Goal: Complete application form

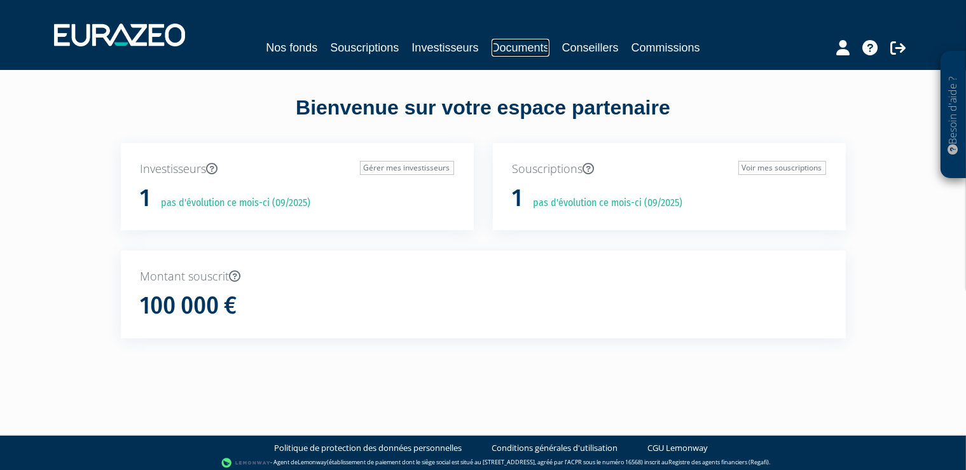
click at [518, 46] on link "Documents" at bounding box center [521, 48] width 58 height 18
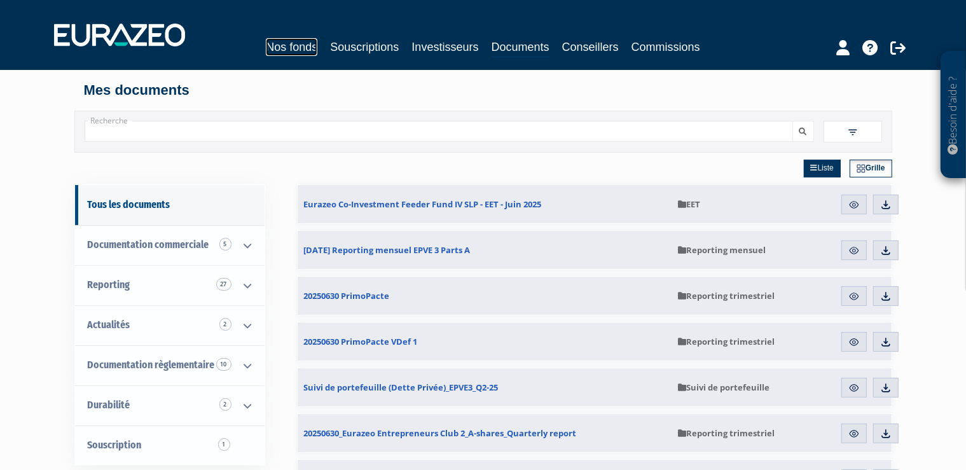
click at [279, 43] on link "Nos fonds" at bounding box center [292, 47] width 52 height 18
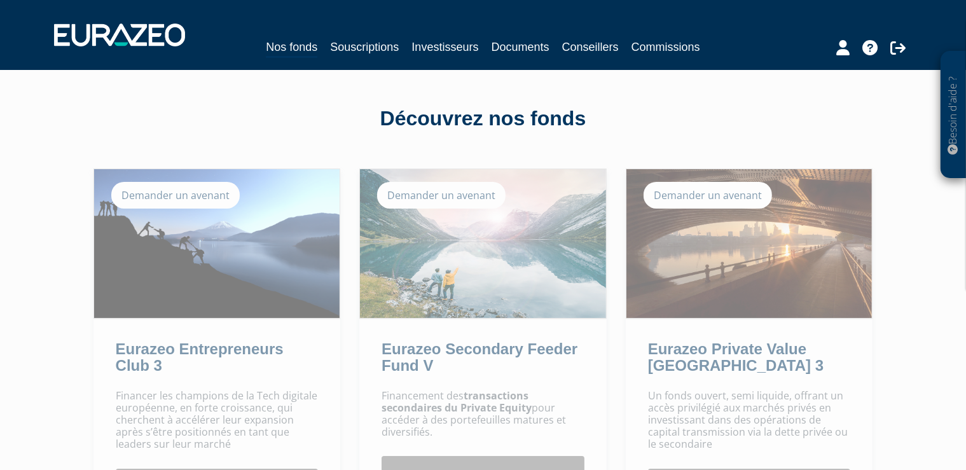
click at [699, 194] on div "Demander un avenant" at bounding box center [708, 195] width 128 height 27
click at [701, 204] on div "Demander un avenant" at bounding box center [708, 195] width 128 height 27
click at [711, 197] on div "Demander un avenant" at bounding box center [708, 195] width 128 height 27
click at [737, 231] on img at bounding box center [749, 243] width 246 height 149
click at [737, 232] on img at bounding box center [749, 243] width 246 height 149
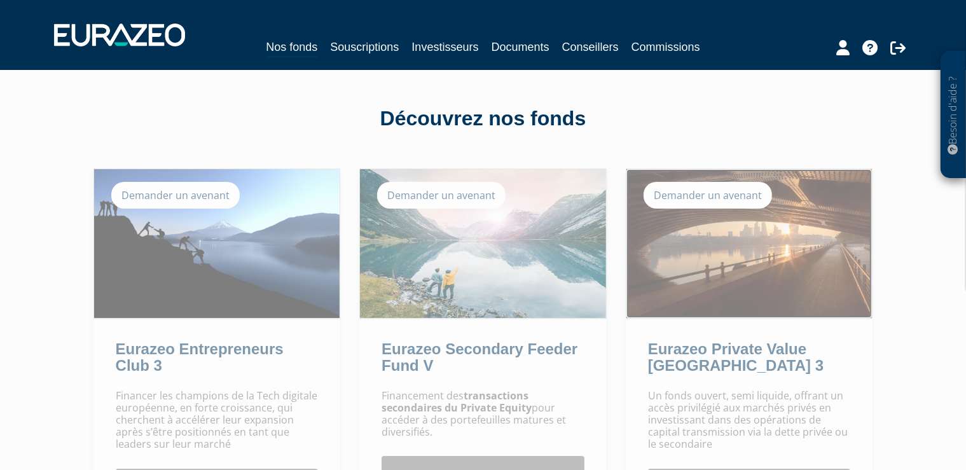
click at [737, 232] on img at bounding box center [749, 243] width 246 height 149
click at [738, 230] on img at bounding box center [749, 243] width 246 height 149
click at [738, 228] on img at bounding box center [749, 243] width 246 height 149
click at [737, 225] on img at bounding box center [749, 243] width 246 height 149
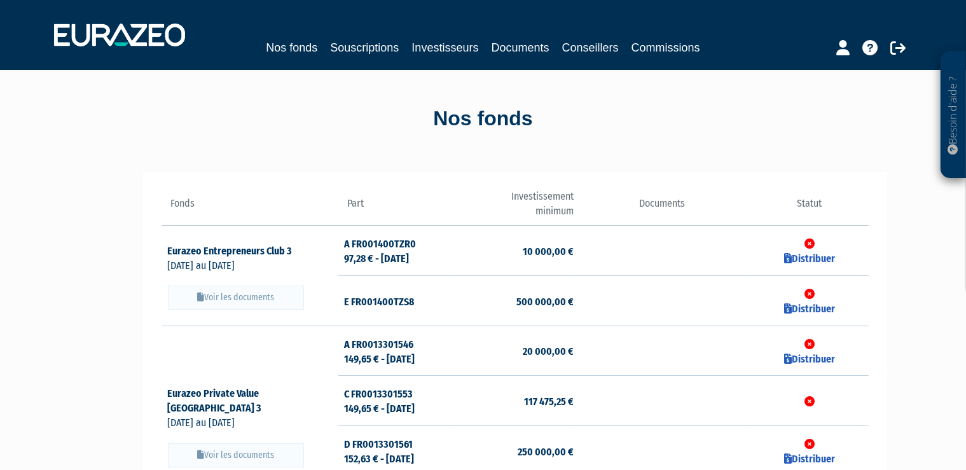
click at [764, 402] on td at bounding box center [809, 401] width 118 height 50
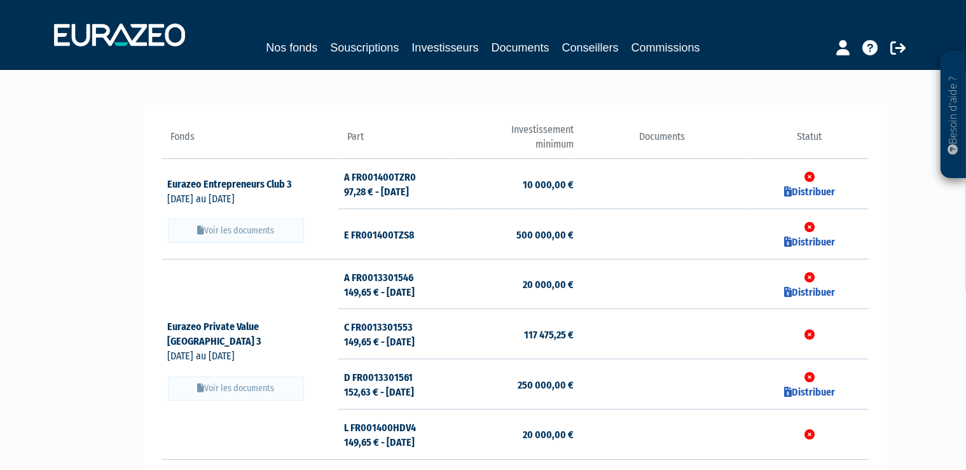
click at [398, 336] on td "C FR0013301553 149,65 € - 05/09/2025" at bounding box center [397, 334] width 118 height 50
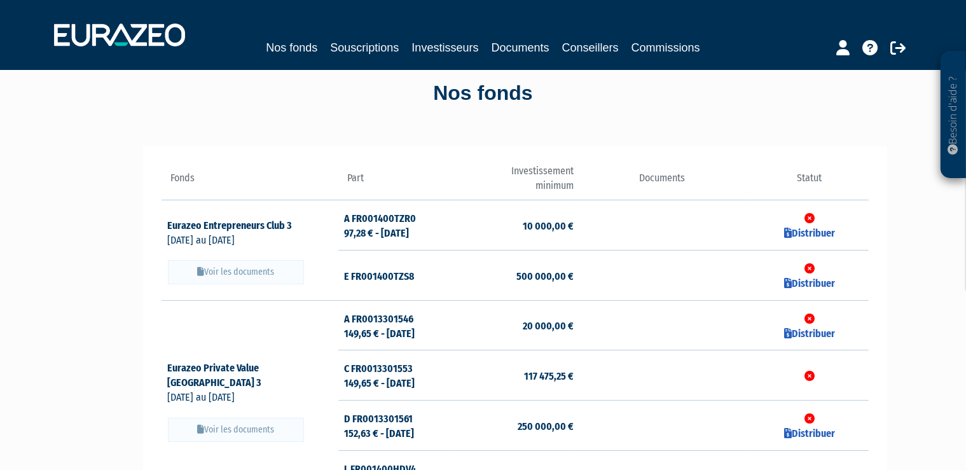
scroll to position [0, 0]
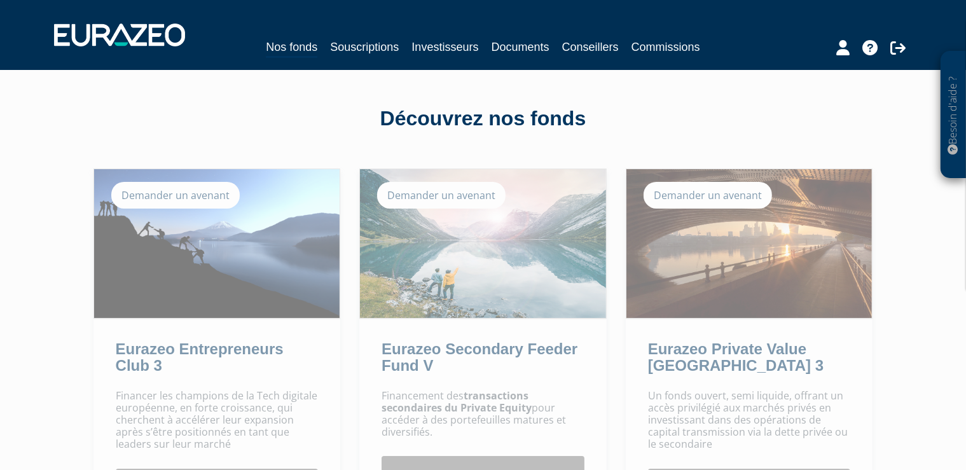
click at [701, 197] on div "Demander un avenant" at bounding box center [708, 195] width 128 height 27
click at [703, 197] on div "Demander un avenant" at bounding box center [708, 195] width 128 height 27
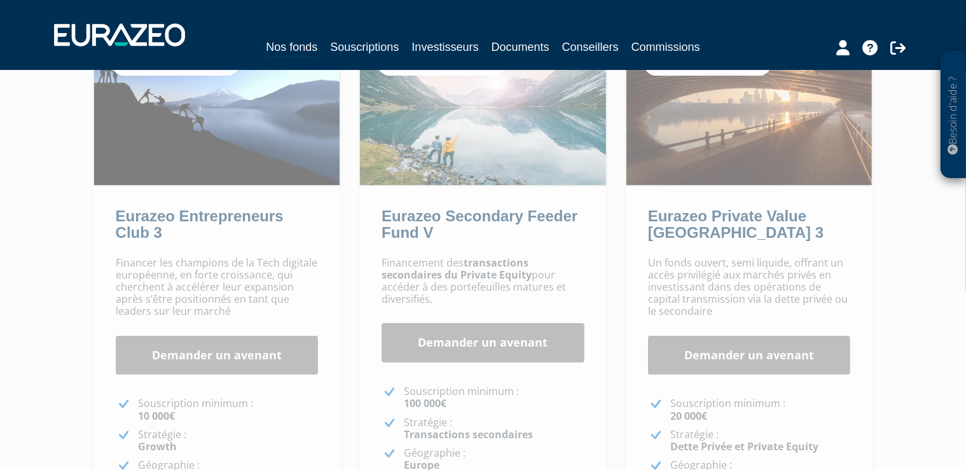
scroll to position [134, 0]
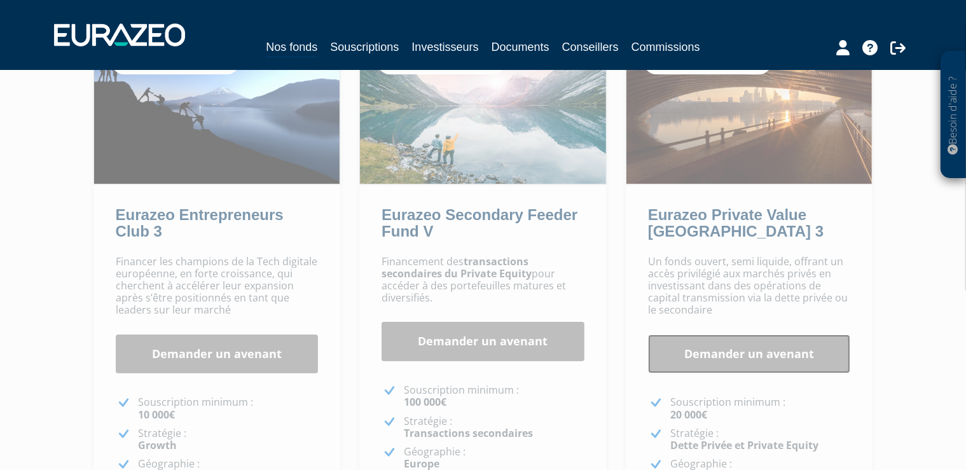
click at [747, 357] on link "Demander un avenant" at bounding box center [749, 354] width 203 height 39
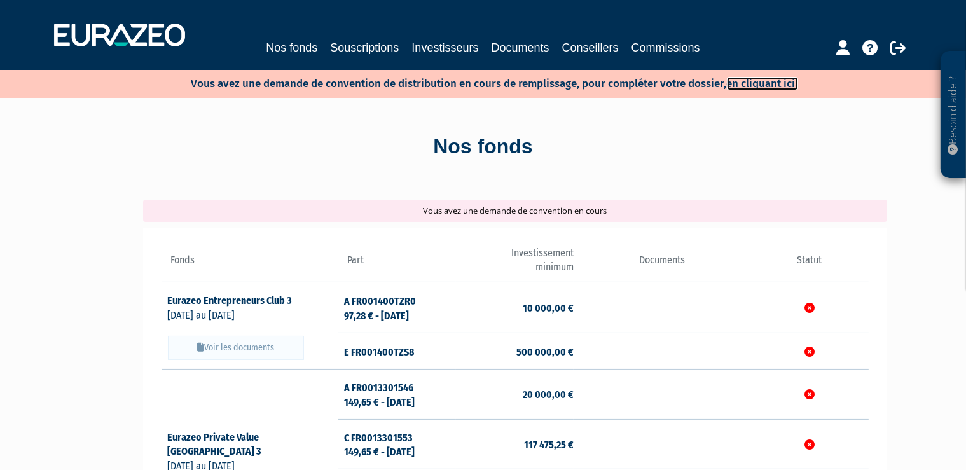
click at [777, 81] on link "en cliquant ici." at bounding box center [762, 83] width 71 height 13
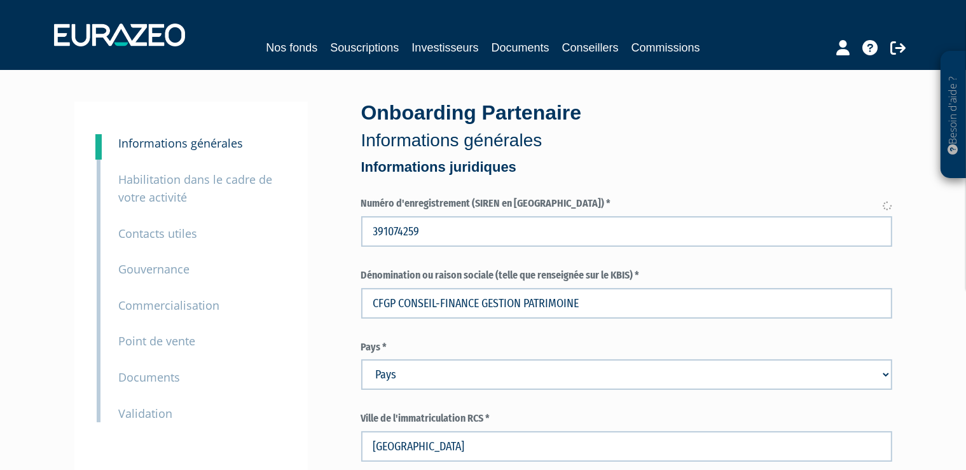
type input "39107425900030"
click at [201, 141] on small "Informations générales" at bounding box center [181, 142] width 125 height 15
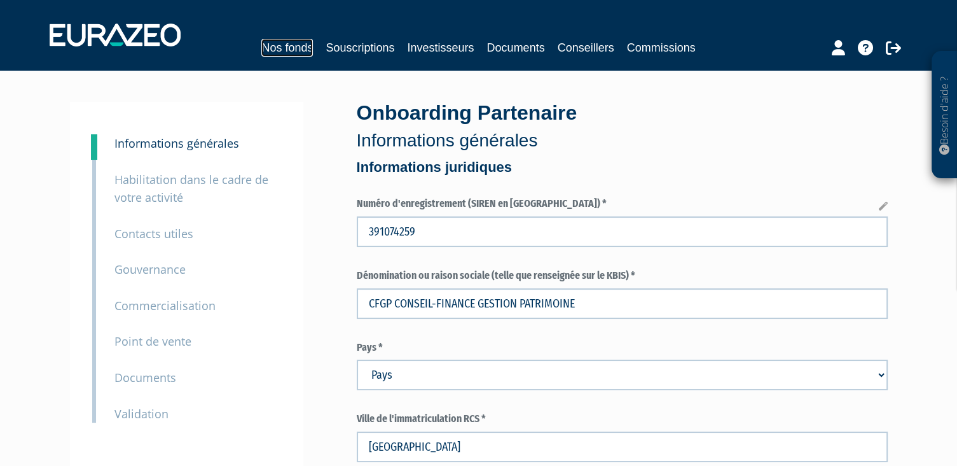
click at [287, 42] on link "Nos fonds" at bounding box center [287, 48] width 52 height 18
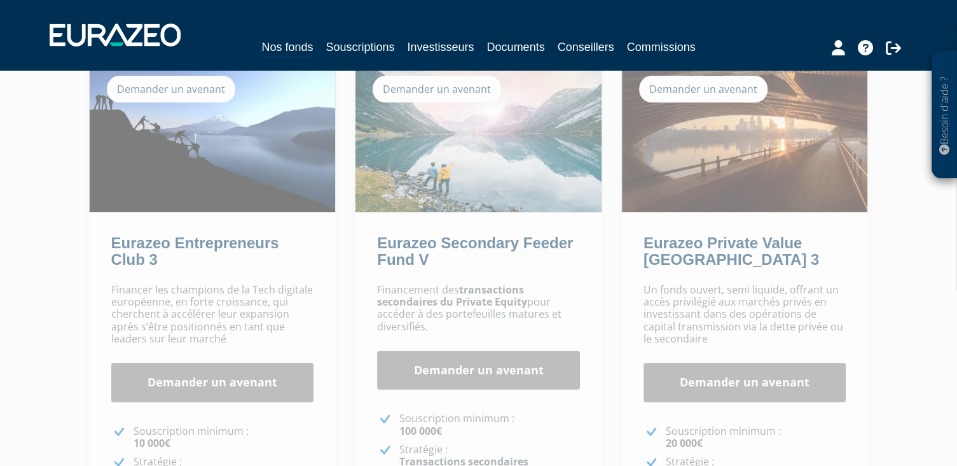
scroll to position [201, 0]
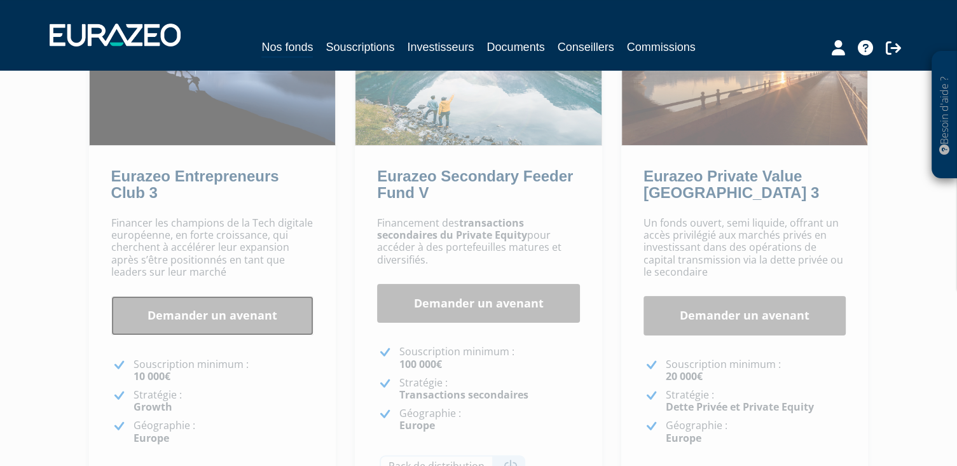
click at [211, 317] on link "Demander un avenant" at bounding box center [212, 315] width 203 height 39
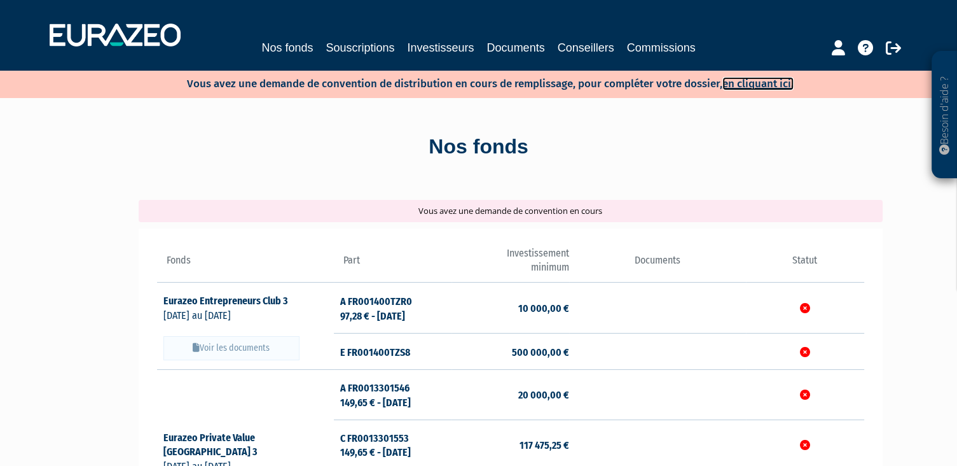
click at [754, 84] on link "en cliquant ici." at bounding box center [758, 83] width 71 height 13
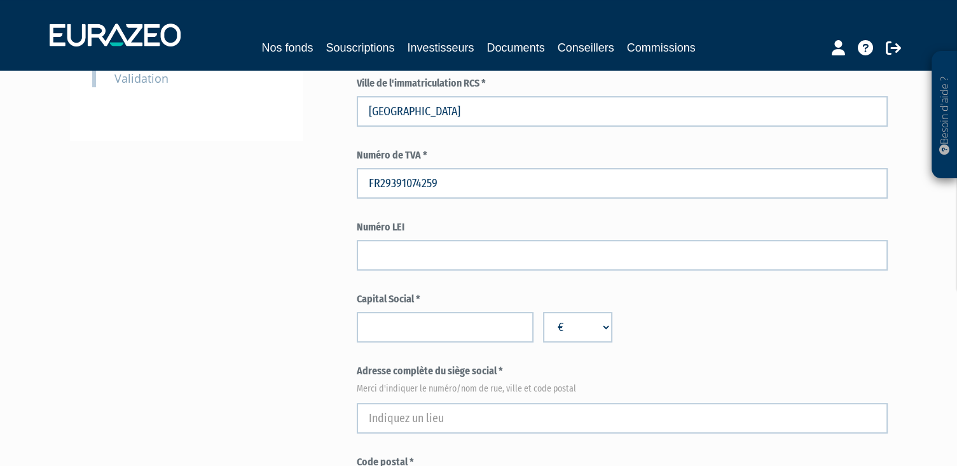
scroll to position [403, 0]
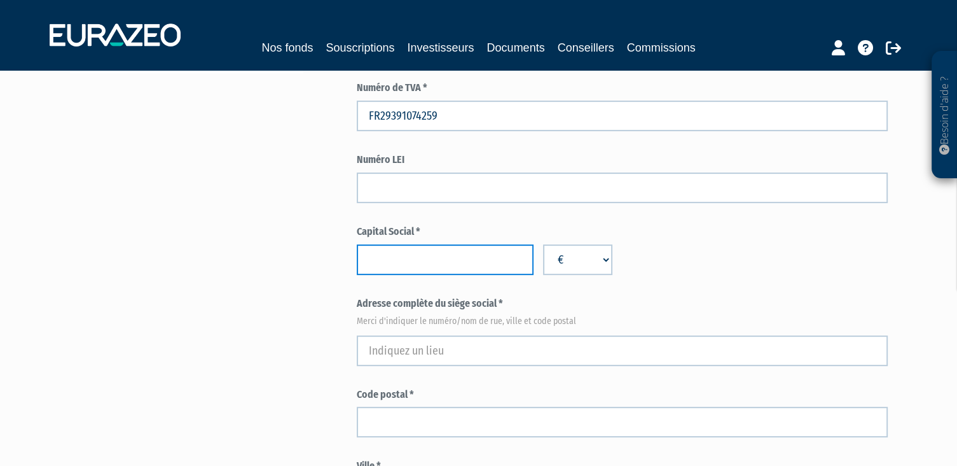
click at [436, 261] on input "number" at bounding box center [445, 259] width 177 height 31
type input "500000"
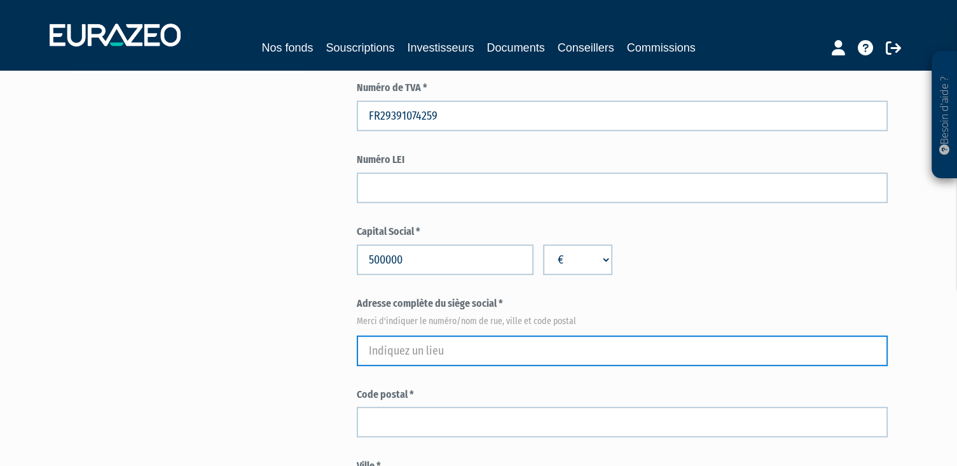
click at [383, 355] on input "text" at bounding box center [622, 350] width 531 height 31
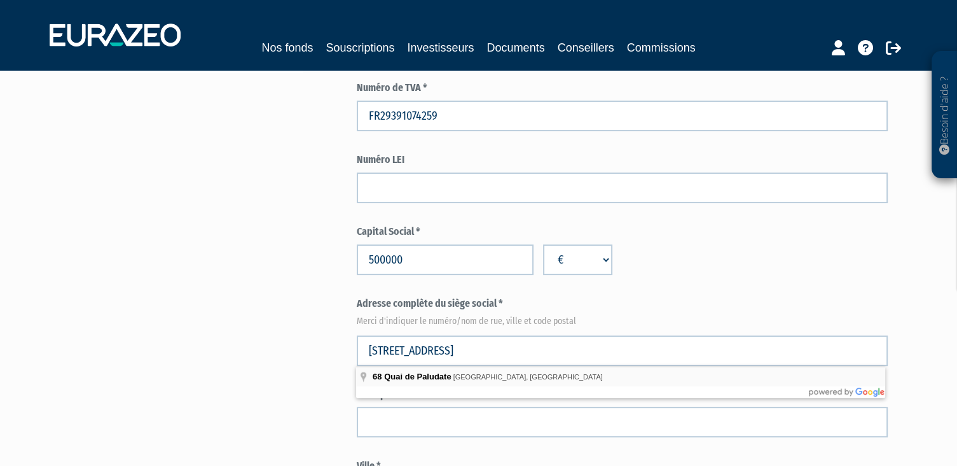
type input "68 Quai de Paludate, Bordeaux, France"
type input "Bordeaux"
select select "75"
type input "33800"
type input "68 Quai de Paludate"
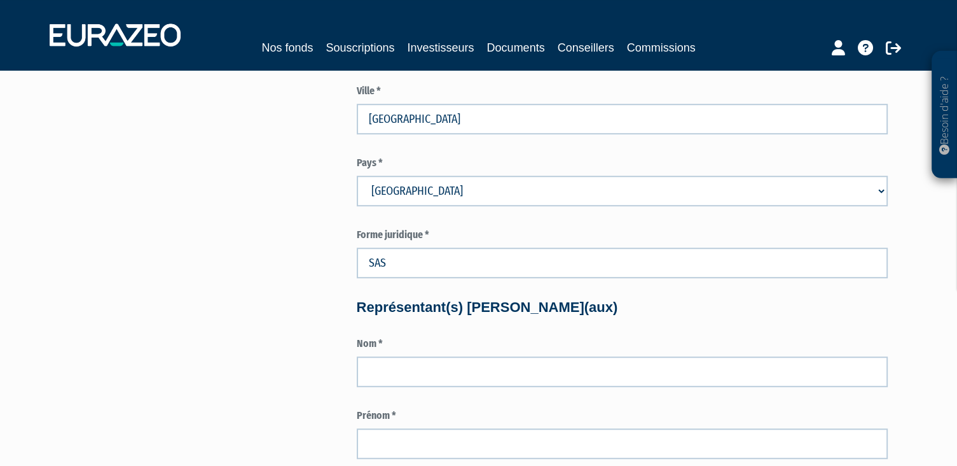
scroll to position [805, 0]
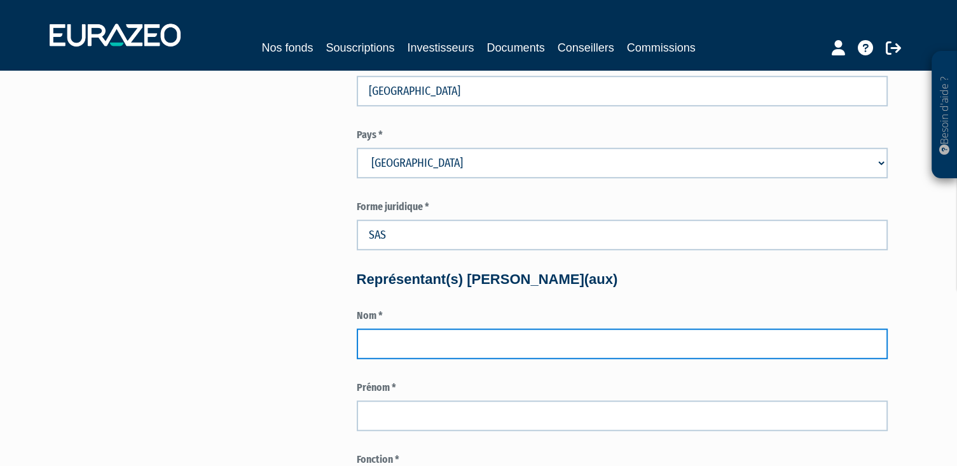
click at [441, 342] on input "text" at bounding box center [622, 343] width 531 height 31
type input "ODEN"
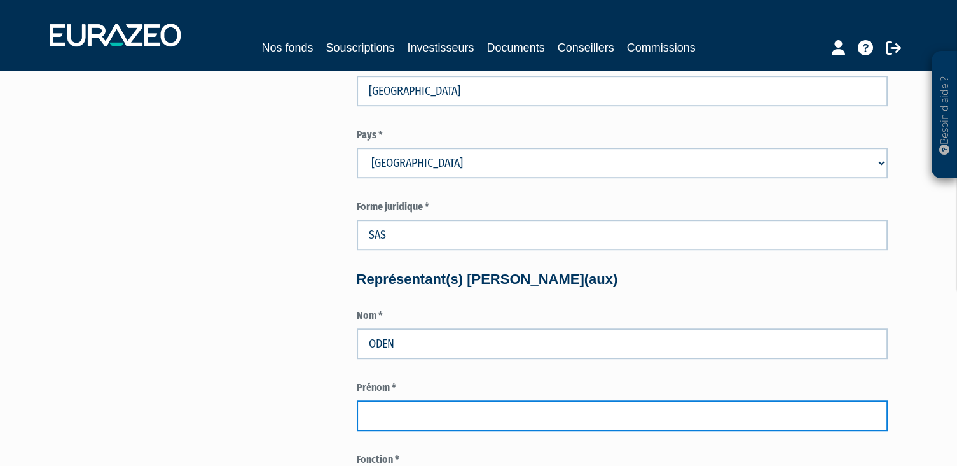
type input "MME"
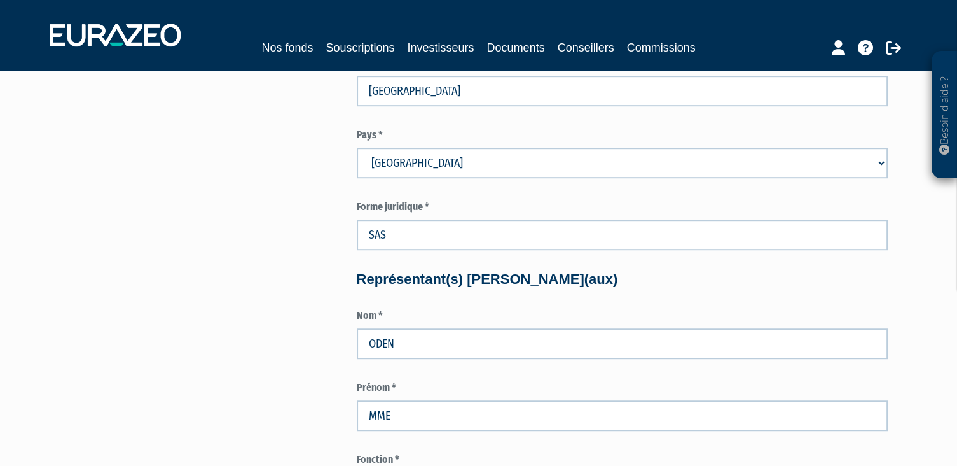
type input "MME ALEXANDRA ODEN"
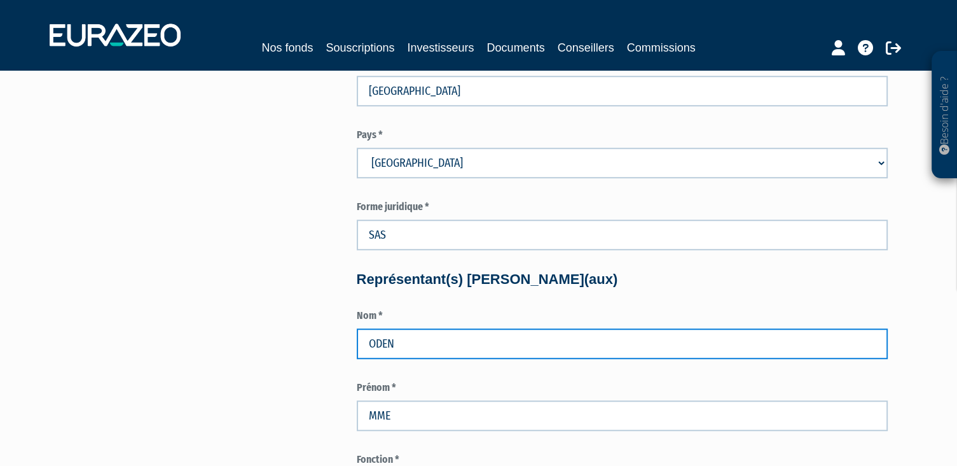
scroll to position [873, 0]
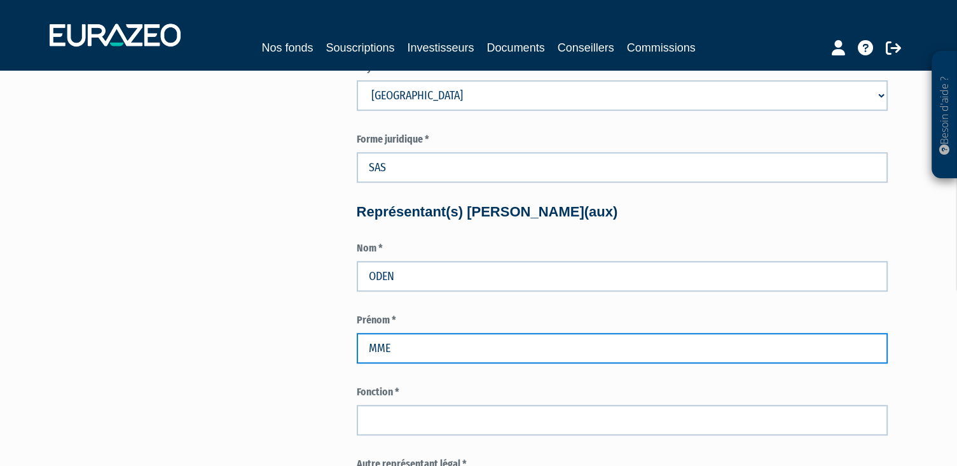
drag, startPoint x: 413, startPoint y: 350, endPoint x: 337, endPoint y: 345, distance: 76.5
click at [357, 345] on input "MME" at bounding box center [622, 348] width 531 height 31
type input "MARIE LAURE"
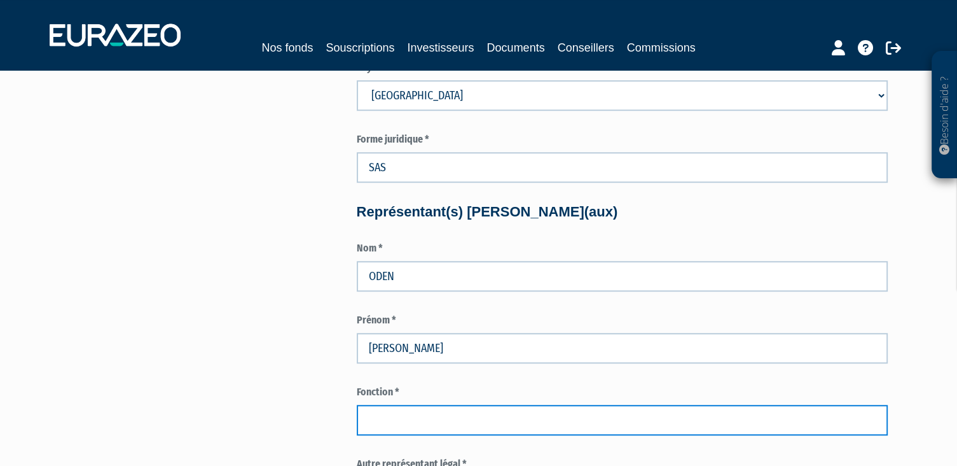
click at [395, 422] on input "text" at bounding box center [622, 420] width 531 height 31
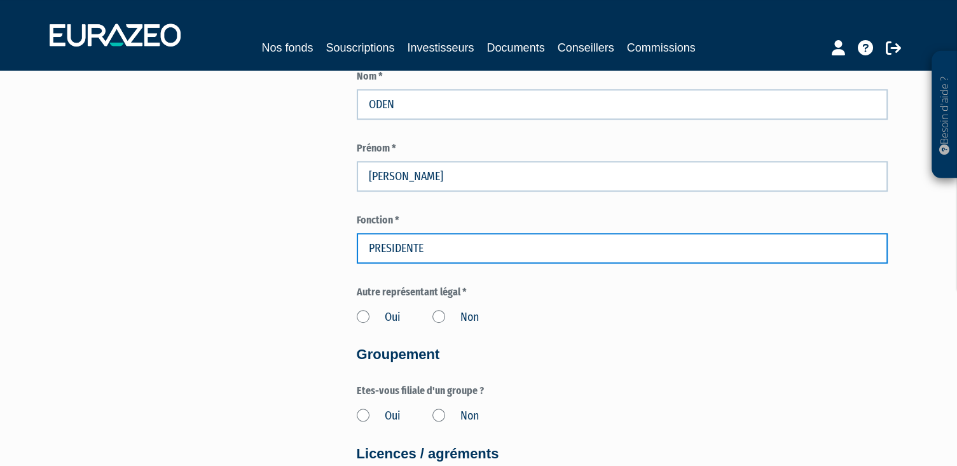
scroll to position [1074, 0]
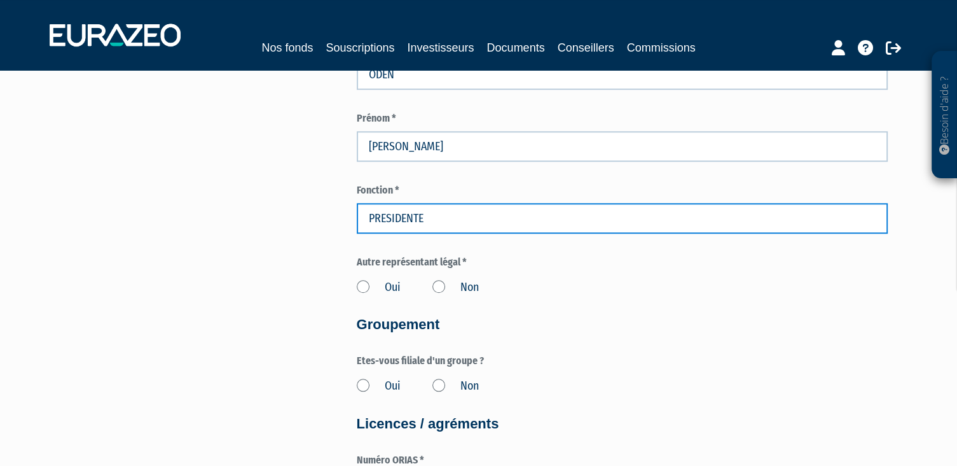
type input "PRESIDENTE"
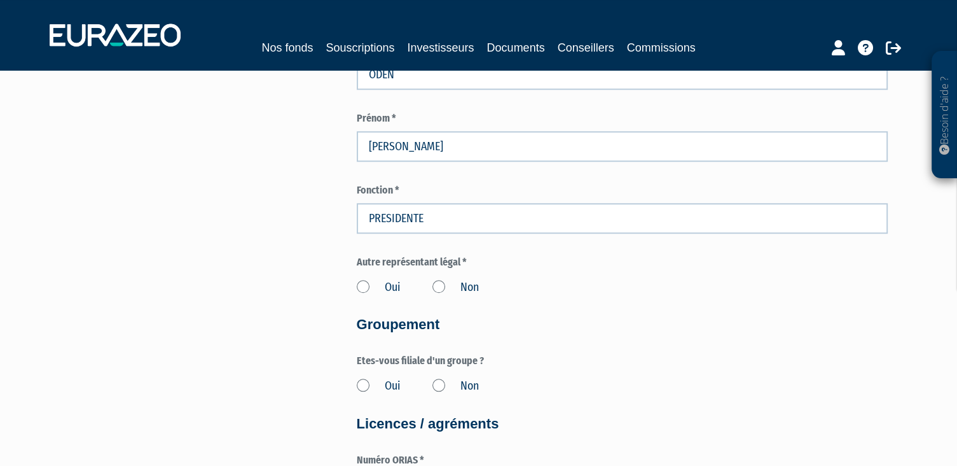
click at [364, 284] on label "Oui" at bounding box center [379, 287] width 44 height 17
click at [0, 0] on input "Oui" at bounding box center [0, 0] width 0 height 0
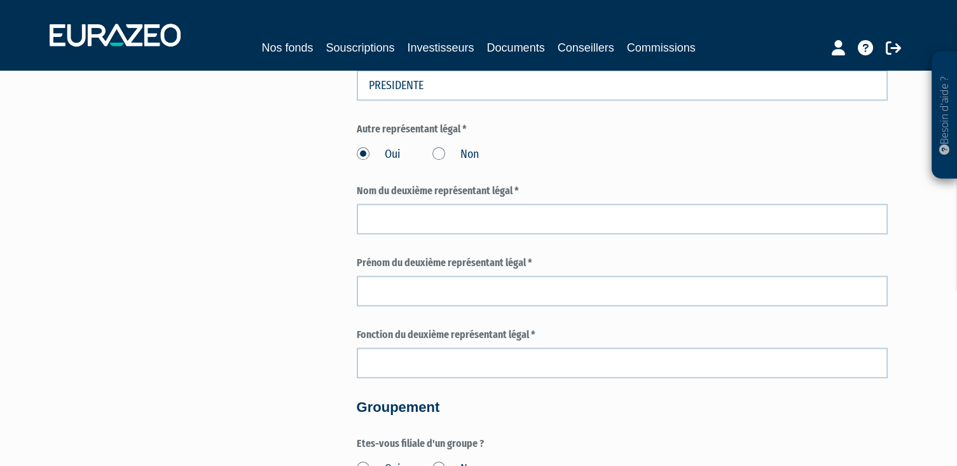
scroll to position [1208, 0]
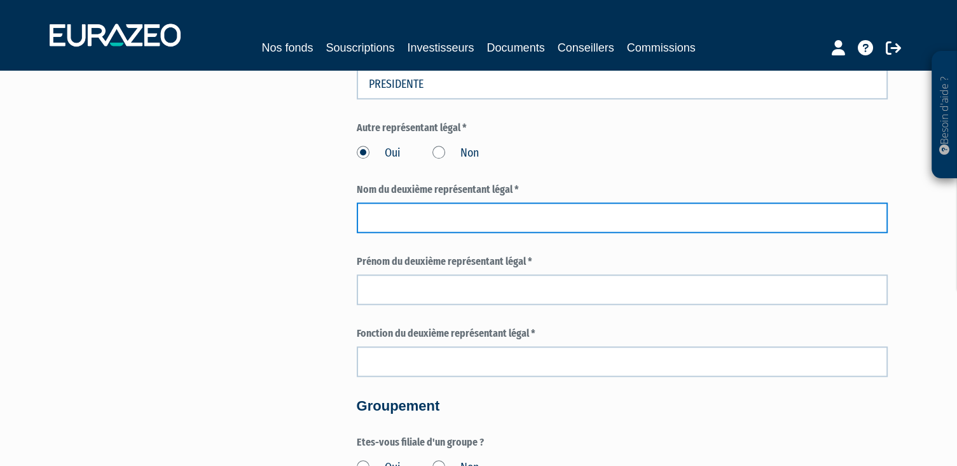
click at [431, 220] on input "text" at bounding box center [622, 217] width 531 height 31
type input "ANDRIEU"
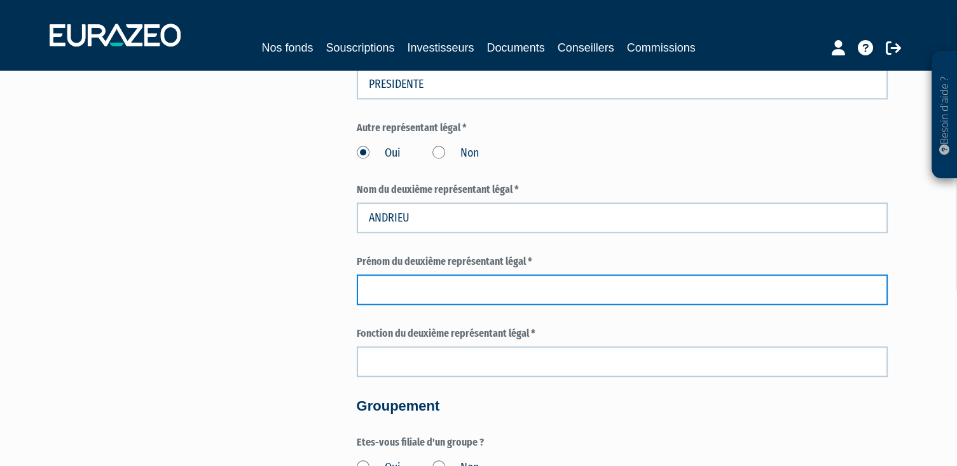
click at [462, 293] on input "text" at bounding box center [622, 289] width 531 height 31
type input "ROMAIN"
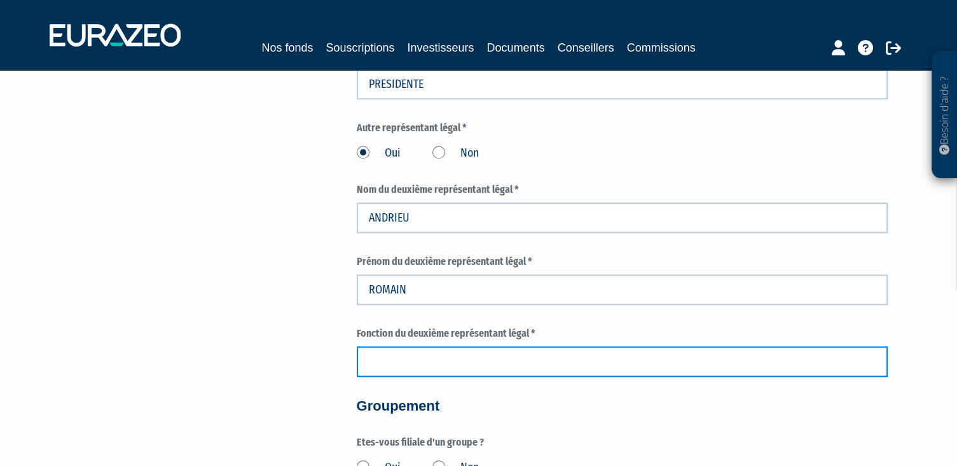
click at [457, 359] on input "text" at bounding box center [622, 361] width 531 height 31
click at [441, 362] on input "Directeur" at bounding box center [622, 361] width 531 height 31
type input "Directeur Général"
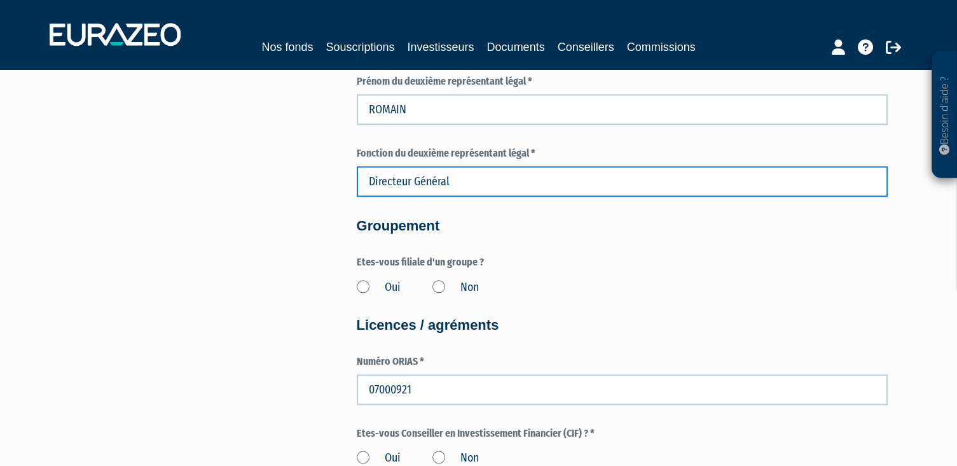
scroll to position [1410, 0]
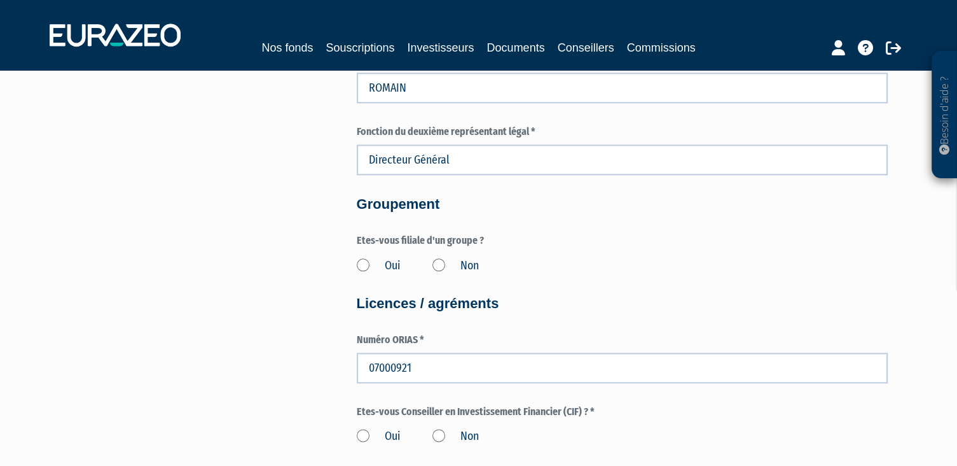
click at [442, 268] on label "Non" at bounding box center [455, 266] width 46 height 17
click at [0, 0] on input "Non" at bounding box center [0, 0] width 0 height 0
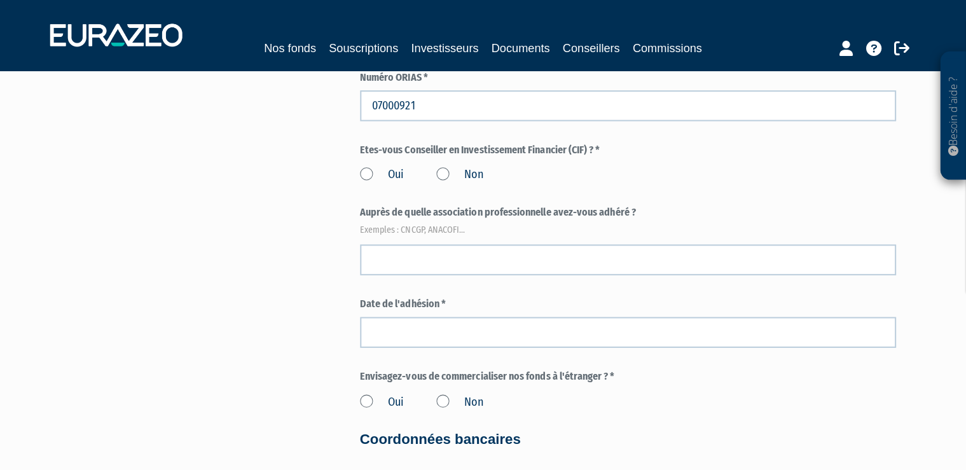
scroll to position [1678, 0]
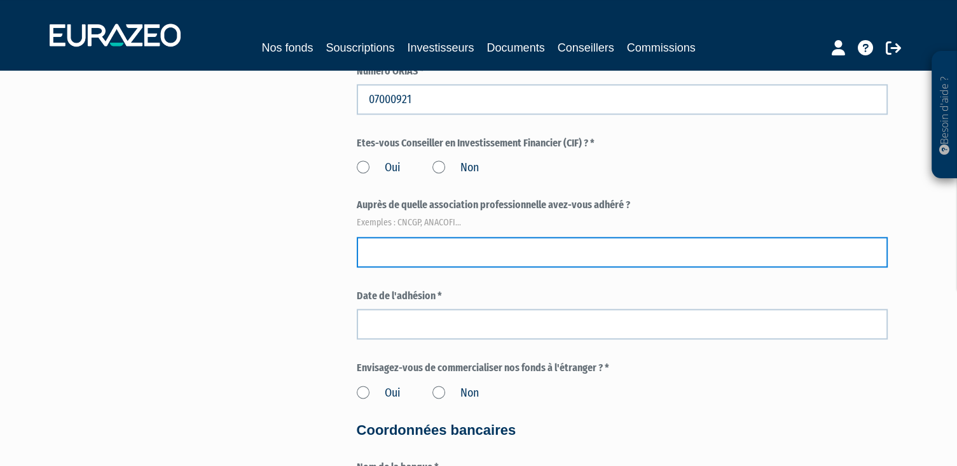
click at [452, 246] on input "text" at bounding box center [622, 252] width 531 height 31
type input "CNCGP"
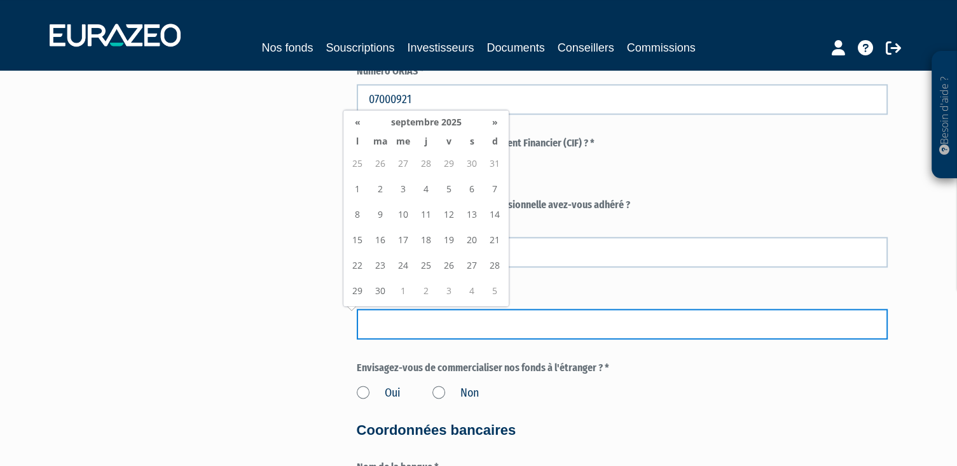
click at [444, 321] on input at bounding box center [622, 323] width 531 height 31
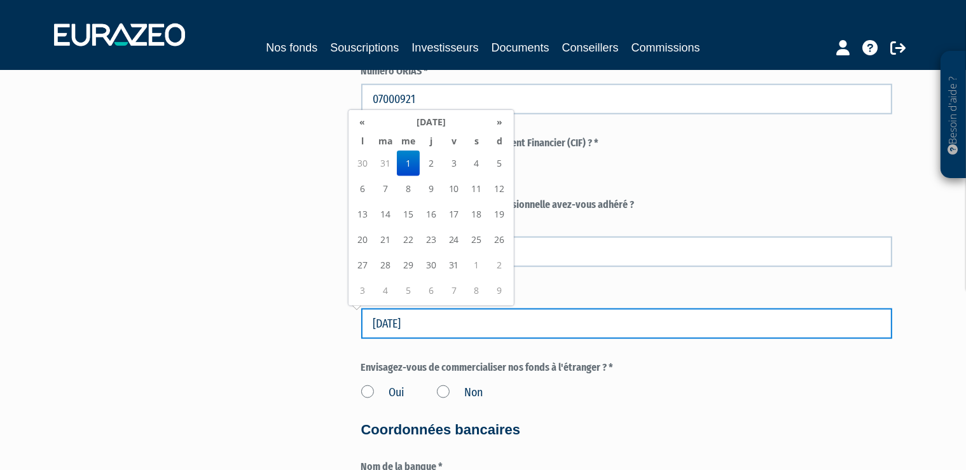
type input "01/01/1997"
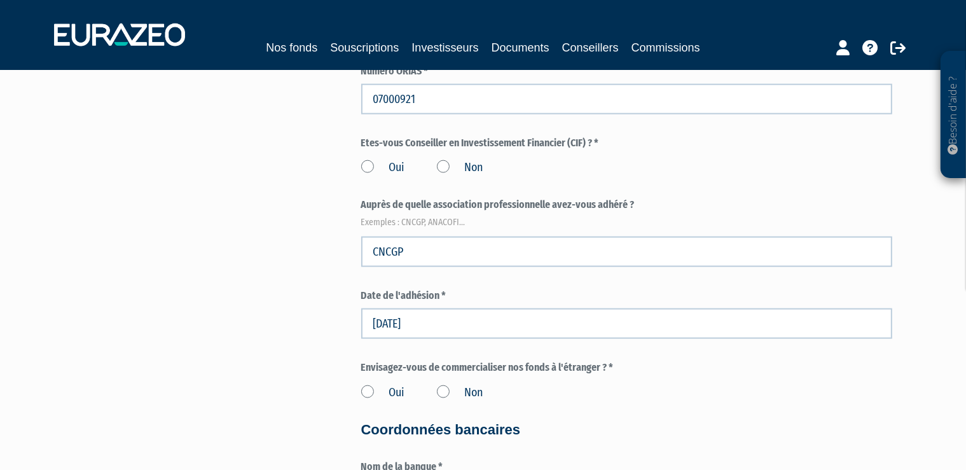
click at [689, 391] on div "Oui Non" at bounding box center [626, 390] width 531 height 21
click at [441, 391] on label "Non" at bounding box center [460, 393] width 46 height 17
click at [0, 0] on input "Non" at bounding box center [0, 0] width 0 height 0
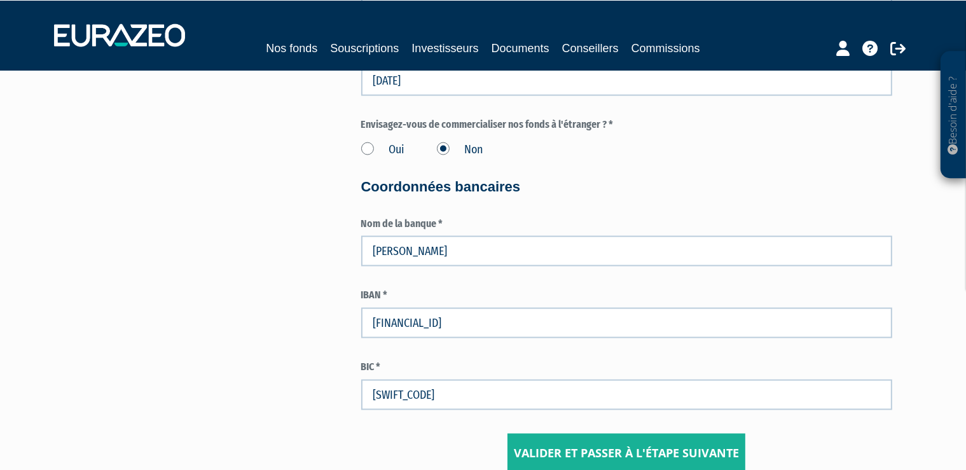
scroll to position [1947, 0]
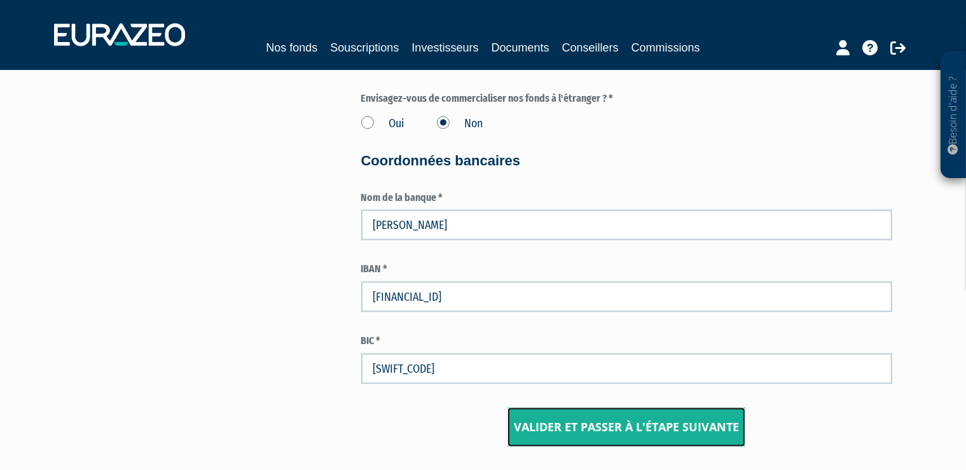
click at [636, 428] on input "Valider et passer à l'étape suivante" at bounding box center [627, 427] width 238 height 39
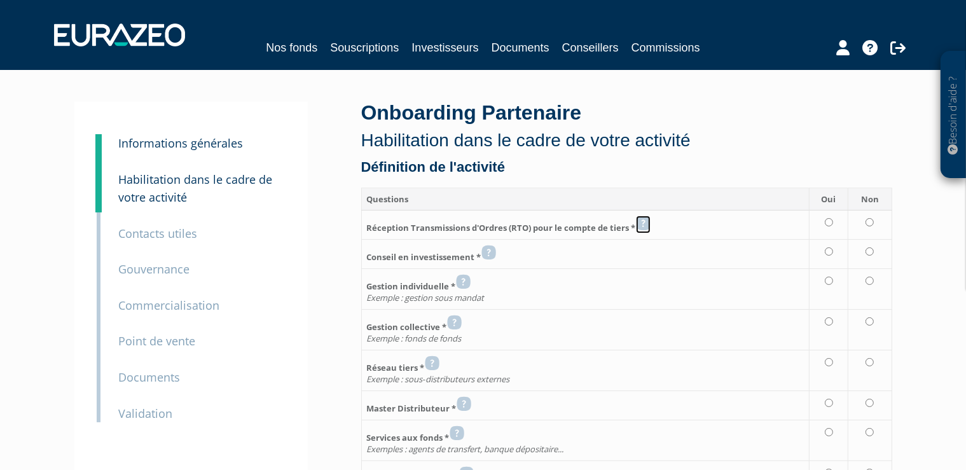
click at [649, 225] on icon at bounding box center [643, 223] width 15 height 15
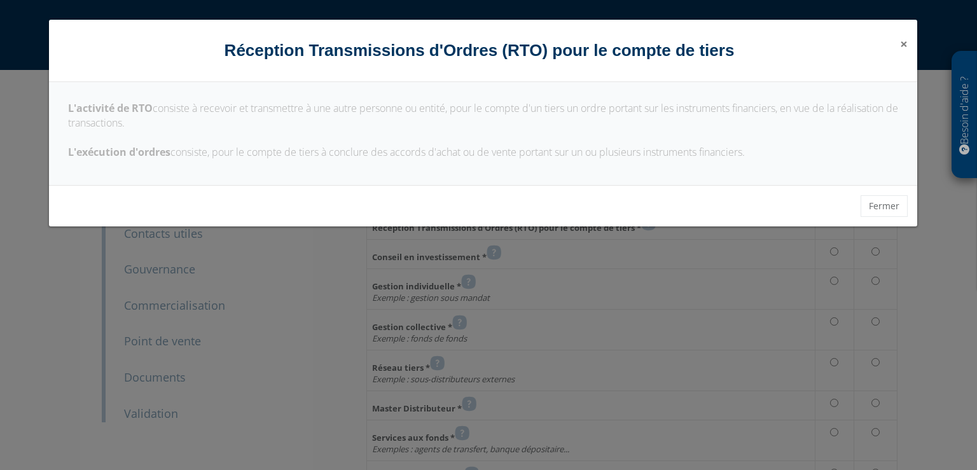
click at [907, 42] on span "×" at bounding box center [904, 44] width 8 height 18
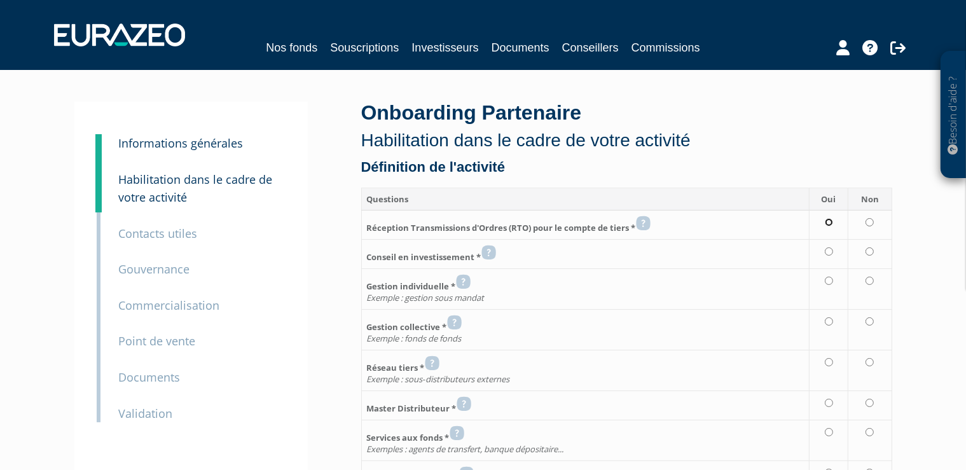
click at [833, 225] on input "radio" at bounding box center [829, 222] width 8 height 8
radio input "true"
click at [489, 252] on icon at bounding box center [488, 252] width 15 height 15
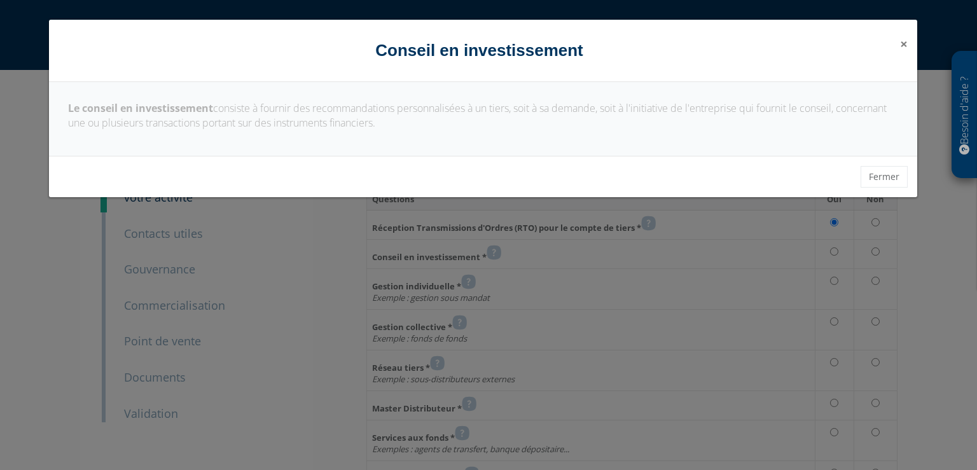
click at [903, 45] on span "×" at bounding box center [904, 44] width 8 height 18
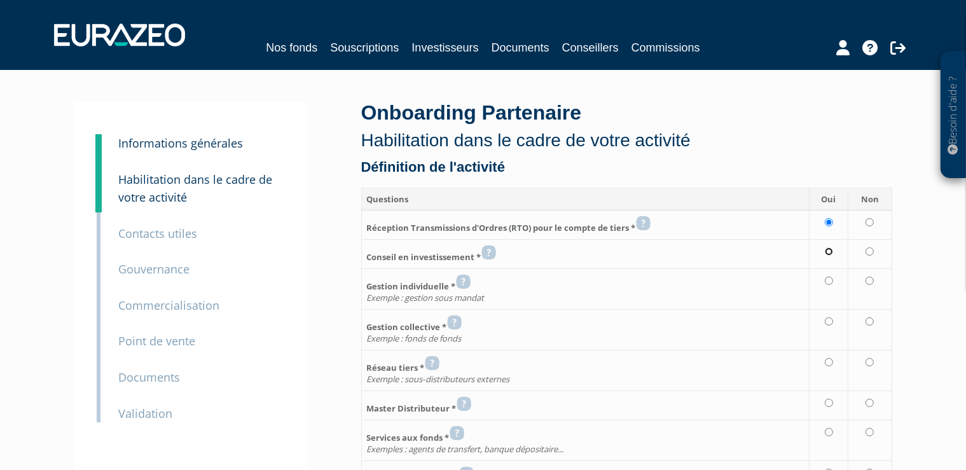
click at [831, 253] on input "radio" at bounding box center [829, 251] width 8 height 8
radio input "true"
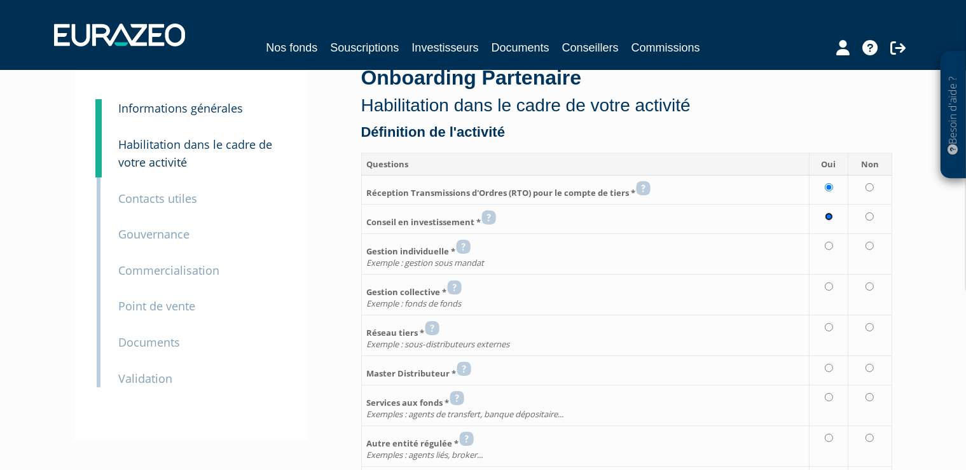
scroll to position [67, 0]
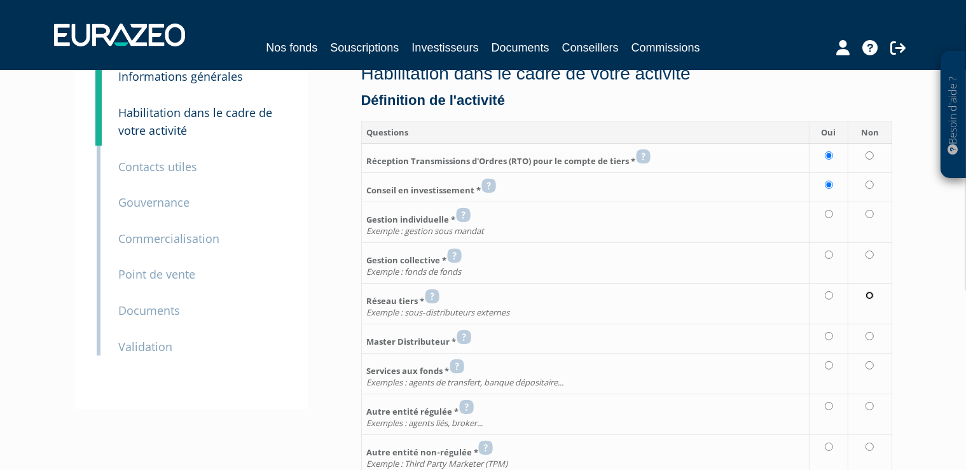
click at [874, 295] on input "radio" at bounding box center [870, 295] width 8 height 8
radio input "true"
click at [466, 336] on icon at bounding box center [464, 336] width 15 height 15
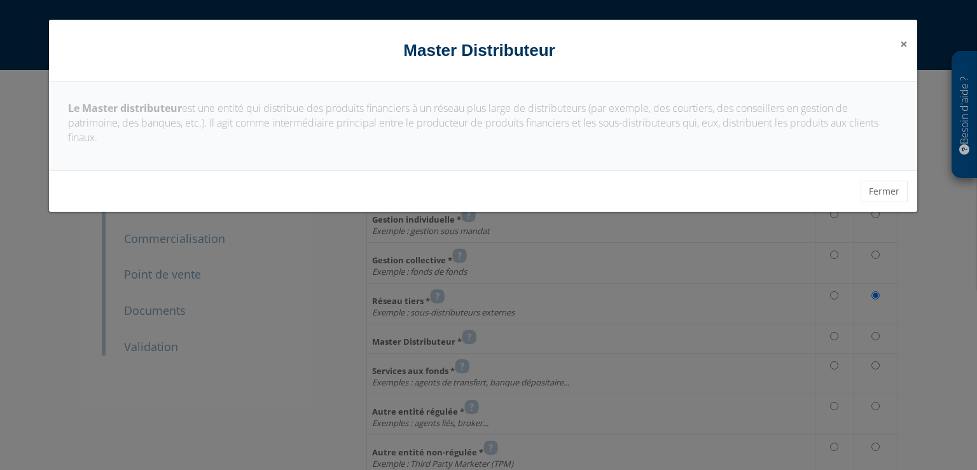
click at [902, 48] on span "×" at bounding box center [904, 44] width 8 height 18
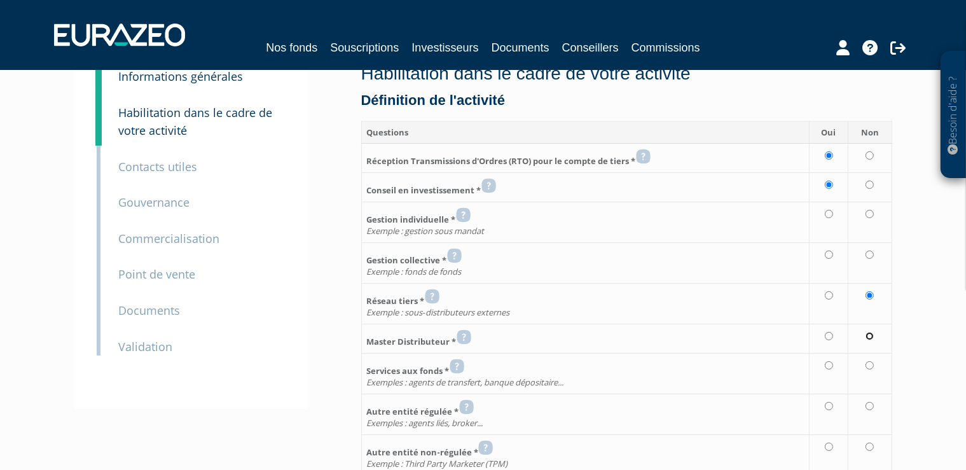
click at [873, 335] on input "radio" at bounding box center [870, 336] width 8 height 8
radio input "true"
click at [870, 364] on input "radio" at bounding box center [870, 365] width 8 height 8
radio input "true"
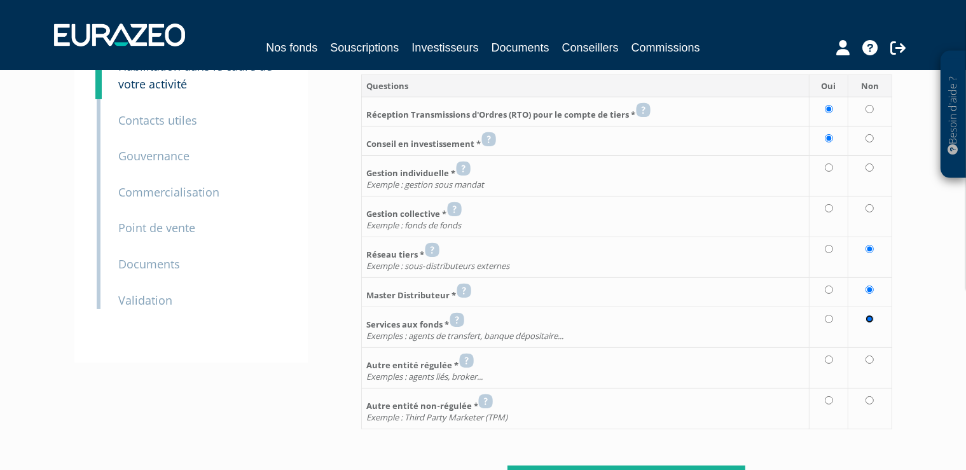
scroll to position [134, 0]
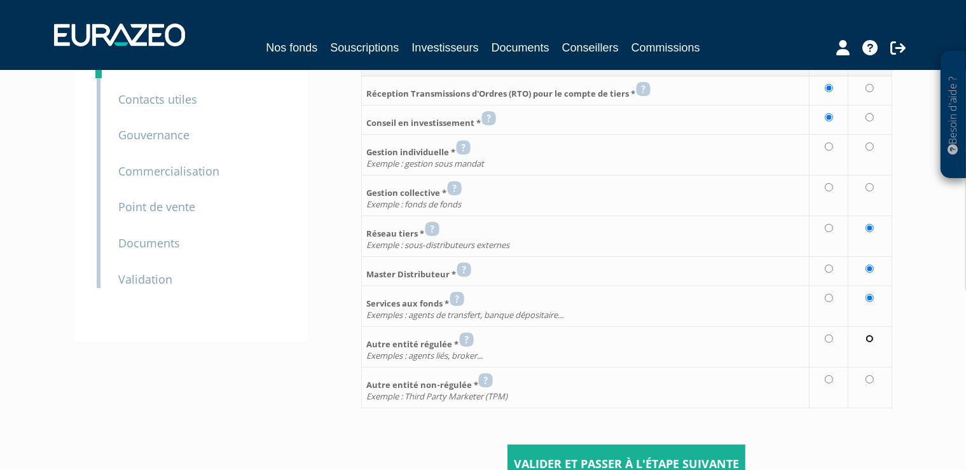
click at [872, 338] on input "radio" at bounding box center [870, 339] width 8 height 8
radio input "true"
click at [873, 377] on input "radio" at bounding box center [870, 379] width 8 height 8
radio input "true"
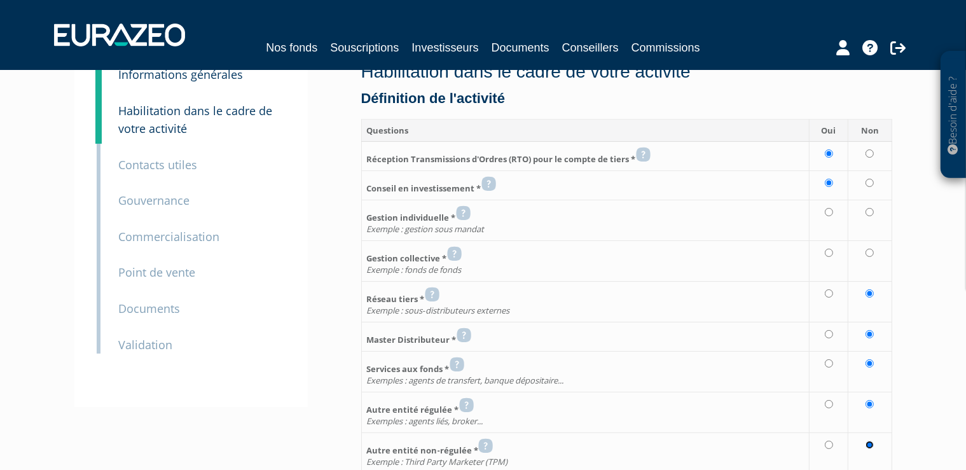
scroll to position [67, 0]
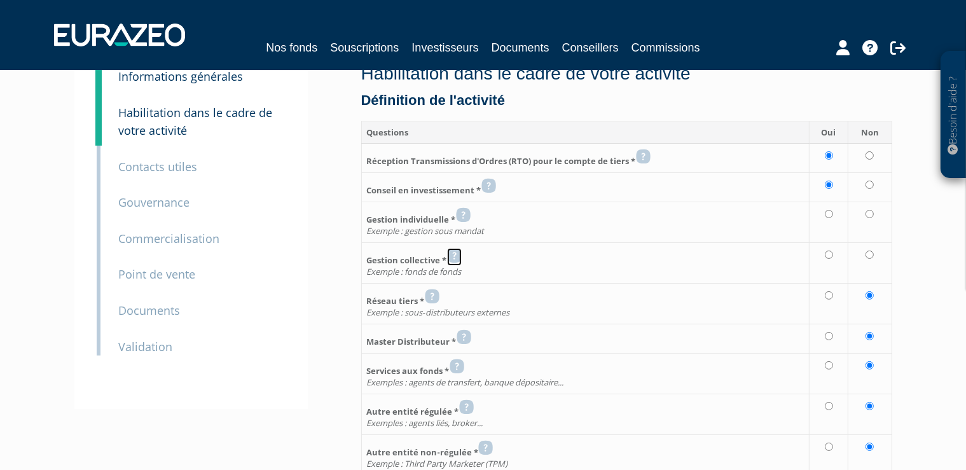
click at [457, 256] on icon at bounding box center [454, 255] width 15 height 15
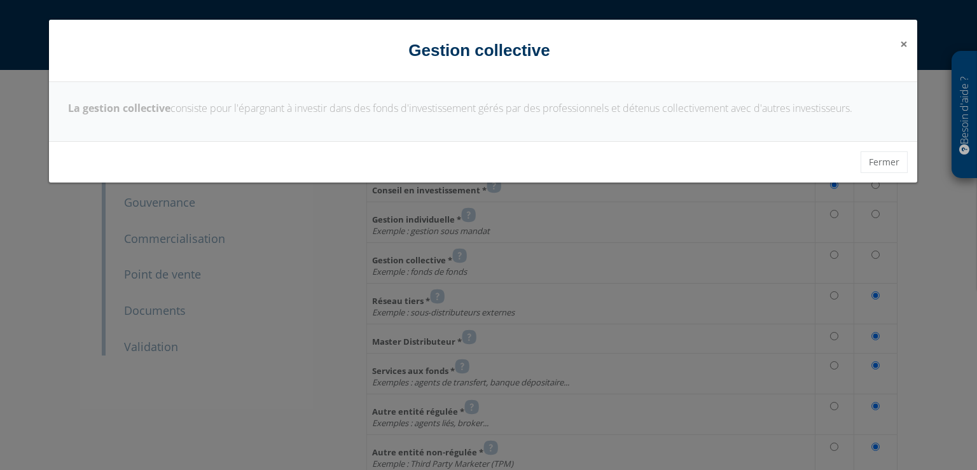
click at [905, 45] on span "×" at bounding box center [904, 44] width 8 height 18
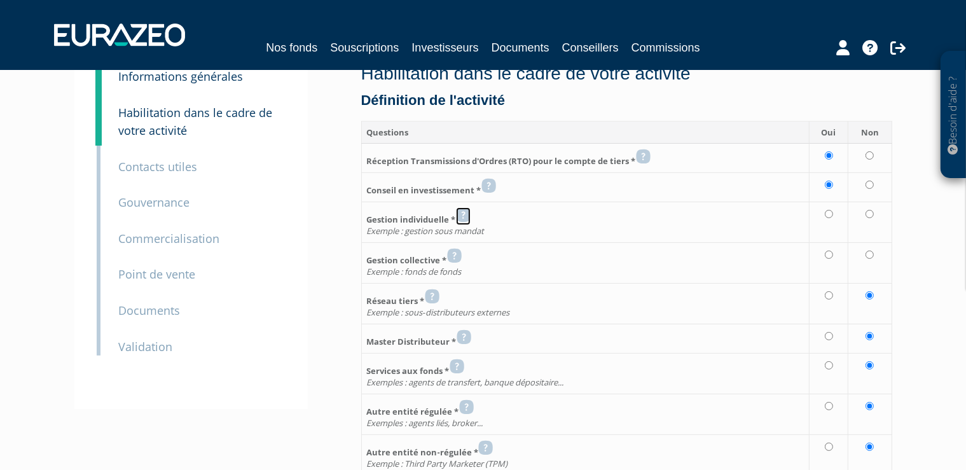
click at [466, 214] on icon at bounding box center [463, 214] width 15 height 15
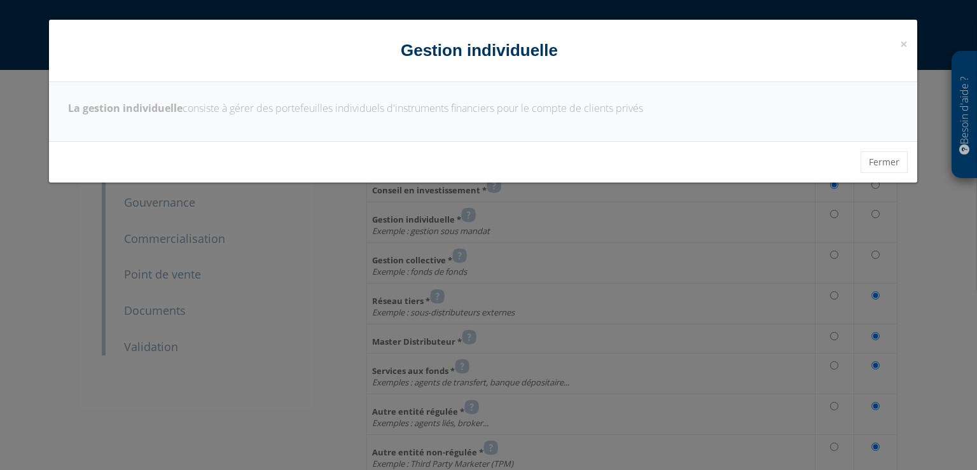
click at [911, 43] on div "× Fermer Gestion individuelle" at bounding box center [483, 51] width 868 height 62
click at [906, 43] on span "×" at bounding box center [904, 44] width 8 height 18
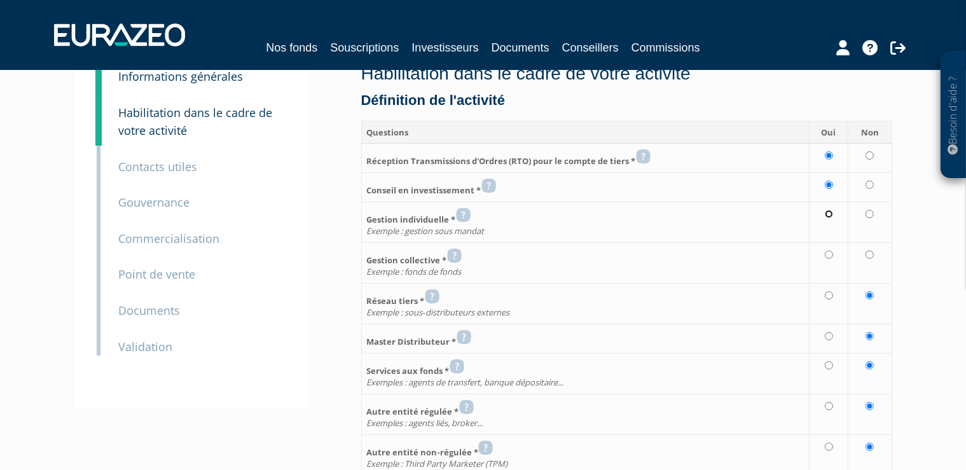
click at [833, 215] on input "radio" at bounding box center [829, 214] width 8 height 8
radio input "true"
click at [829, 256] on input "radio" at bounding box center [829, 255] width 8 height 8
radio input "true"
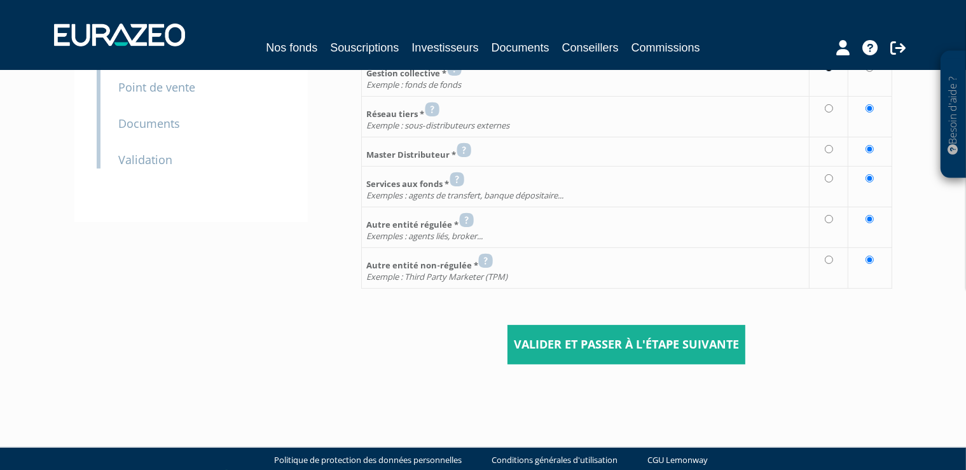
scroll to position [269, 0]
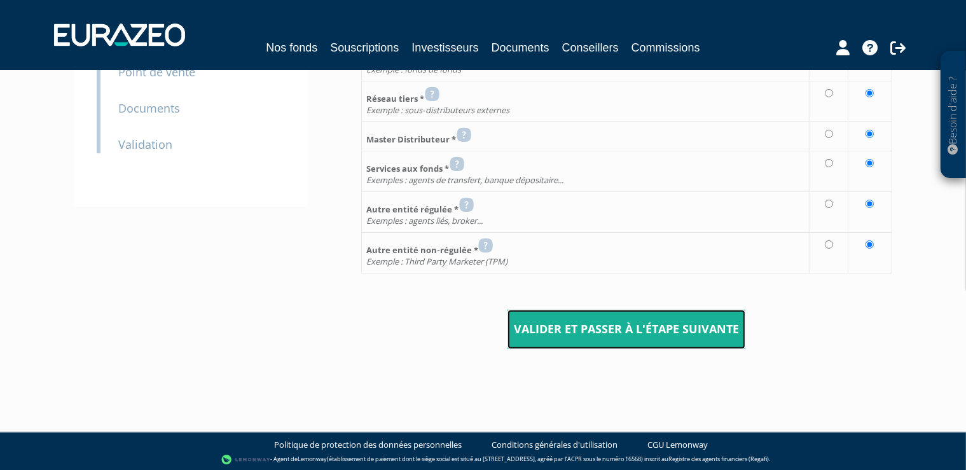
click at [665, 332] on input "Valider et passer à l'étape suivante" at bounding box center [627, 329] width 238 height 39
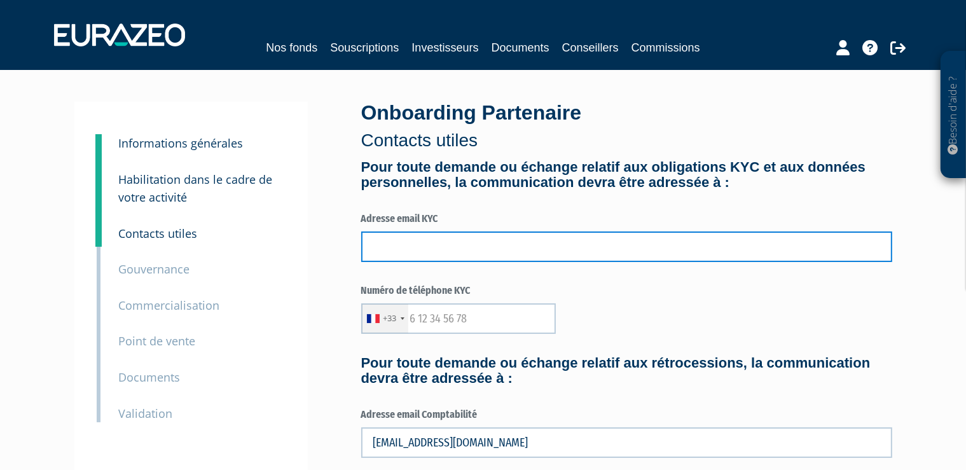
drag, startPoint x: 401, startPoint y: 253, endPoint x: 501, endPoint y: 252, distance: 99.9
click at [401, 253] on input "text" at bounding box center [626, 247] width 531 height 31
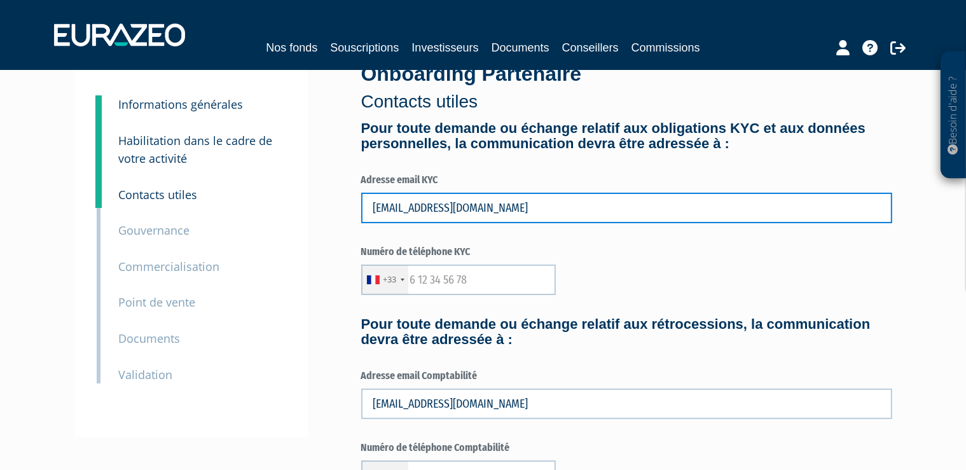
scroll to position [67, 0]
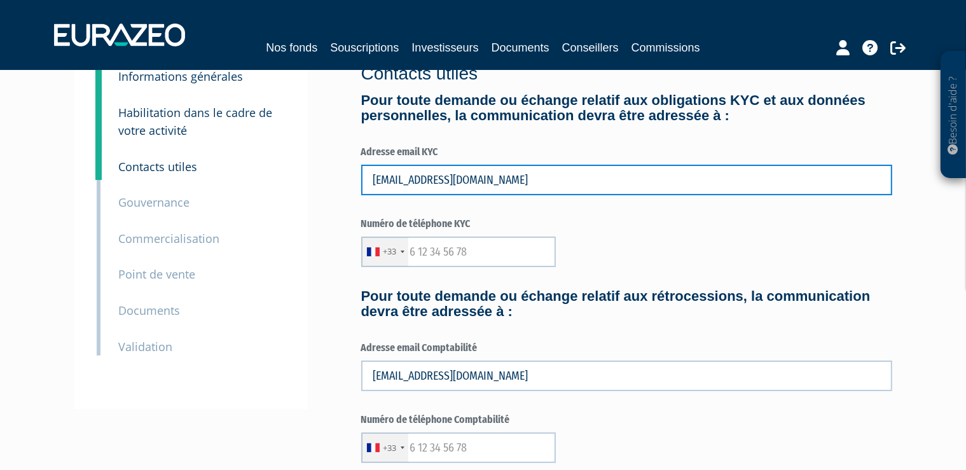
type input "[EMAIL_ADDRESS][DOMAIN_NAME]"
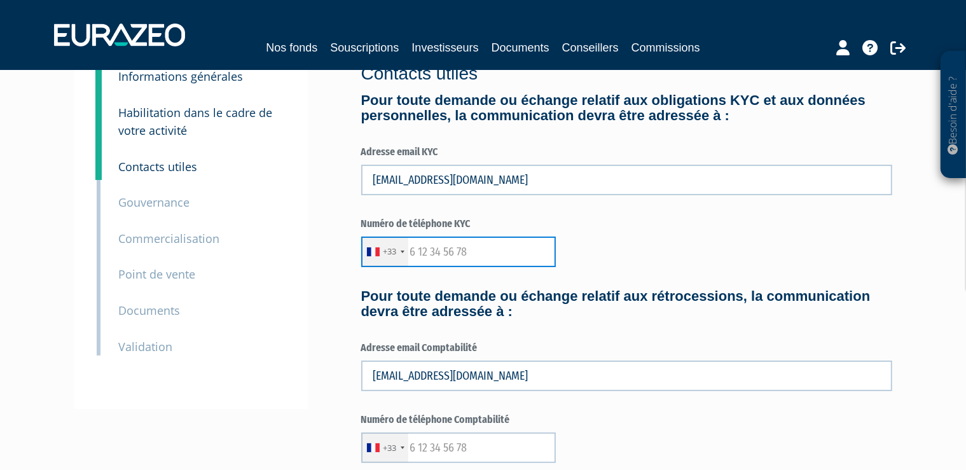
click at [413, 252] on input "text" at bounding box center [458, 252] width 195 height 31
type input "5"
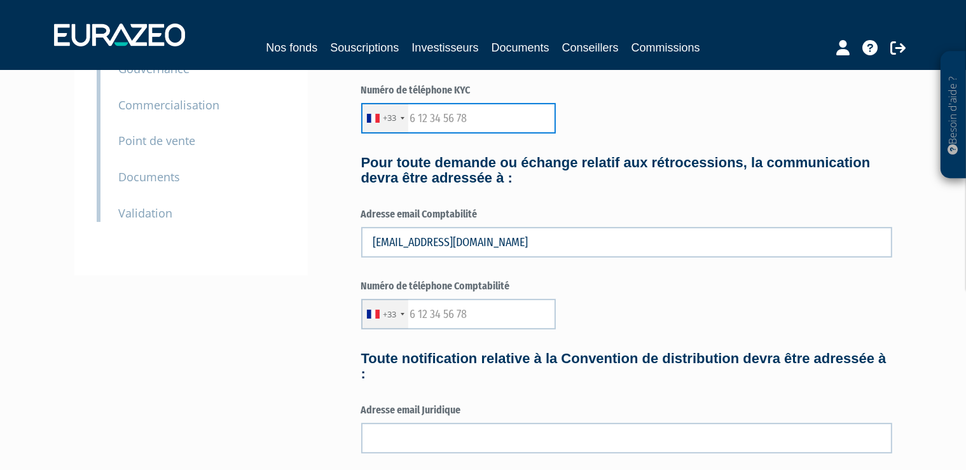
scroll to position [201, 0]
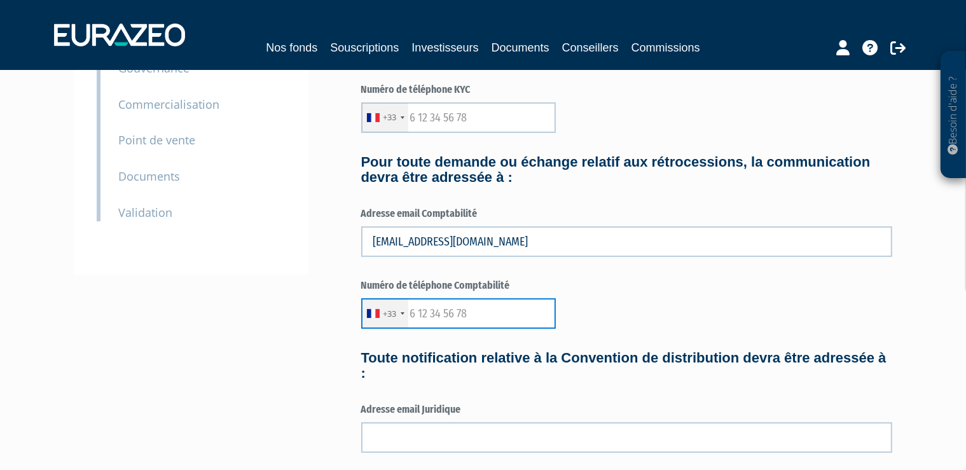
click at [412, 312] on input "text" at bounding box center [458, 313] width 195 height 31
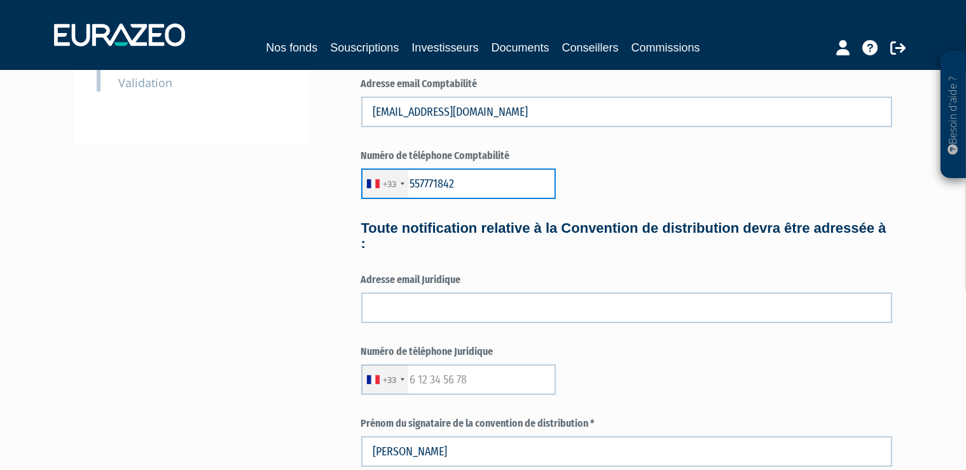
scroll to position [336, 0]
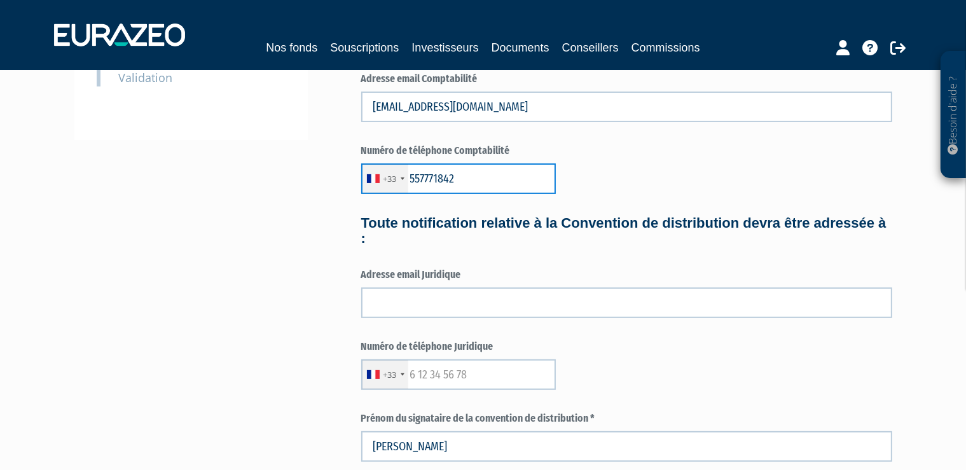
type input "557771842"
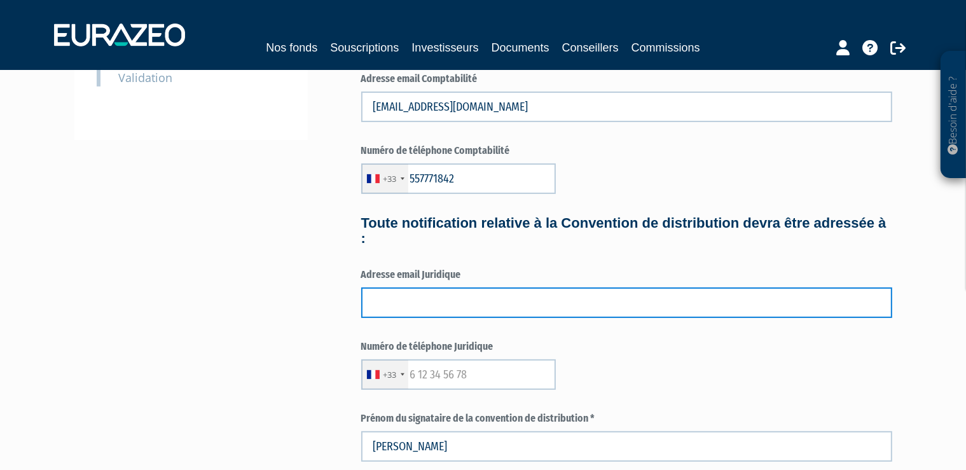
click at [424, 301] on input "text" at bounding box center [626, 302] width 531 height 31
type input "aoden@cfgp.fr"
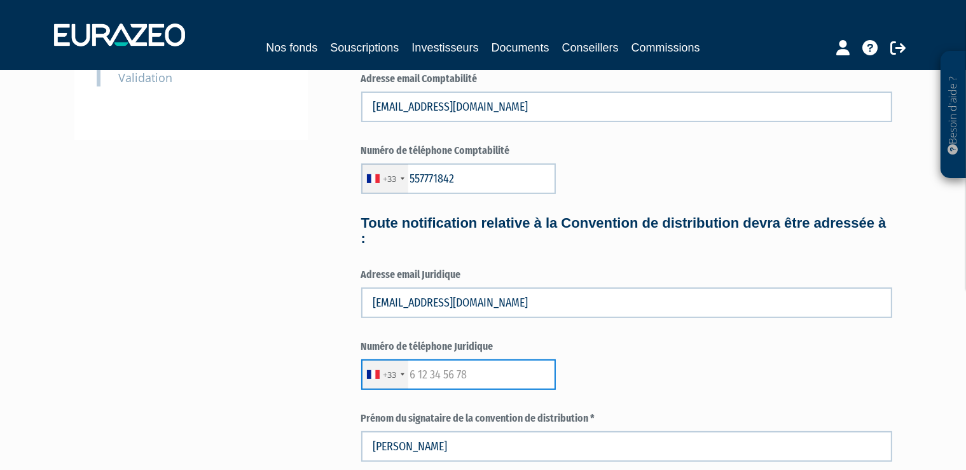
type input "0668940410"
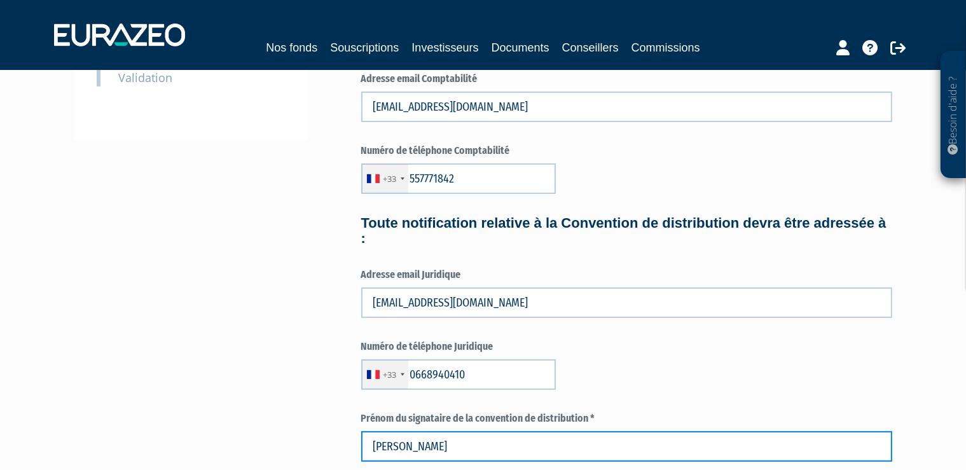
type input "ODEN"
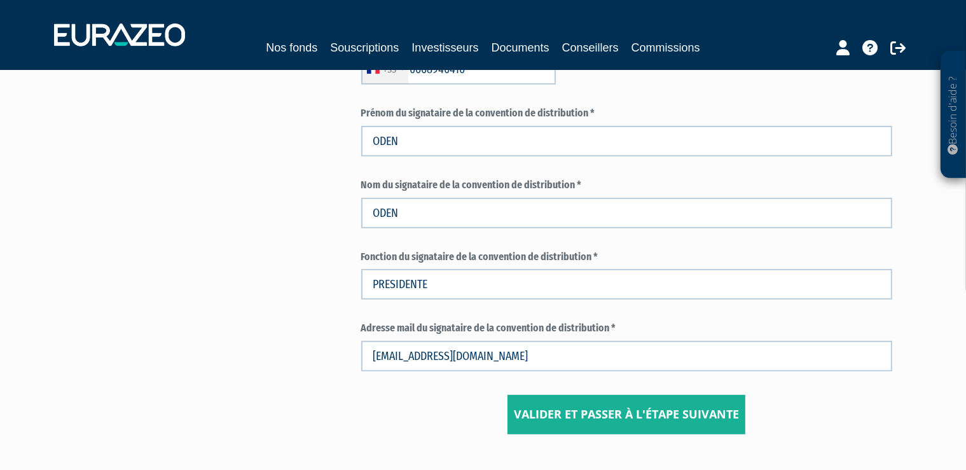
scroll to position [672, 0]
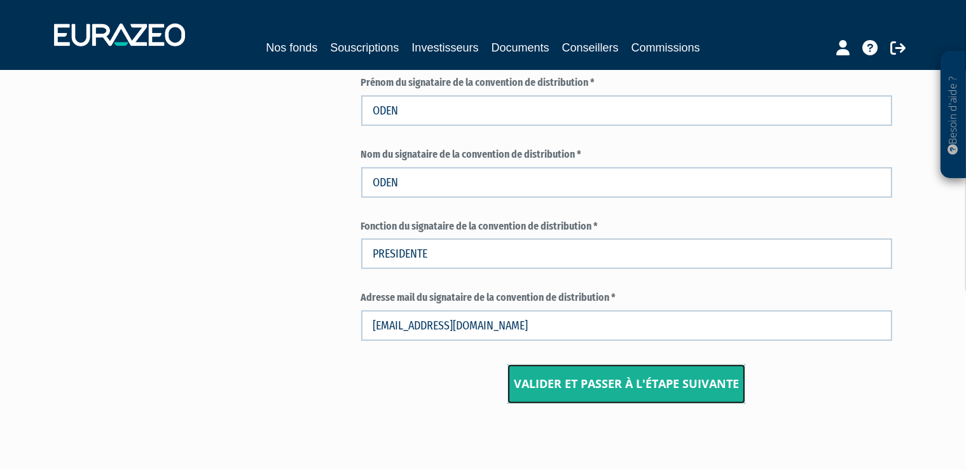
click at [597, 387] on input "Valider et passer à l'étape suivante" at bounding box center [627, 383] width 238 height 39
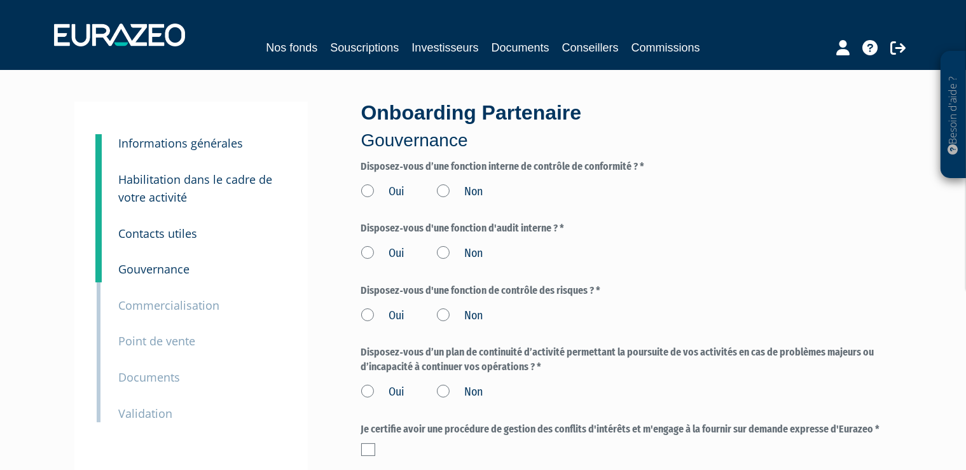
click at [370, 192] on label "Oui" at bounding box center [383, 192] width 44 height 17
click at [0, 0] on input "Oui" at bounding box center [0, 0] width 0 height 0
click at [367, 258] on label "Oui" at bounding box center [383, 254] width 44 height 17
click at [0, 0] on input "Oui" at bounding box center [0, 0] width 0 height 0
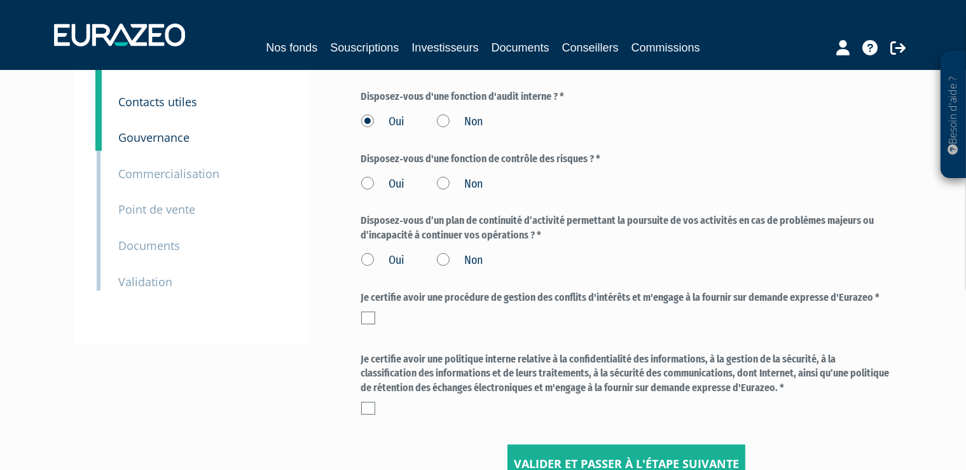
scroll to position [134, 0]
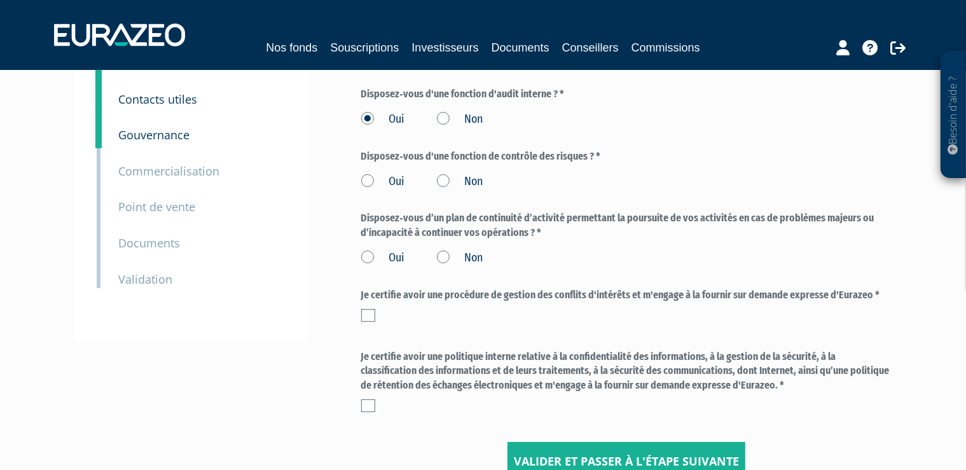
click at [368, 184] on label "Oui" at bounding box center [383, 182] width 44 height 17
click at [0, 0] on input "Oui" at bounding box center [0, 0] width 0 height 0
click at [372, 258] on label "Oui" at bounding box center [383, 258] width 44 height 17
click at [0, 0] on input "Oui" at bounding box center [0, 0] width 0 height 0
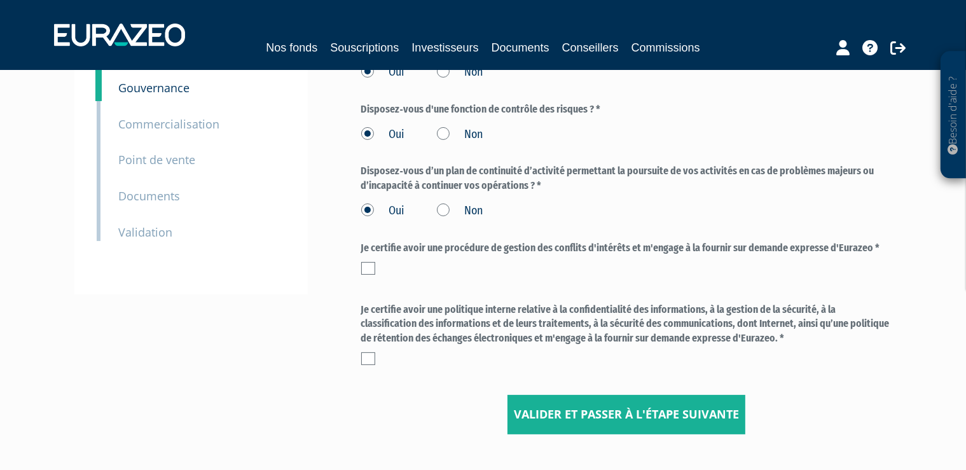
scroll to position [201, 0]
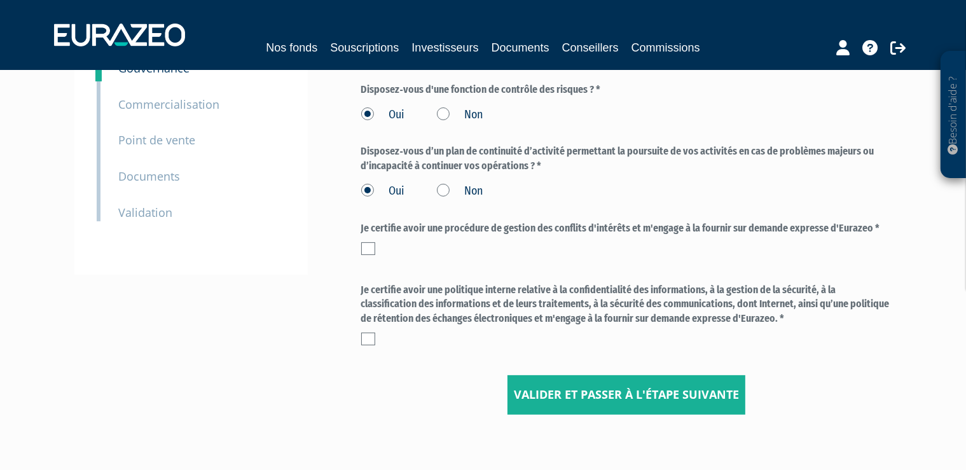
click at [370, 251] on label at bounding box center [368, 248] width 14 height 13
click at [0, 0] on input "checkbox" at bounding box center [0, 0] width 0 height 0
click at [377, 335] on div at bounding box center [626, 339] width 531 height 13
click at [367, 341] on label at bounding box center [368, 339] width 14 height 13
click at [0, 0] on input "checkbox" at bounding box center [0, 0] width 0 height 0
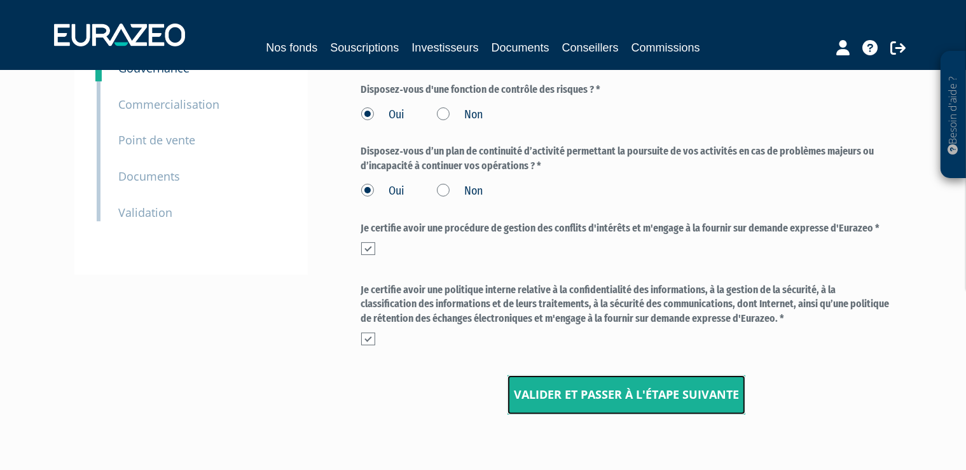
click at [573, 379] on input "Valider et passer à l'étape suivante" at bounding box center [627, 394] width 238 height 39
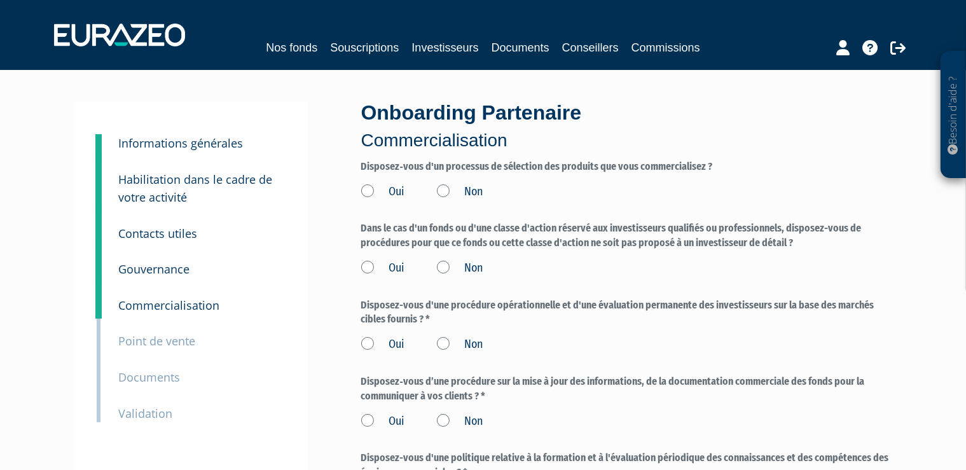
click at [366, 192] on label "Oui" at bounding box center [383, 192] width 44 height 17
click at [0, 0] on input "Oui" at bounding box center [0, 0] width 0 height 0
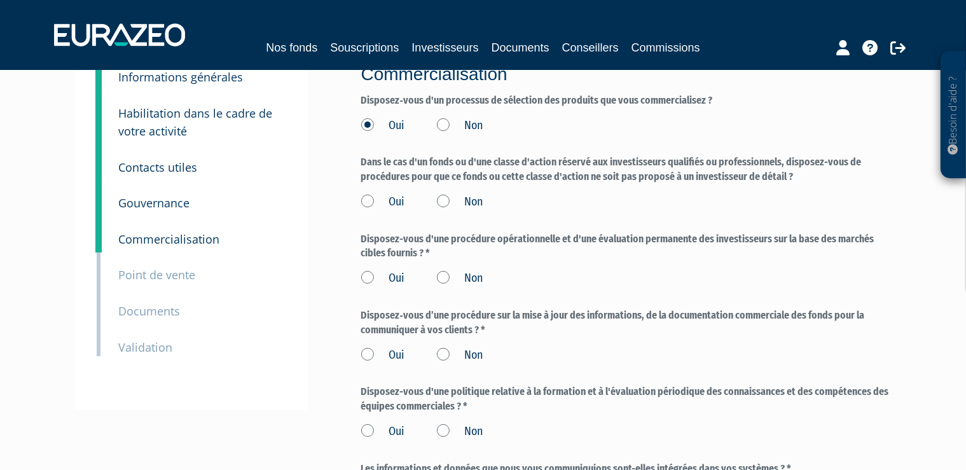
scroll to position [67, 0]
click at [366, 202] on label "Oui" at bounding box center [383, 201] width 44 height 17
click at [0, 0] on input "Oui" at bounding box center [0, 0] width 0 height 0
click at [368, 280] on label "Oui" at bounding box center [383, 278] width 44 height 17
click at [0, 0] on input "Oui" at bounding box center [0, 0] width 0 height 0
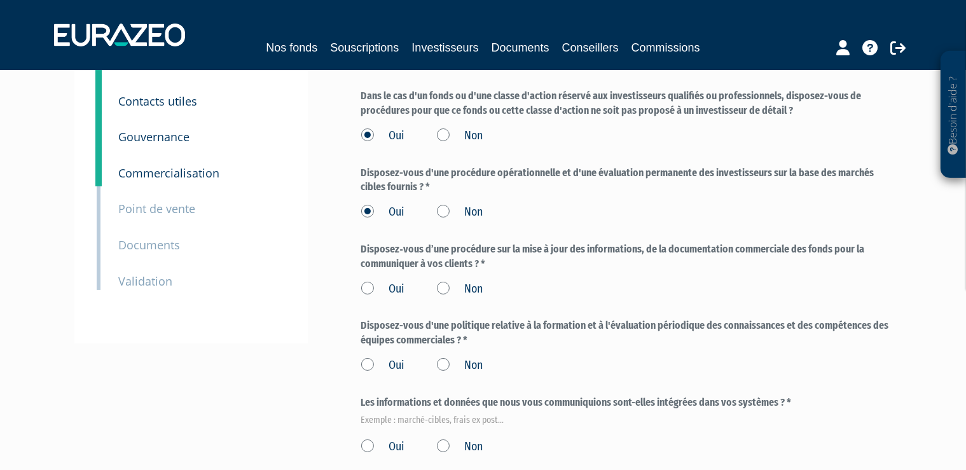
scroll to position [134, 0]
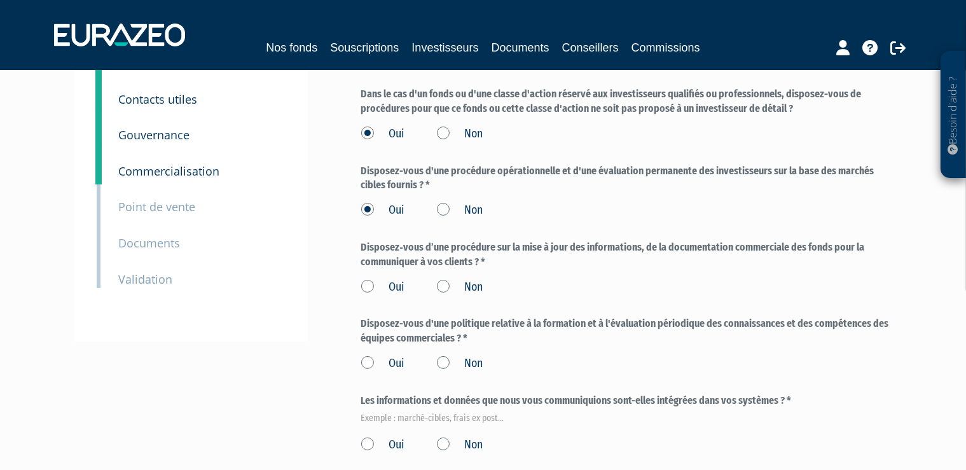
click at [365, 289] on label "Oui" at bounding box center [383, 287] width 44 height 17
click at [0, 0] on input "Oui" at bounding box center [0, 0] width 0 height 0
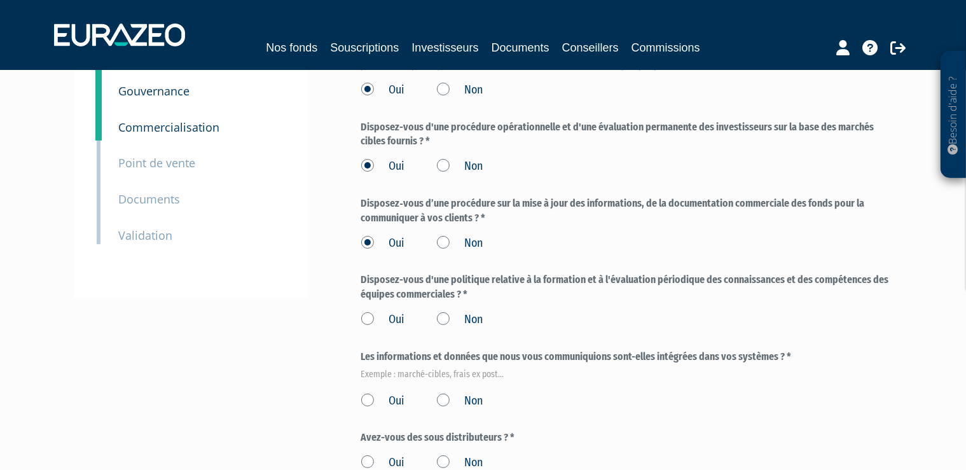
scroll to position [201, 0]
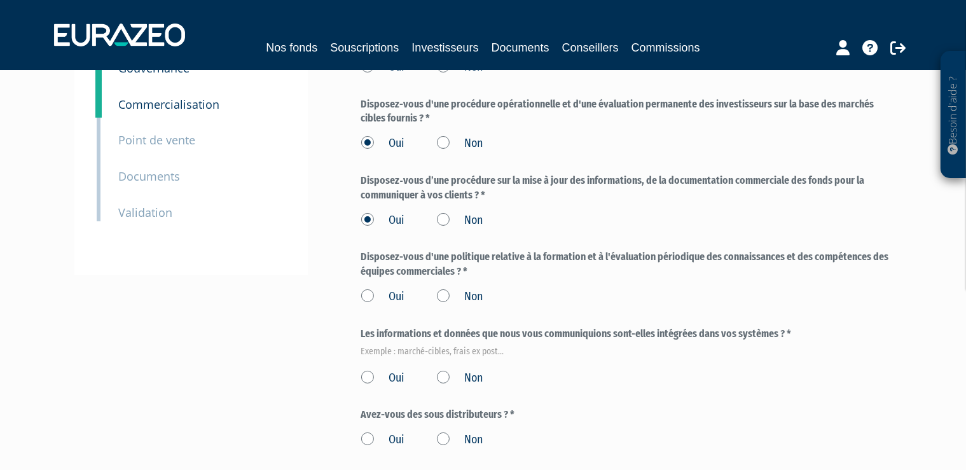
click at [366, 298] on label "Oui" at bounding box center [383, 297] width 44 height 17
click at [0, 0] on input "Oui" at bounding box center [0, 0] width 0 height 0
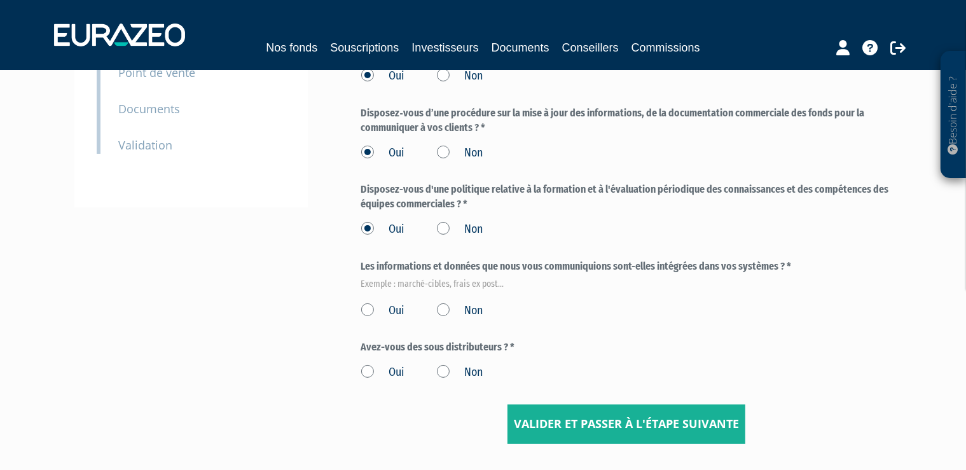
click at [365, 312] on label "Oui" at bounding box center [383, 311] width 44 height 17
click at [0, 0] on input "Oui" at bounding box center [0, 0] width 0 height 0
click at [441, 373] on label "Non" at bounding box center [460, 372] width 46 height 17
click at [0, 0] on input "Non" at bounding box center [0, 0] width 0 height 0
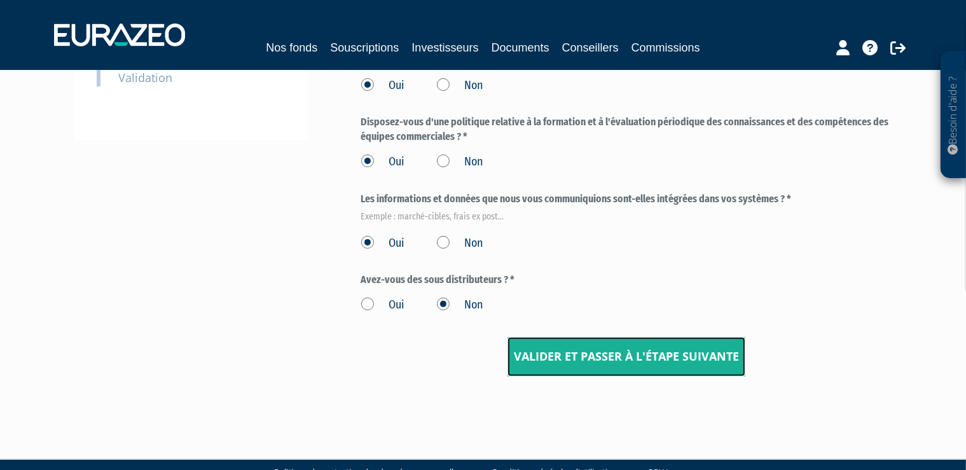
click at [597, 361] on input "Valider et passer à l'étape suivante" at bounding box center [627, 356] width 238 height 39
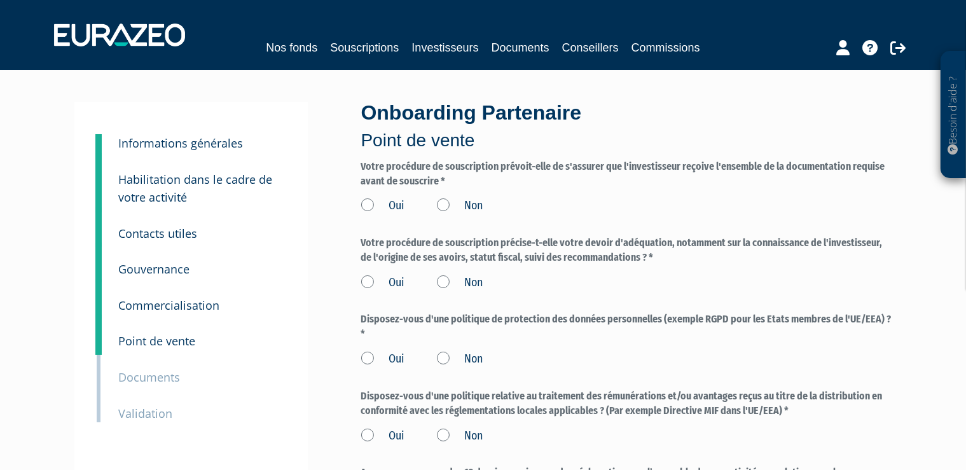
click at [367, 204] on label "Oui" at bounding box center [383, 206] width 44 height 17
click at [0, 0] on input "Oui" at bounding box center [0, 0] width 0 height 0
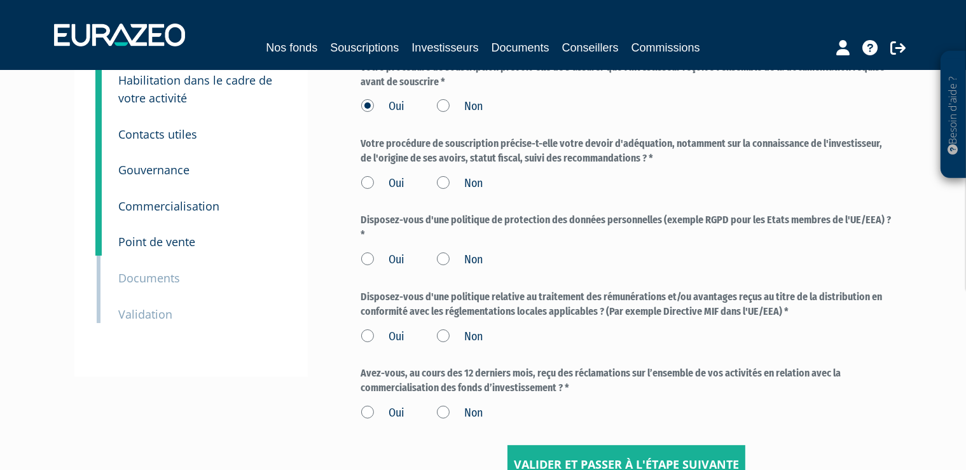
scroll to position [134, 0]
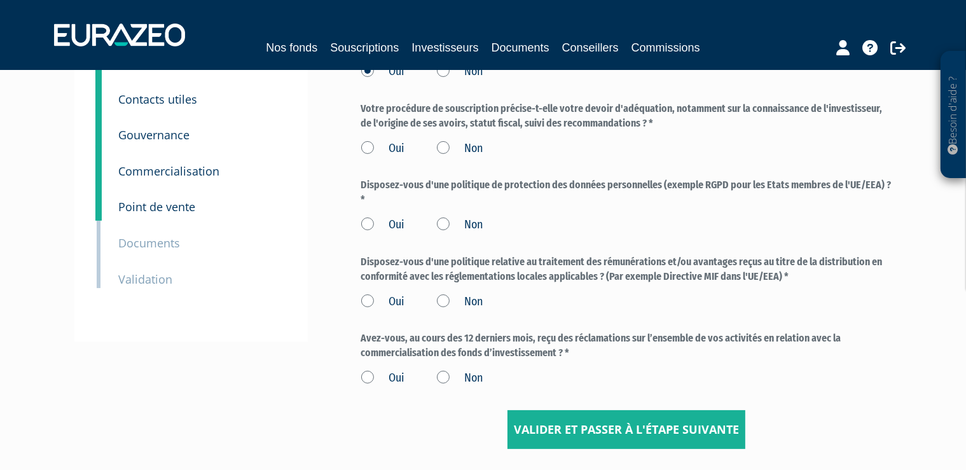
click at [365, 149] on label "Oui" at bounding box center [383, 149] width 44 height 17
click at [0, 0] on input "Oui" at bounding box center [0, 0] width 0 height 0
click at [362, 222] on label "Oui" at bounding box center [383, 225] width 44 height 17
click at [0, 0] on input "Oui" at bounding box center [0, 0] width 0 height 0
click at [373, 300] on label "Oui" at bounding box center [383, 302] width 44 height 17
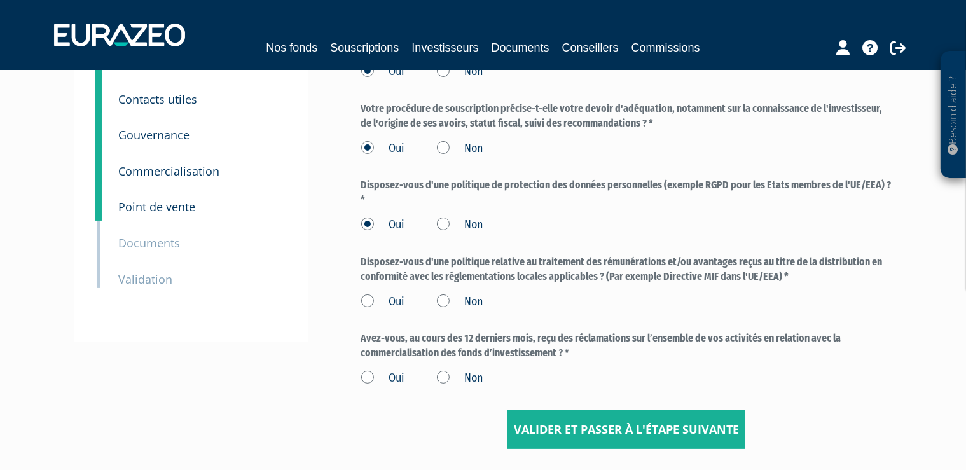
click at [0, 0] on input "Oui" at bounding box center [0, 0] width 0 height 0
click at [443, 378] on label "Non" at bounding box center [460, 378] width 46 height 17
click at [0, 0] on input "Non" at bounding box center [0, 0] width 0 height 0
click at [578, 423] on input "Valider et passer à l'étape suivante" at bounding box center [627, 429] width 238 height 39
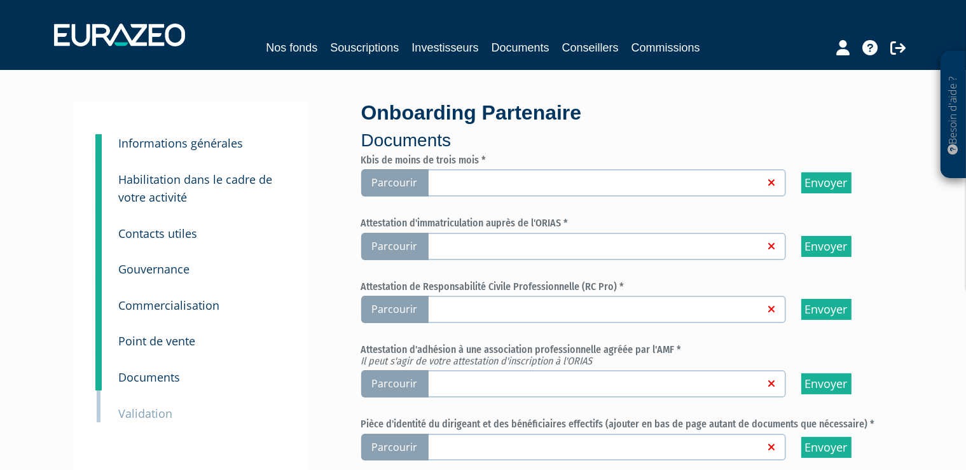
scroll to position [67, 0]
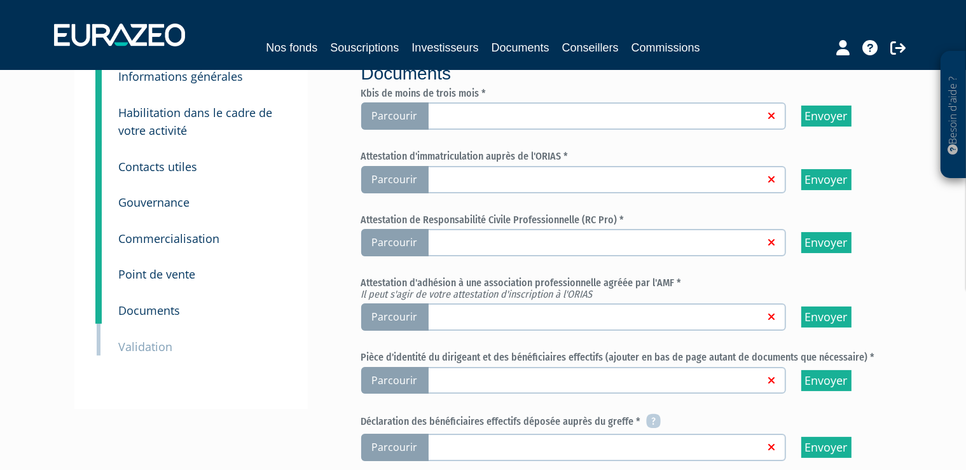
click at [406, 114] on span "Parcourir" at bounding box center [394, 115] width 67 height 27
click at [0, 0] on input "Parcourir" at bounding box center [0, 0] width 0 height 0
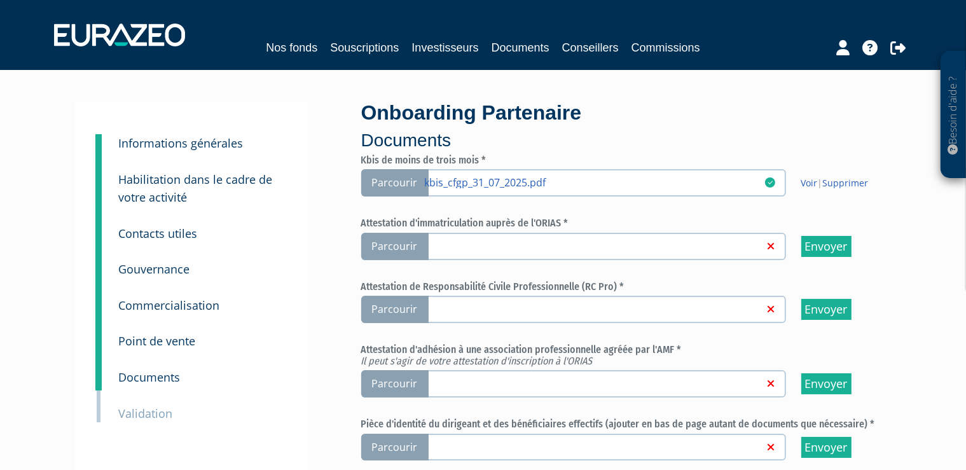
click at [401, 247] on span "Parcourir" at bounding box center [394, 246] width 67 height 27
click at [0, 0] on input "Parcourir" at bounding box center [0, 0] width 0 height 0
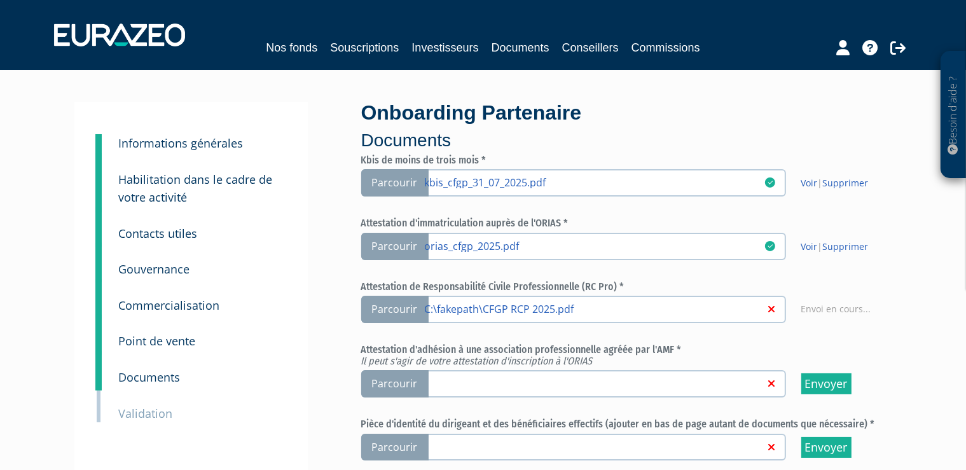
scroll to position [67, 0]
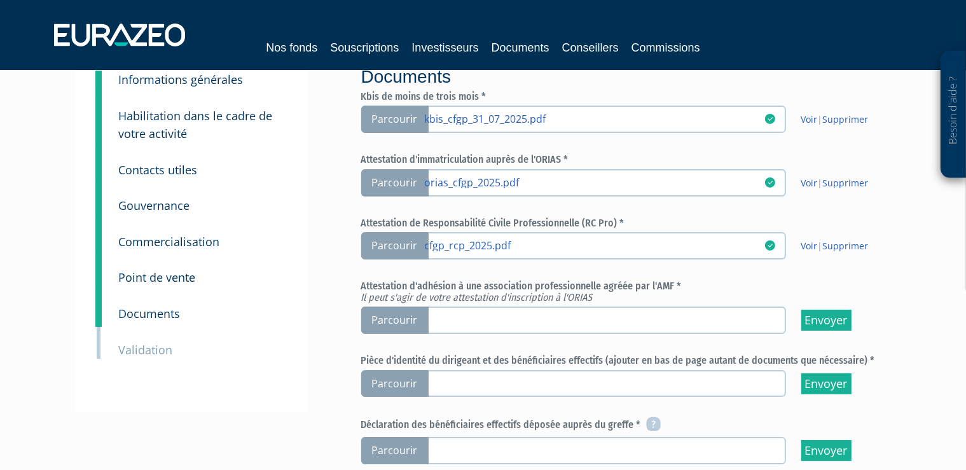
scroll to position [67, 0]
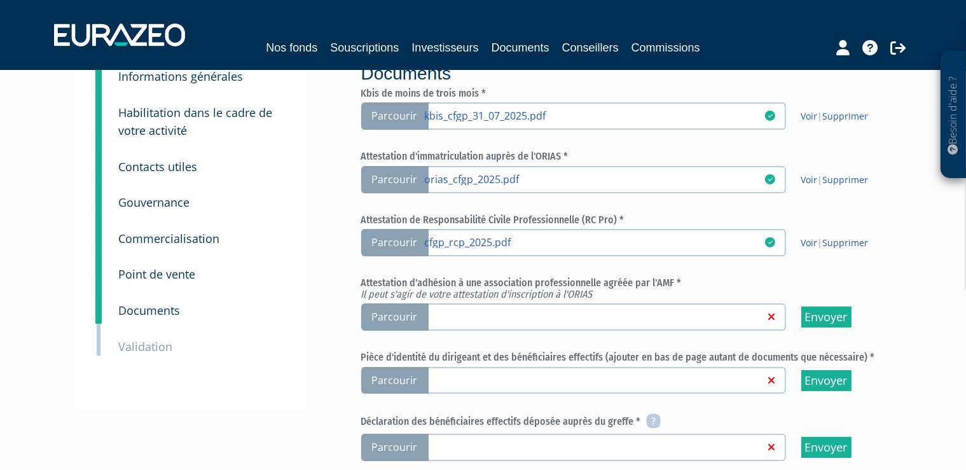
click at [396, 316] on span "Parcourir" at bounding box center [394, 316] width 67 height 27
click at [0, 0] on input "Parcourir" at bounding box center [0, 0] width 0 height 0
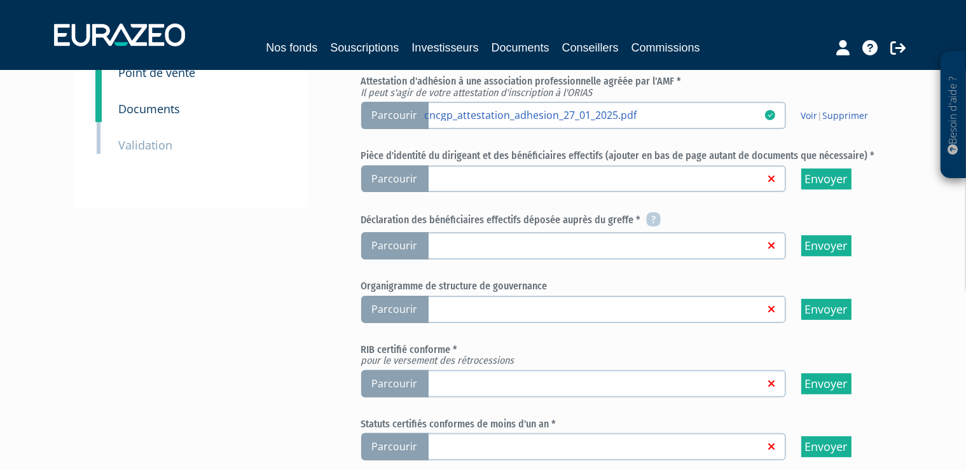
scroll to position [268, 0]
click at [403, 177] on span "Parcourir" at bounding box center [394, 178] width 67 height 27
click at [0, 0] on input "Parcourir" at bounding box center [0, 0] width 0 height 0
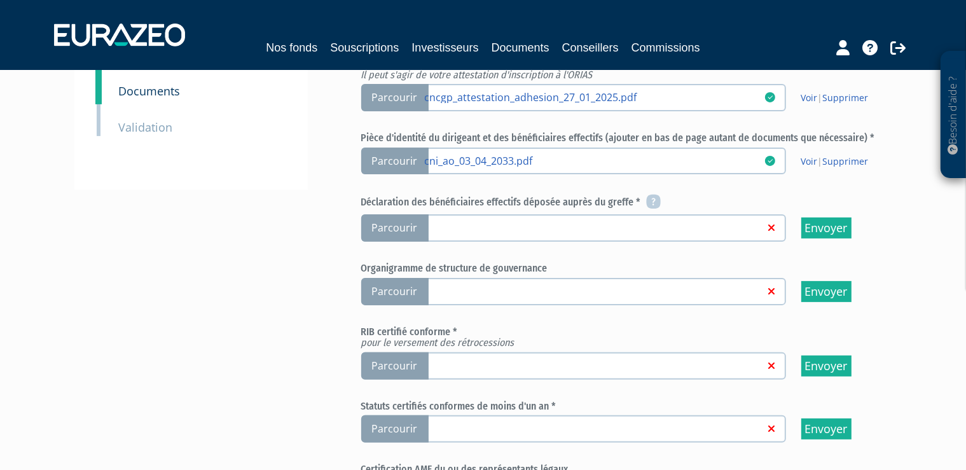
scroll to position [268, 0]
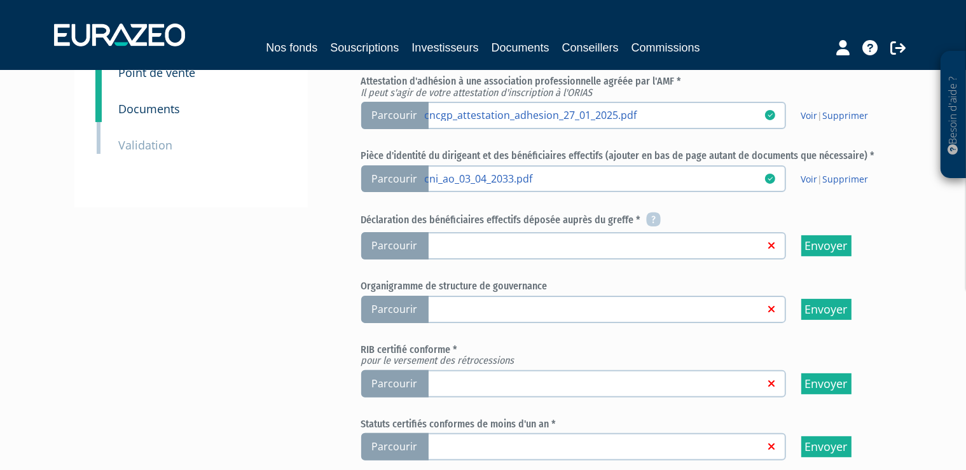
click at [398, 246] on span "Parcourir" at bounding box center [394, 245] width 67 height 27
click at [0, 0] on input "Parcourir" at bounding box center [0, 0] width 0 height 0
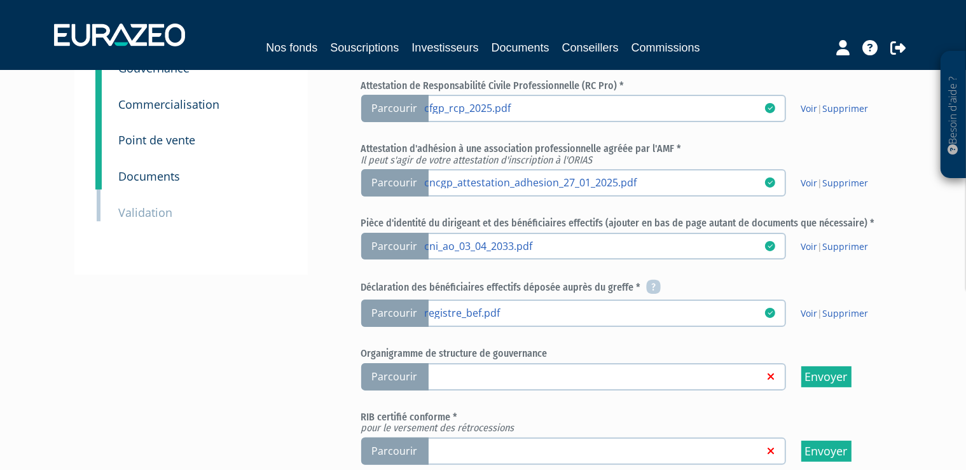
scroll to position [201, 0]
click at [394, 375] on span "Parcourir" at bounding box center [394, 376] width 67 height 27
click at [0, 0] on input "Parcourir" at bounding box center [0, 0] width 0 height 0
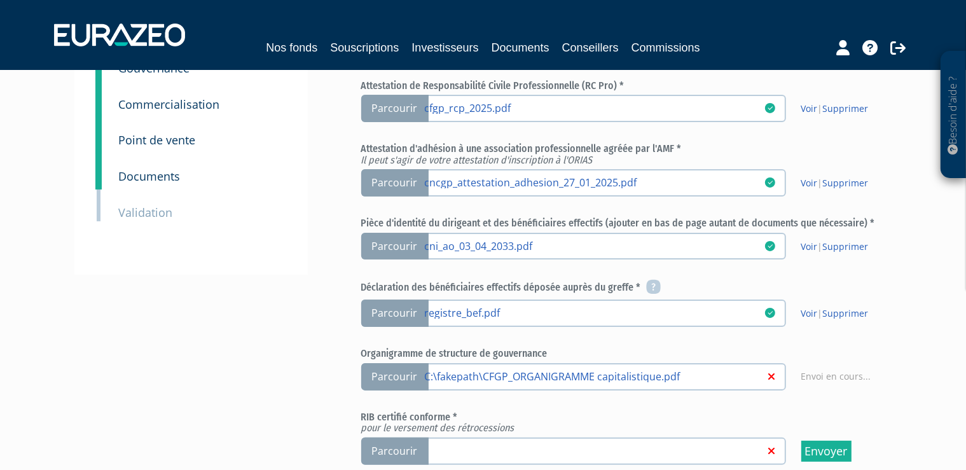
scroll to position [335, 0]
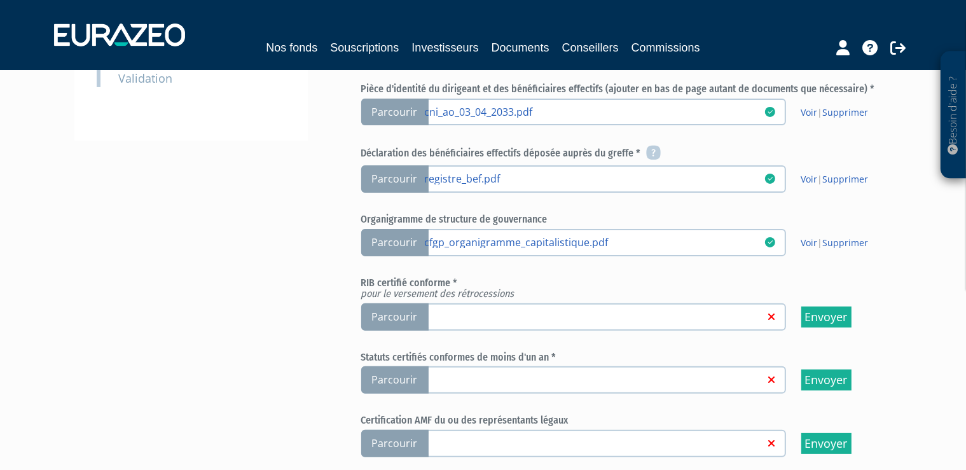
scroll to position [336, 0]
click at [401, 380] on span "Parcourir" at bounding box center [394, 379] width 67 height 27
click at [0, 0] on input "Parcourir" at bounding box center [0, 0] width 0 height 0
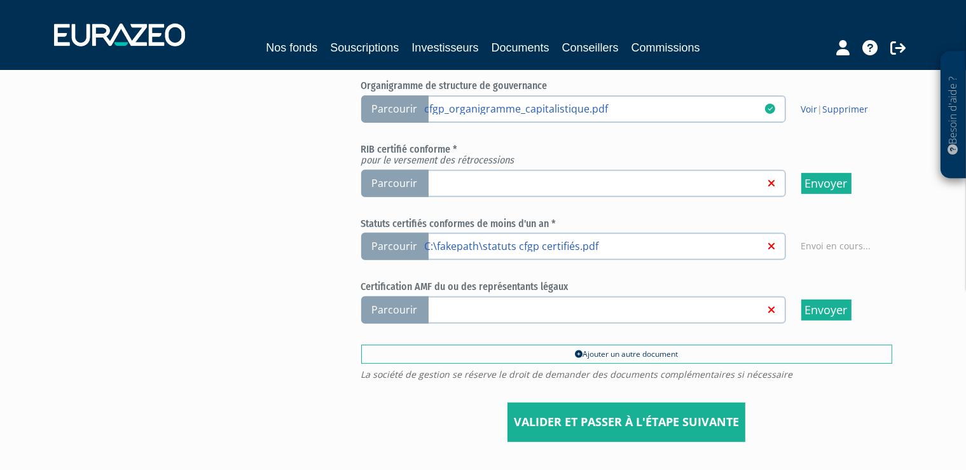
scroll to position [470, 0]
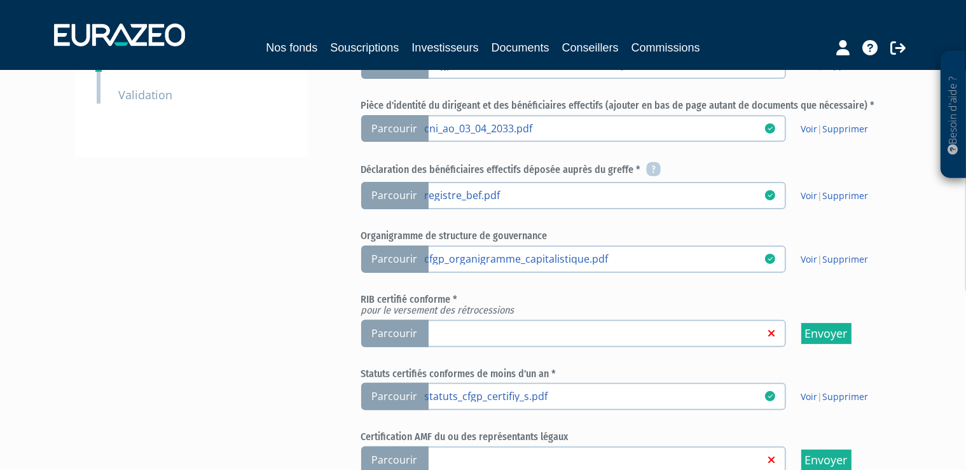
scroll to position [336, 0]
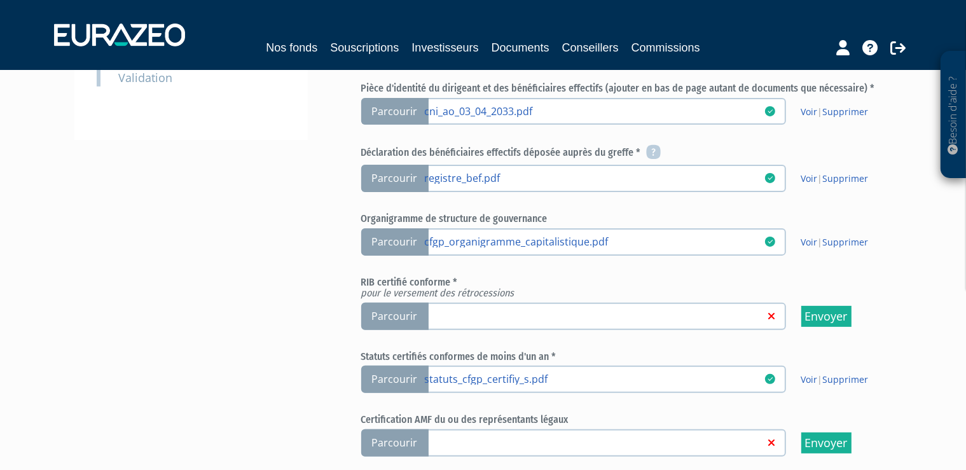
click at [397, 313] on span "Parcourir" at bounding box center [394, 316] width 67 height 27
click at [0, 0] on input "Parcourir" at bounding box center [0, 0] width 0 height 0
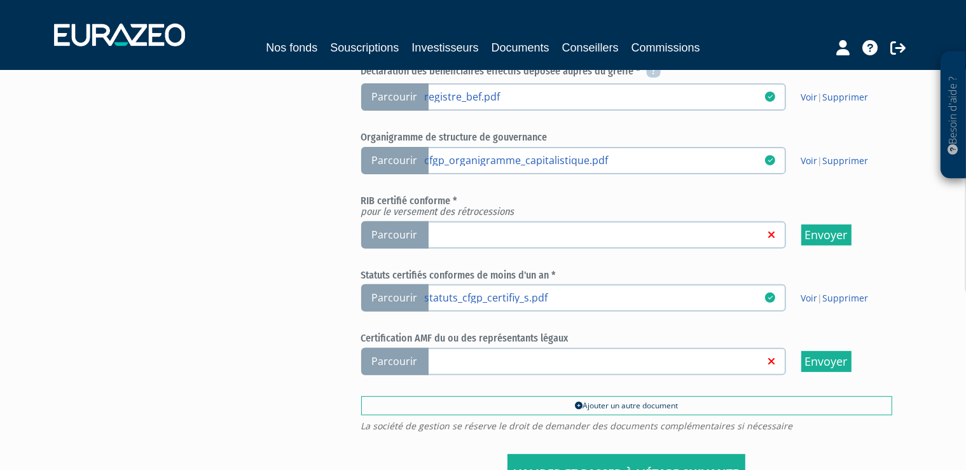
scroll to position [470, 0]
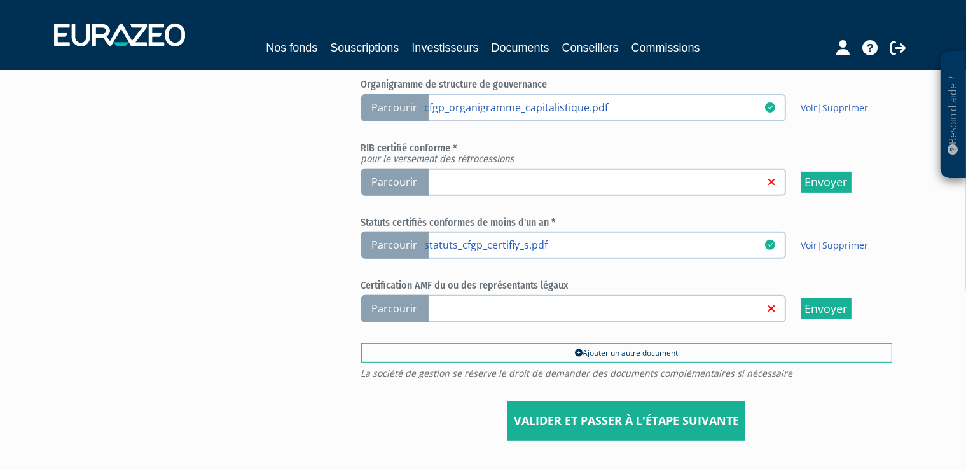
click at [398, 305] on span "Parcourir" at bounding box center [394, 308] width 67 height 27
click at [0, 0] on input "Parcourir" at bounding box center [0, 0] width 0 height 0
click at [394, 304] on span "Parcourir" at bounding box center [394, 308] width 67 height 27
click at [0, 0] on input "Parcourir" at bounding box center [0, 0] width 0 height 0
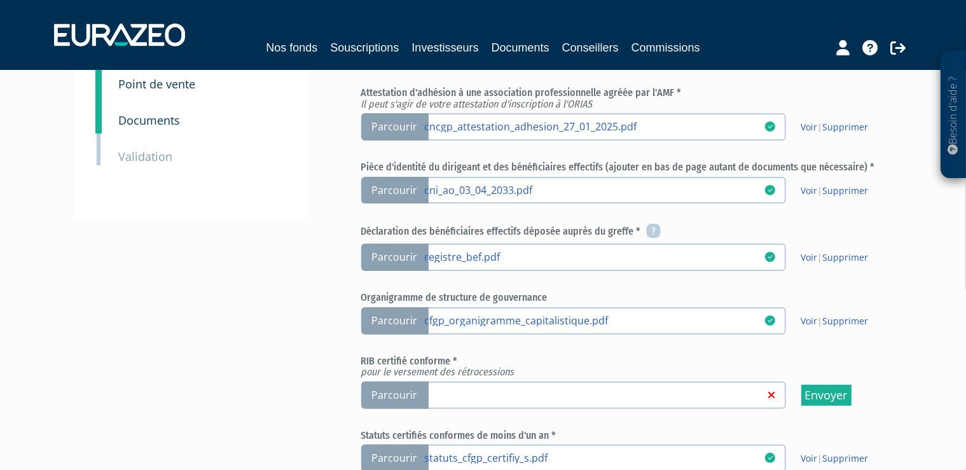
scroll to position [403, 0]
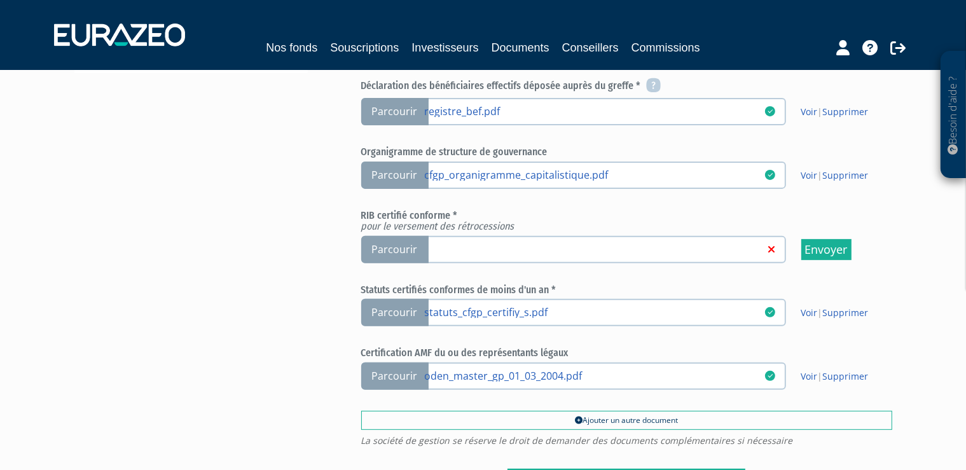
click at [395, 248] on span "Parcourir" at bounding box center [394, 249] width 67 height 27
click at [0, 0] on input "Parcourir" at bounding box center [0, 0] width 0 height 0
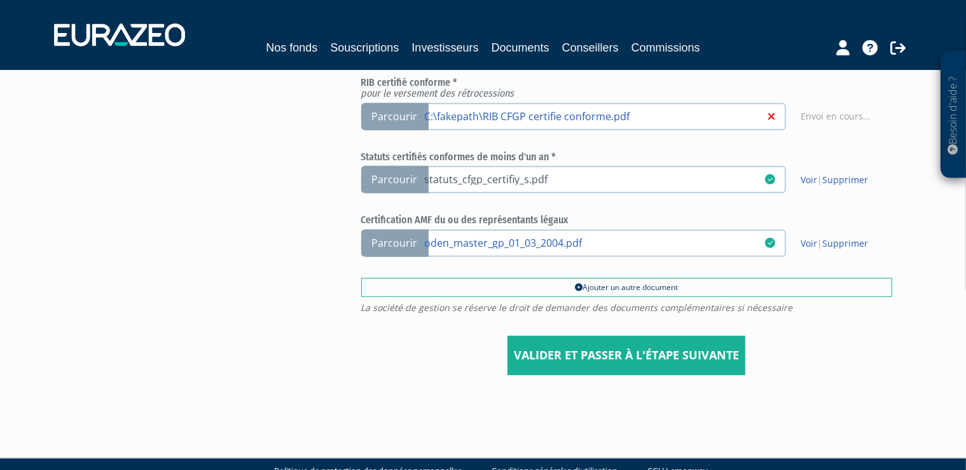
scroll to position [537, 0]
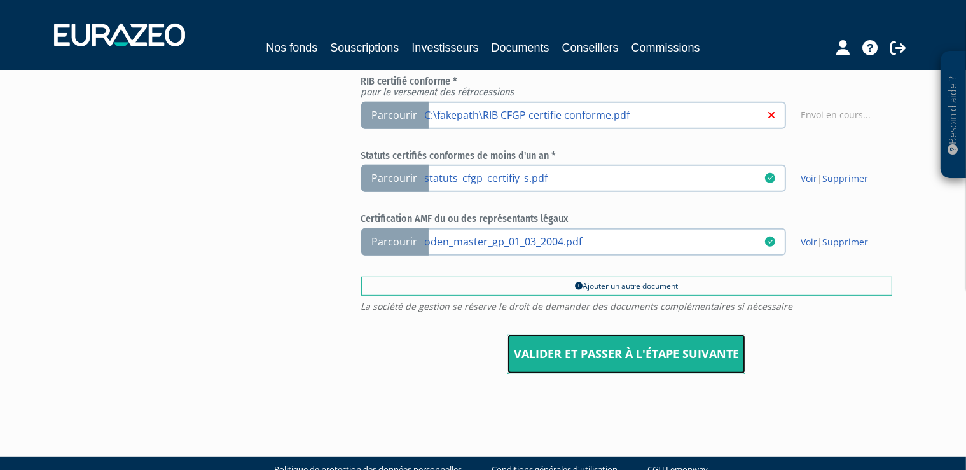
click at [635, 348] on input "Valider et passer à l'étape suivante" at bounding box center [627, 354] width 238 height 39
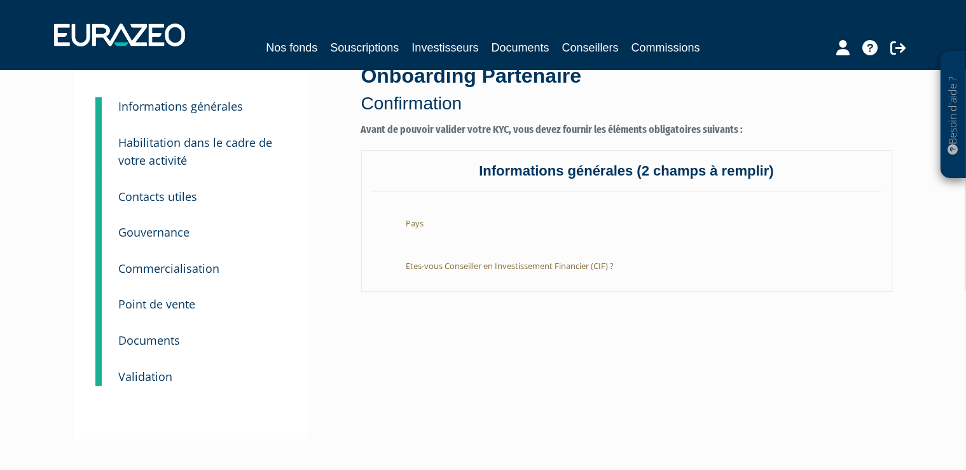
scroll to position [67, 0]
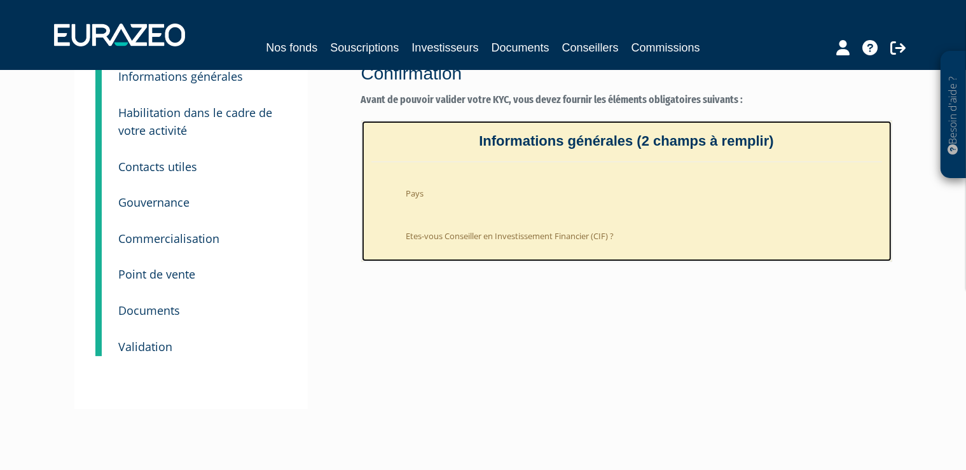
click at [586, 140] on h4 "Informations générales (2 champs à remplir)" at bounding box center [626, 148] width 511 height 29
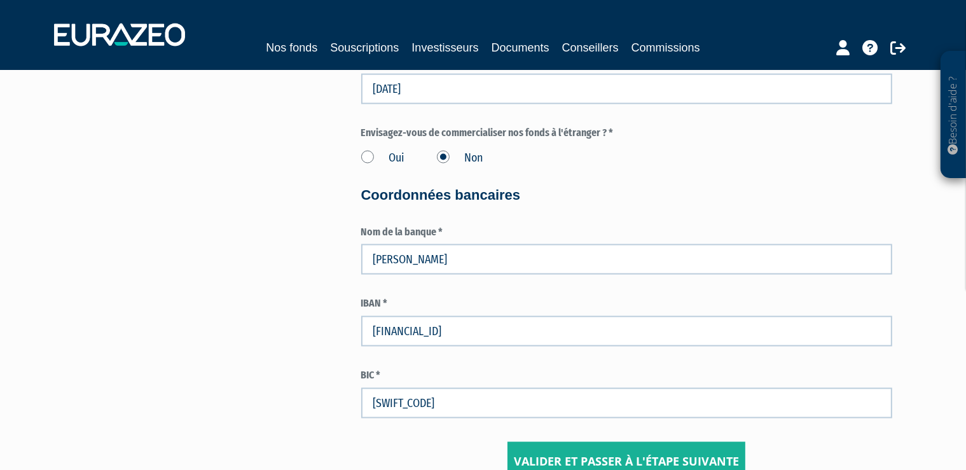
scroll to position [2048, 0]
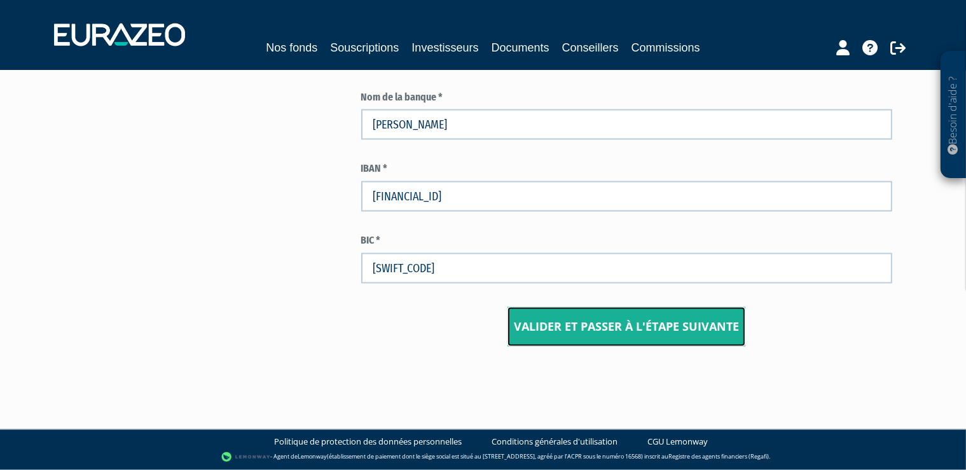
click at [653, 327] on input "Valider et passer à l'étape suivante" at bounding box center [627, 326] width 238 height 39
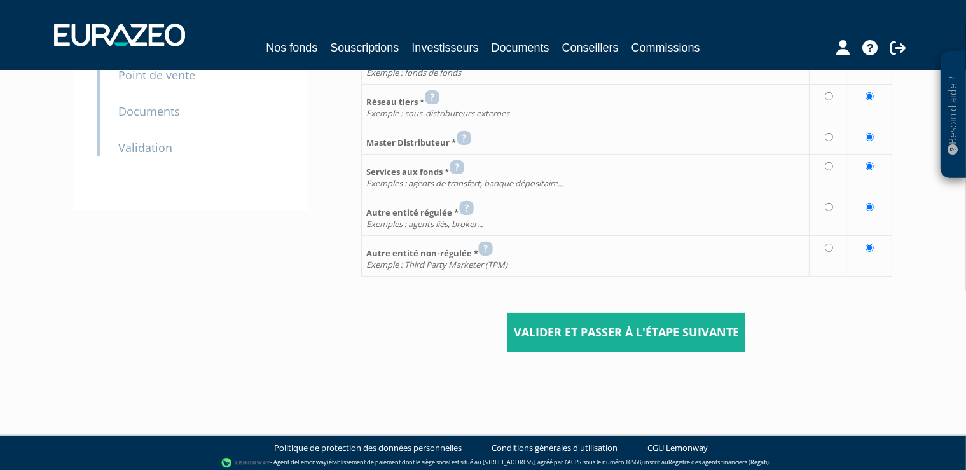
scroll to position [268, 0]
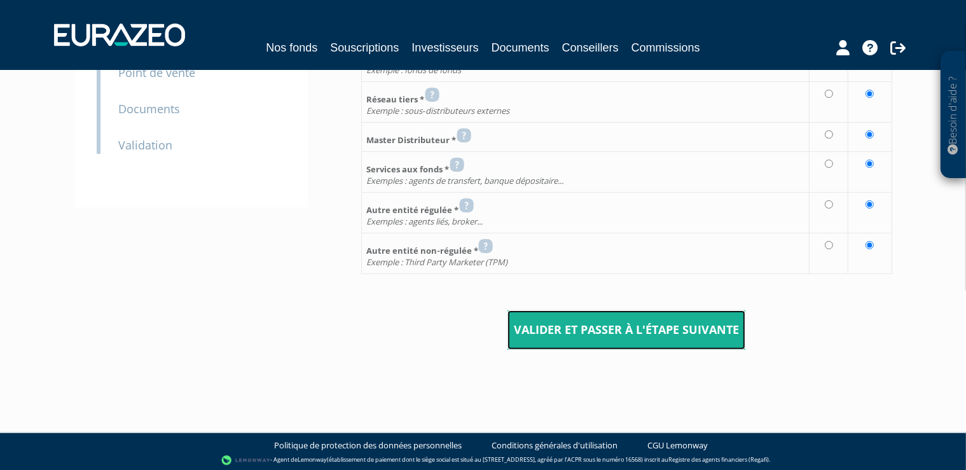
click at [645, 327] on input "Valider et passer à l'étape suivante" at bounding box center [627, 329] width 238 height 39
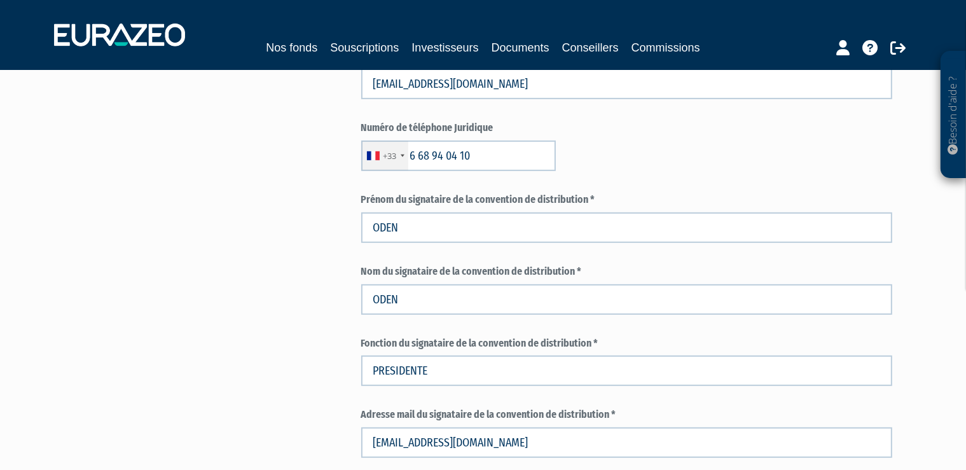
scroll to position [671, 0]
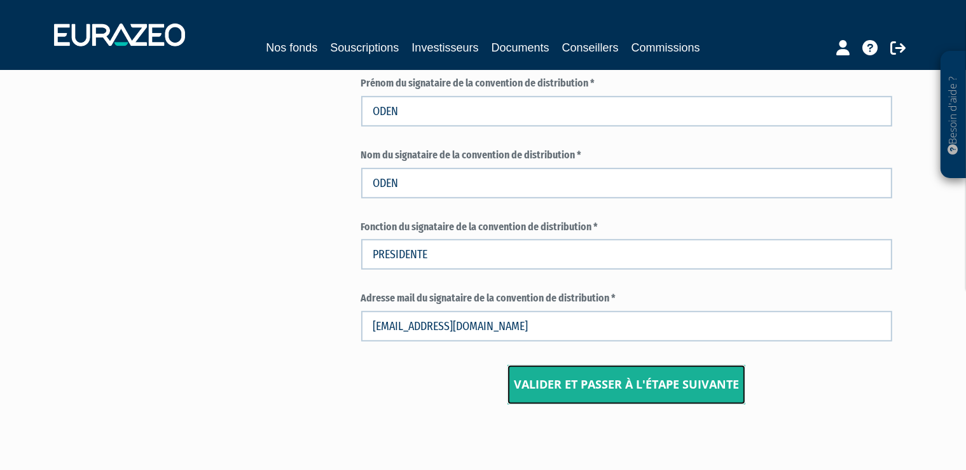
click at [647, 388] on input "Valider et passer à l'étape suivante" at bounding box center [627, 384] width 238 height 39
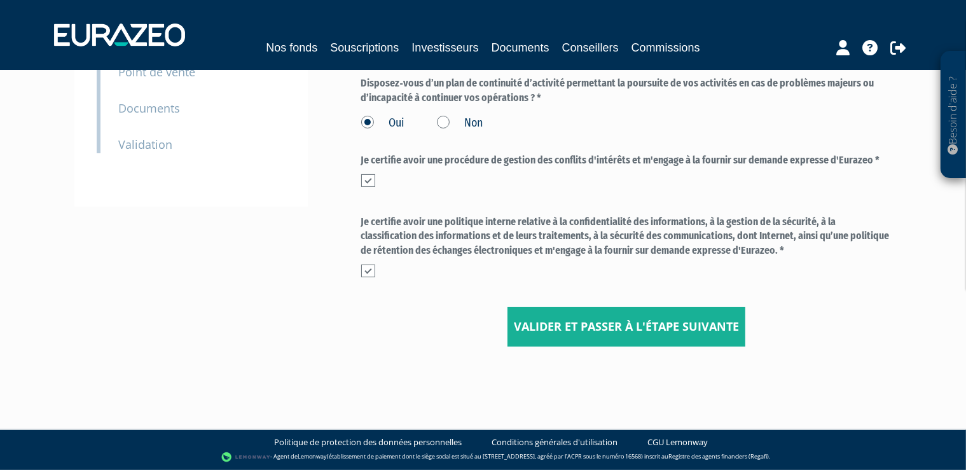
scroll to position [268, 0]
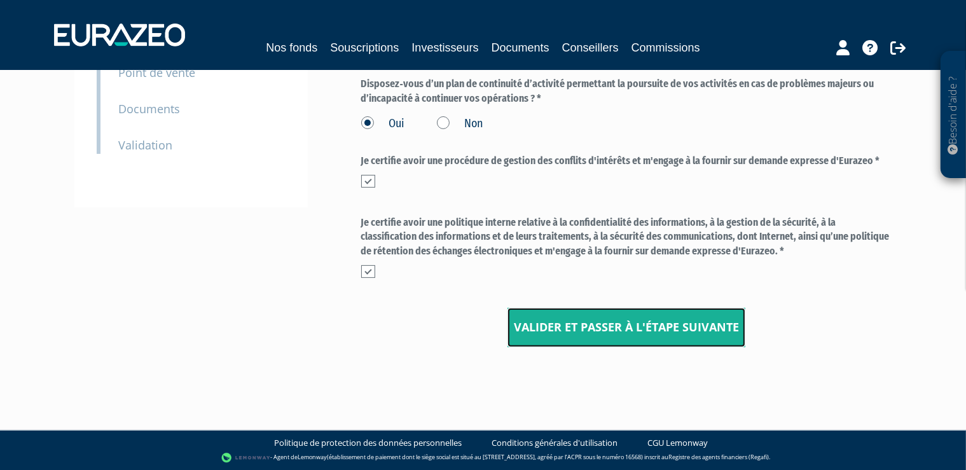
click at [651, 331] on input "Valider et passer à l'étape suivante" at bounding box center [627, 327] width 238 height 39
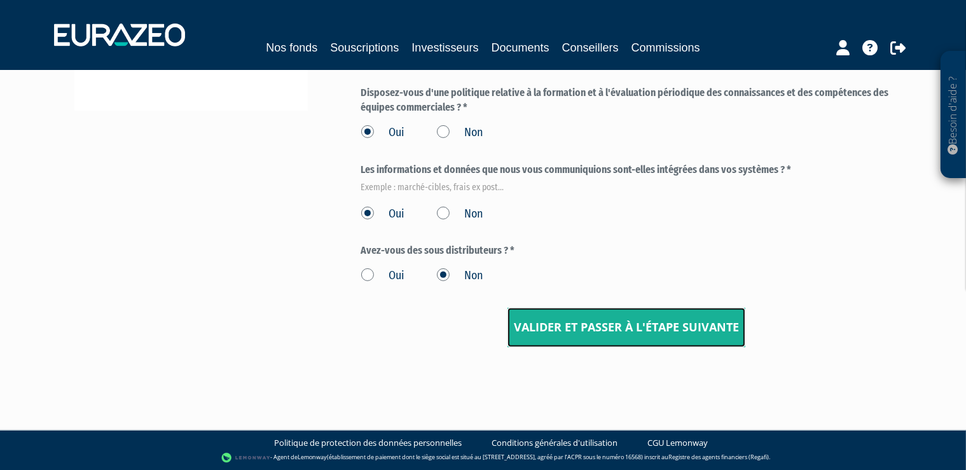
scroll to position [365, 0]
click at [651, 331] on input "Valider et passer à l'étape suivante" at bounding box center [627, 327] width 238 height 39
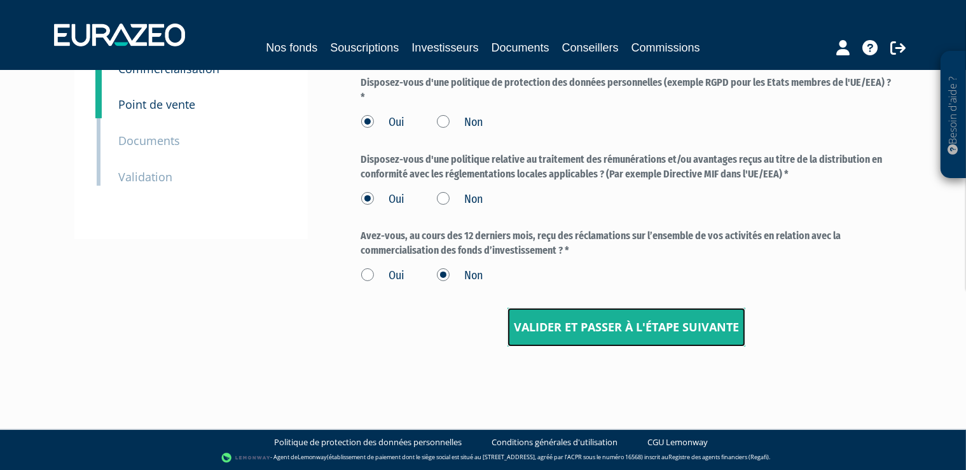
click at [651, 329] on input "Valider et passer à l'étape suivante" at bounding box center [627, 327] width 238 height 39
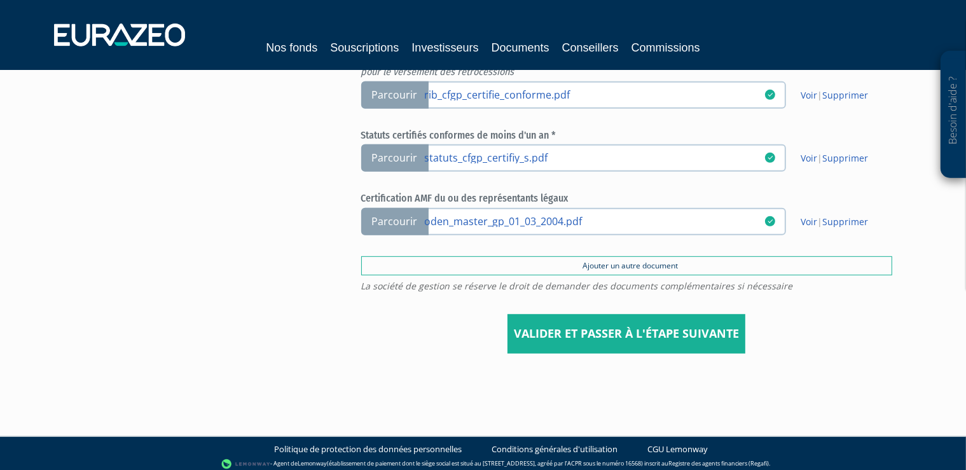
scroll to position [558, 0]
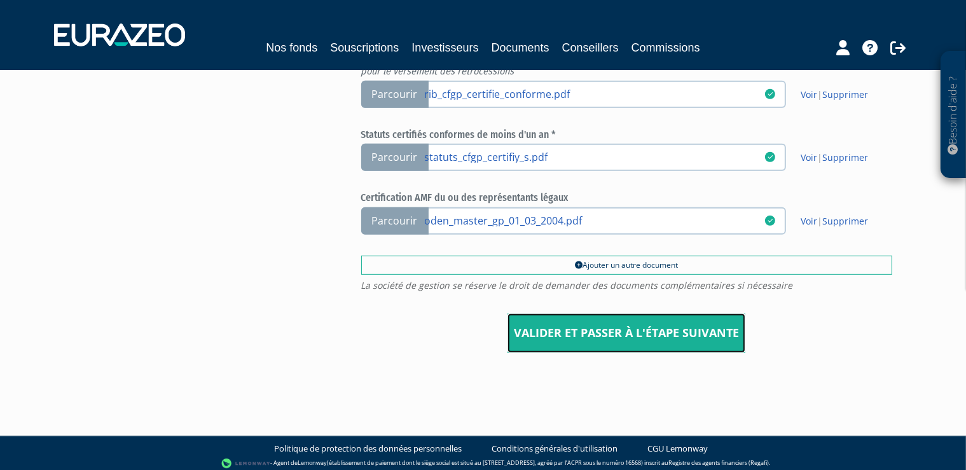
click at [625, 335] on input "Valider et passer à l'étape suivante" at bounding box center [627, 333] width 238 height 39
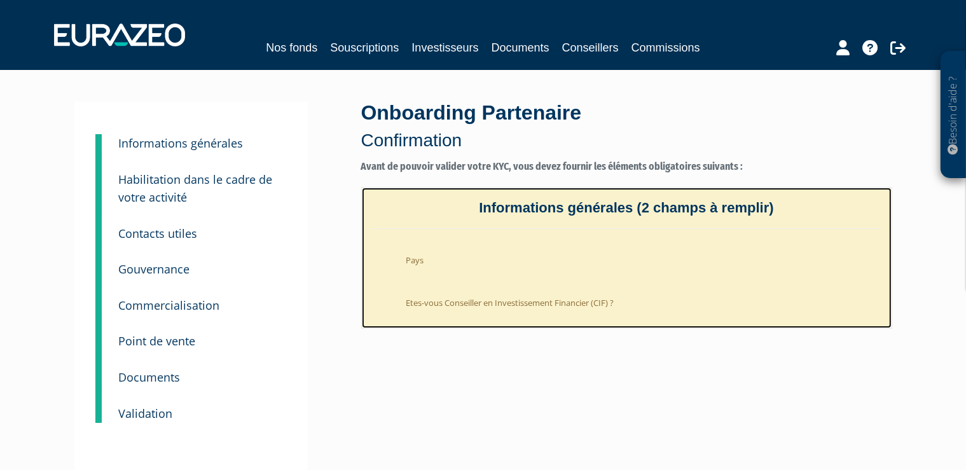
click at [616, 303] on li "Etes-vous Conseiller en Investissement Financier (CIF) ?" at bounding box center [639, 299] width 485 height 31
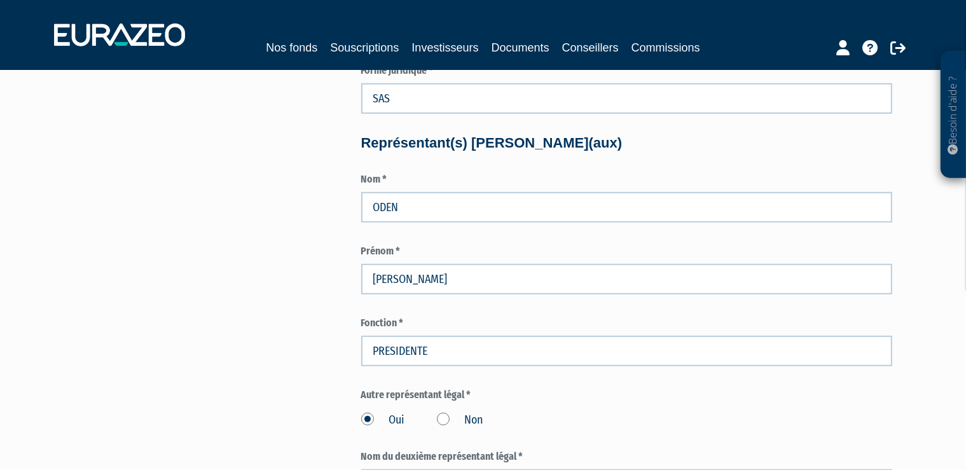
scroll to position [940, 0]
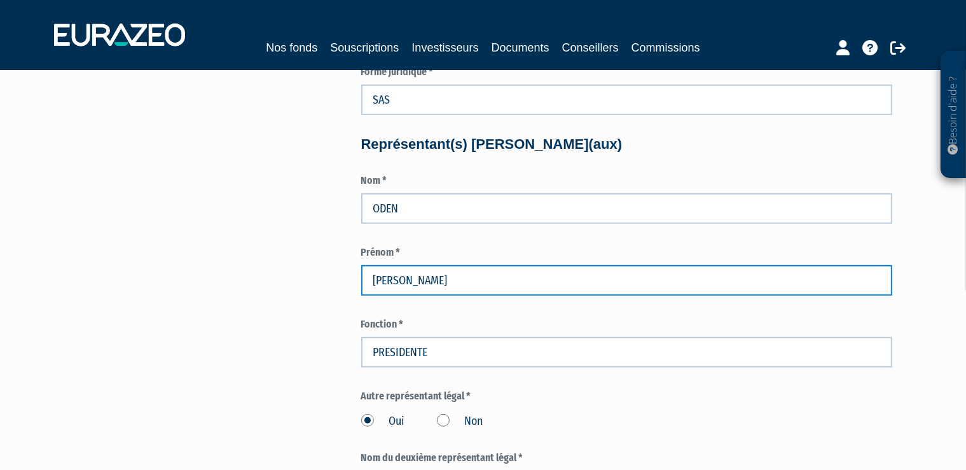
drag, startPoint x: 507, startPoint y: 286, endPoint x: 327, endPoint y: 271, distance: 180.6
click at [327, 271] on div "3 Informations générales 4 Habilitation dans le cadre de votre activité 5 Conta…" at bounding box center [483, 308] width 799 height 2293
drag, startPoint x: 443, startPoint y: 277, endPoint x: 343, endPoint y: 271, distance: 99.4
click at [361, 271] on input "MARIE LAURE" at bounding box center [626, 280] width 531 height 31
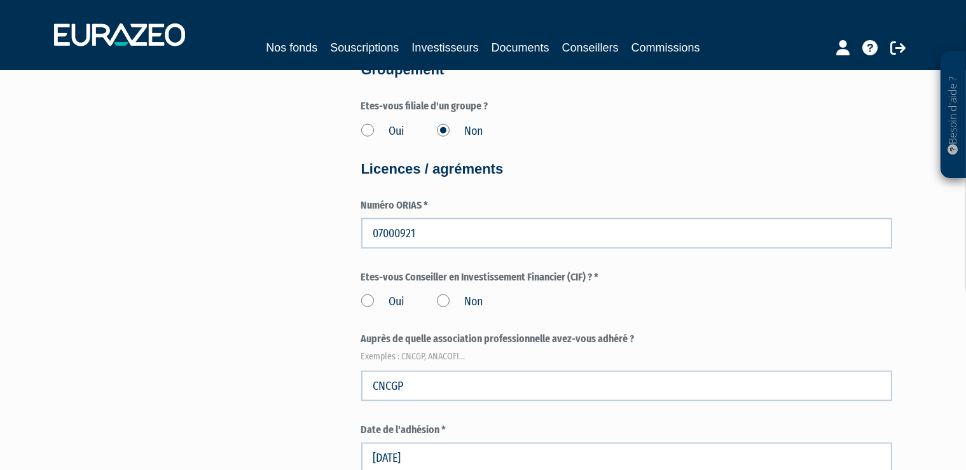
scroll to position [1612, 0]
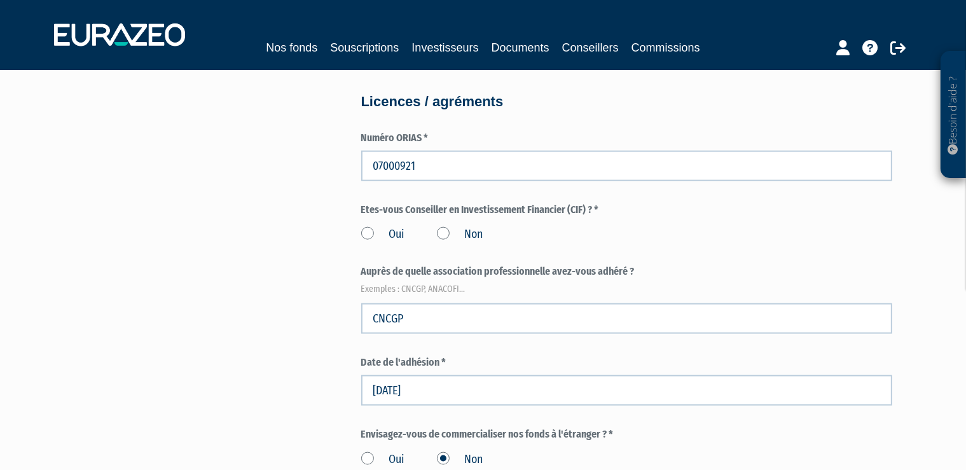
type input "ALEXANDRA"
click at [370, 234] on label "Oui" at bounding box center [383, 234] width 44 height 17
click at [0, 0] on input "Oui" at bounding box center [0, 0] width 0 height 0
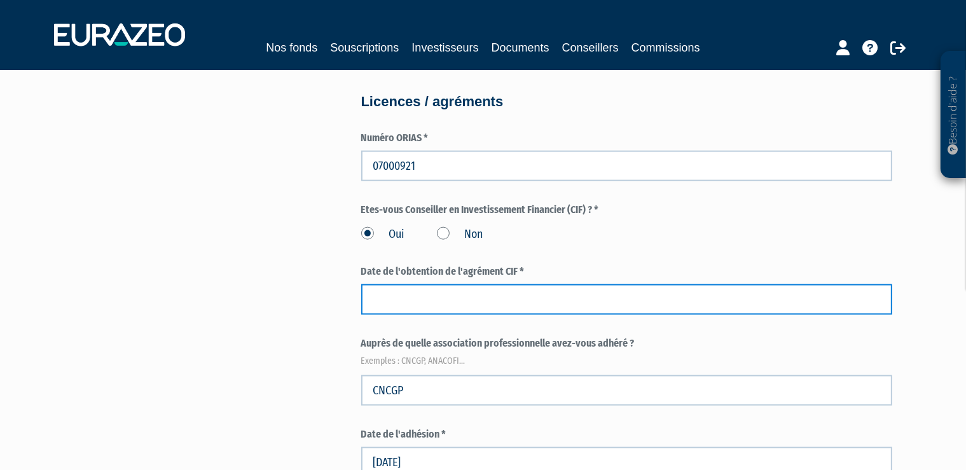
click at [478, 301] on input at bounding box center [626, 299] width 531 height 31
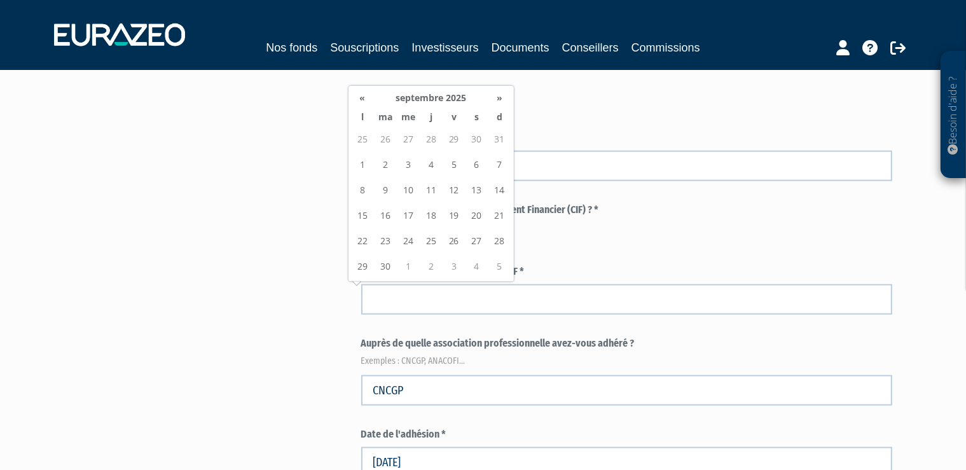
click at [679, 224] on div "Oui Non" at bounding box center [626, 232] width 531 height 21
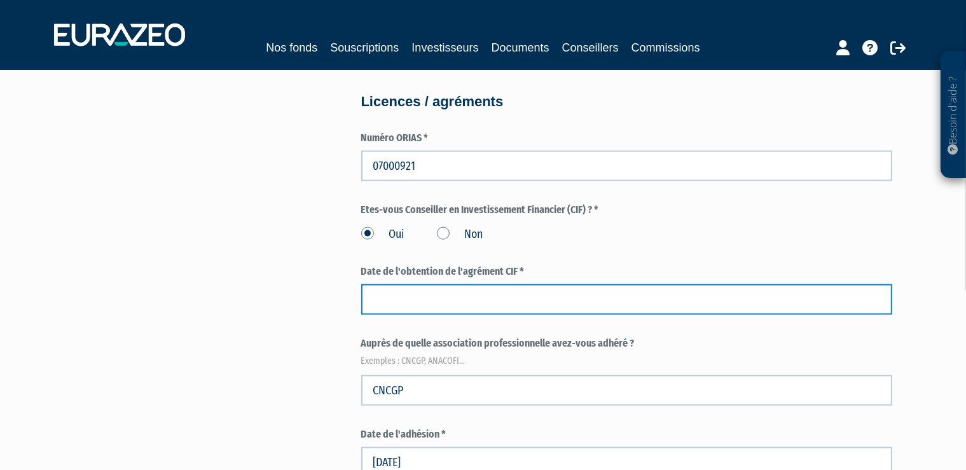
click at [436, 305] on input at bounding box center [626, 299] width 531 height 31
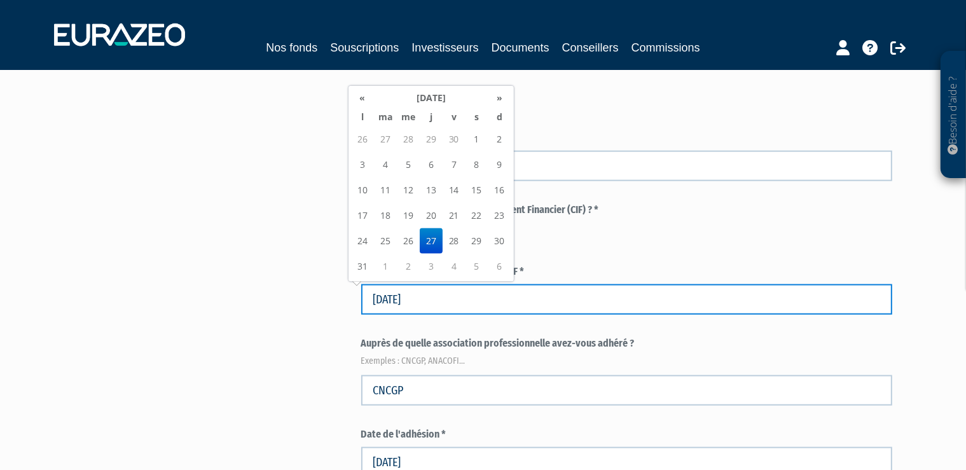
type input "27/10/2005"
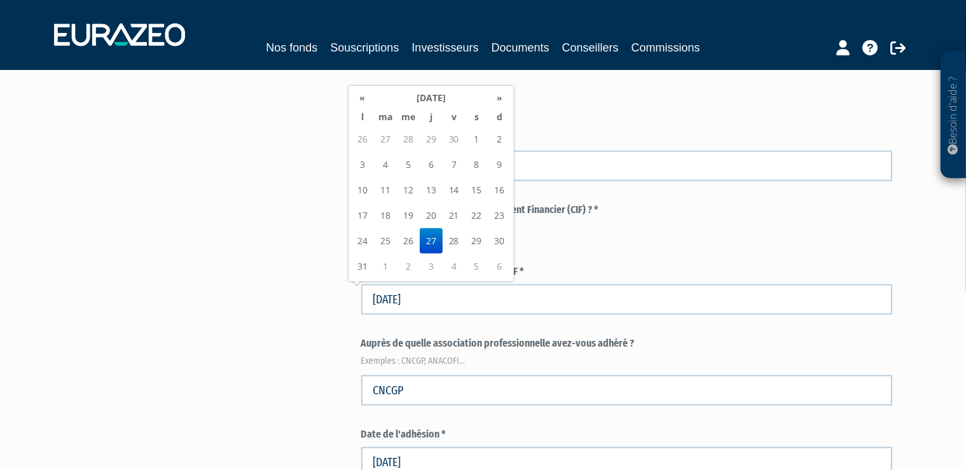
click at [436, 241] on td "27" at bounding box center [431, 240] width 23 height 25
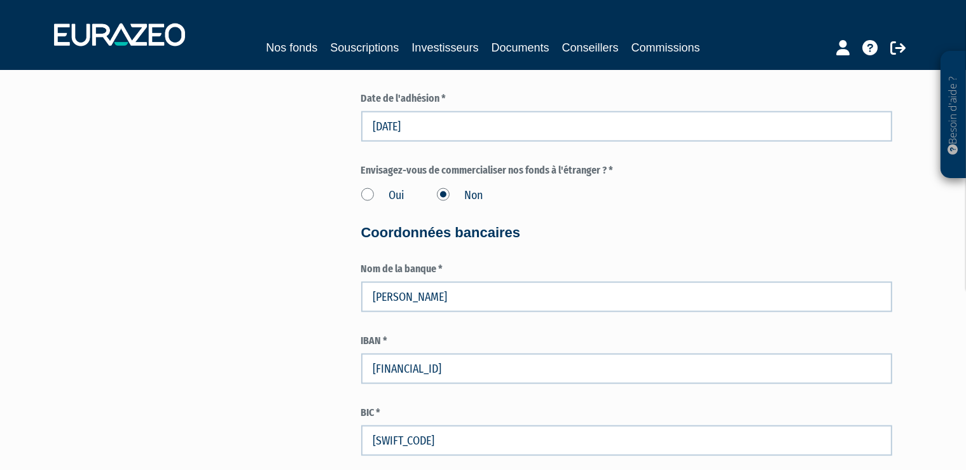
scroll to position [2119, 0]
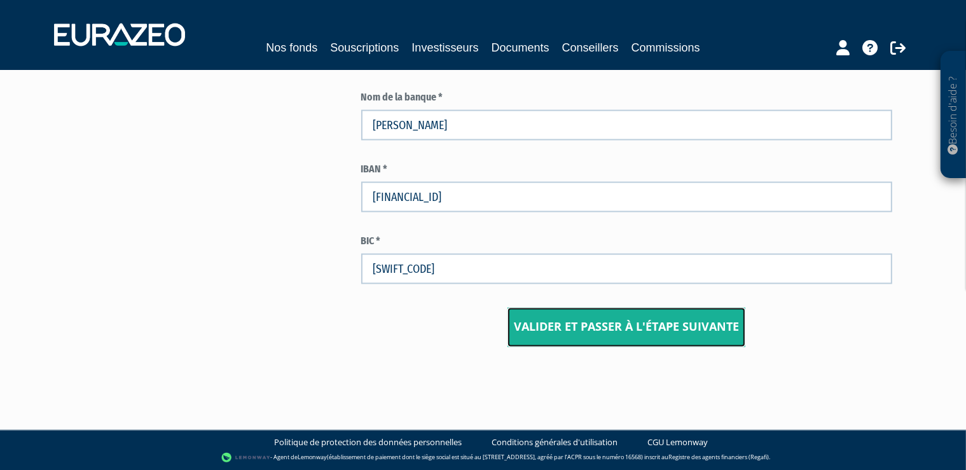
click at [666, 328] on input "Valider et passer à l'étape suivante" at bounding box center [627, 327] width 238 height 39
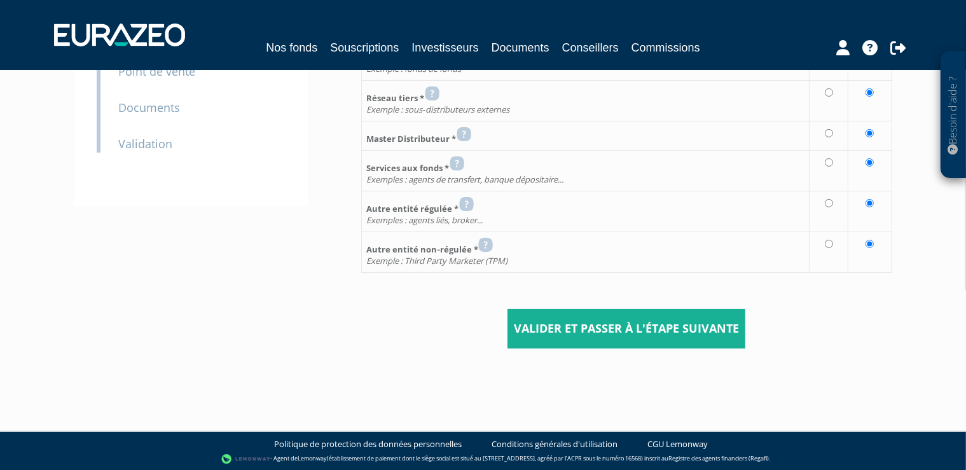
scroll to position [269, 0]
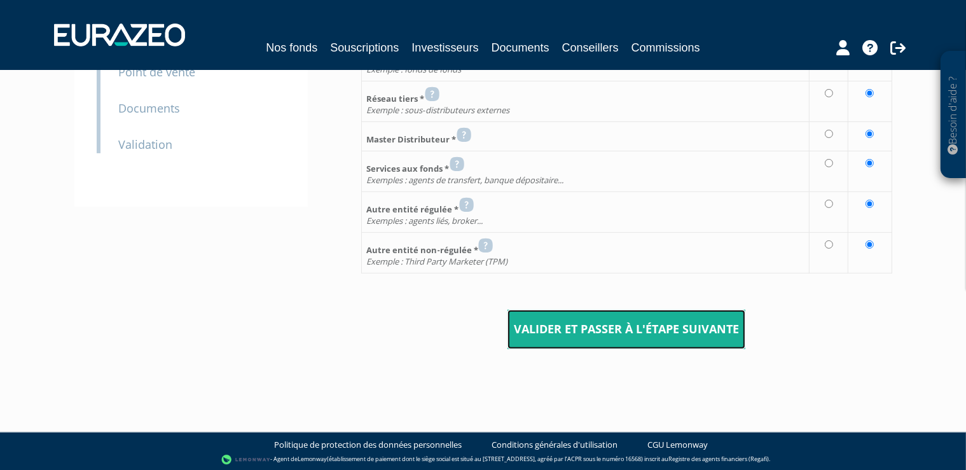
click at [666, 329] on input "Valider et passer à l'étape suivante" at bounding box center [627, 329] width 238 height 39
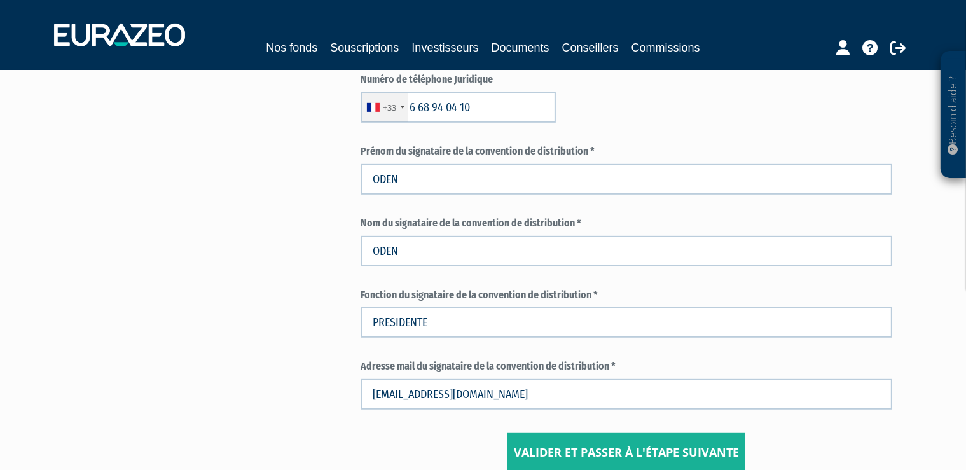
scroll to position [604, 0]
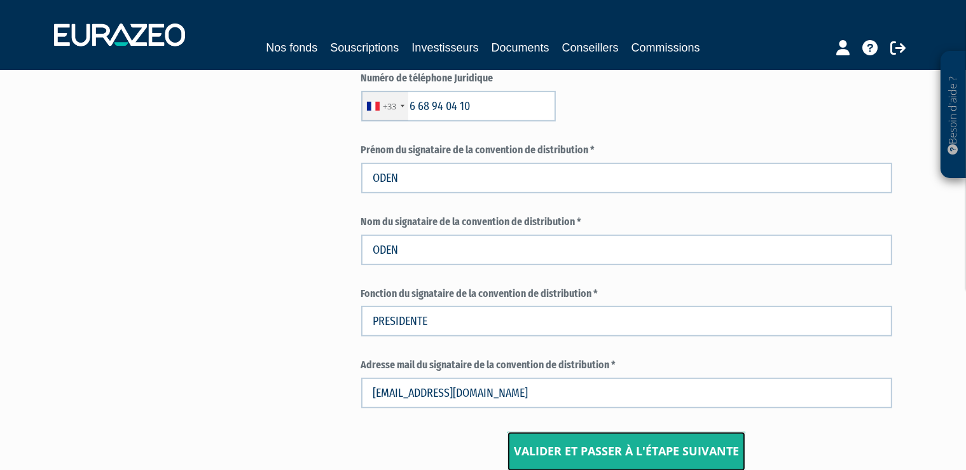
click at [640, 449] on input "Valider et passer à l'étape suivante" at bounding box center [627, 451] width 238 height 39
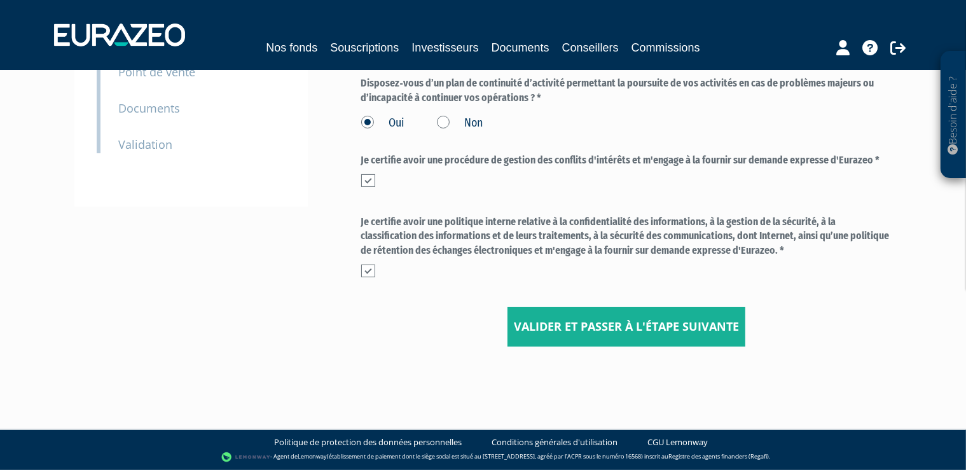
scroll to position [268, 0]
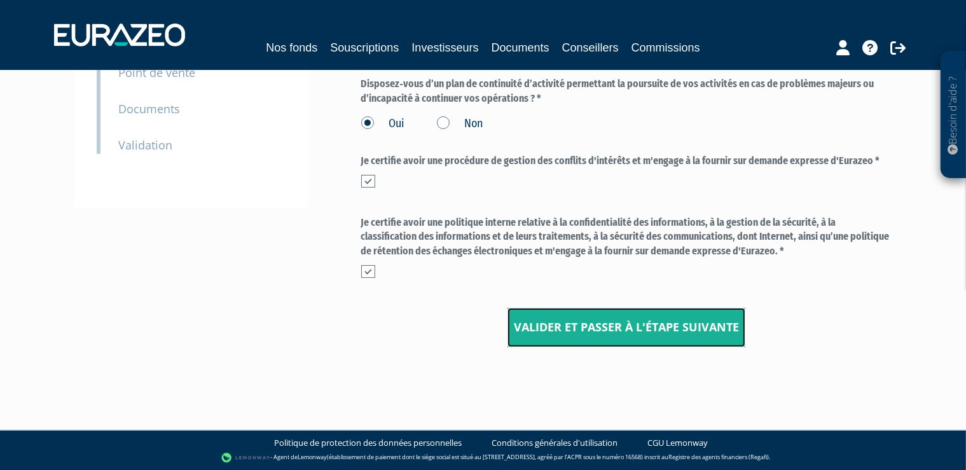
click at [642, 321] on input "Valider et passer à l'étape suivante" at bounding box center [627, 327] width 238 height 39
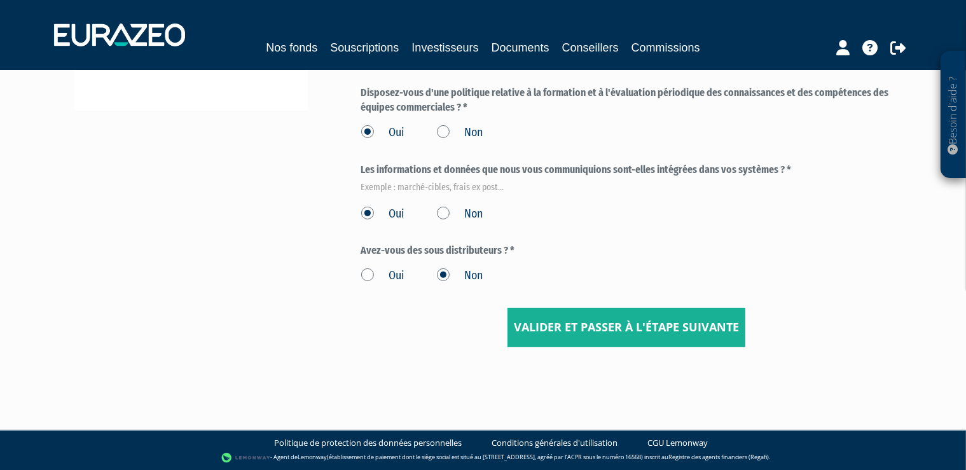
scroll to position [365, 0]
click at [645, 325] on input "Valider et passer à l'étape suivante" at bounding box center [627, 327] width 238 height 39
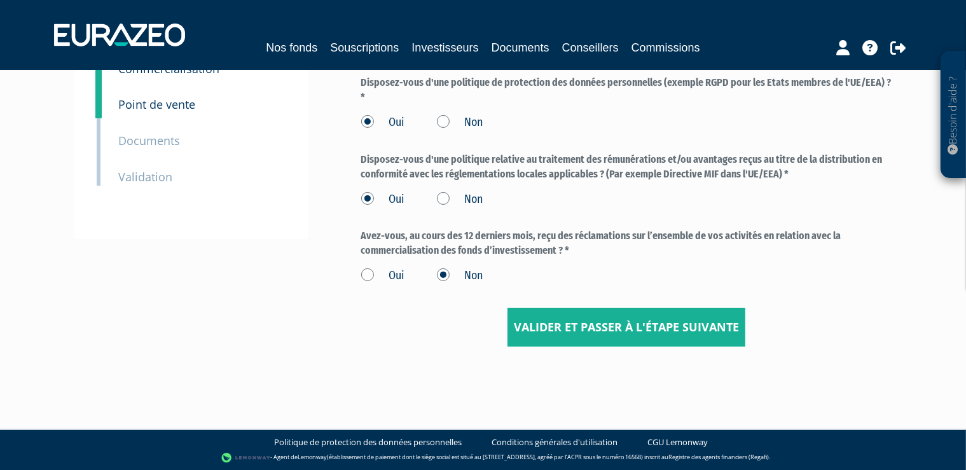
scroll to position [237, 0]
click at [653, 317] on input "Valider et passer à l'étape suivante" at bounding box center [627, 327] width 238 height 39
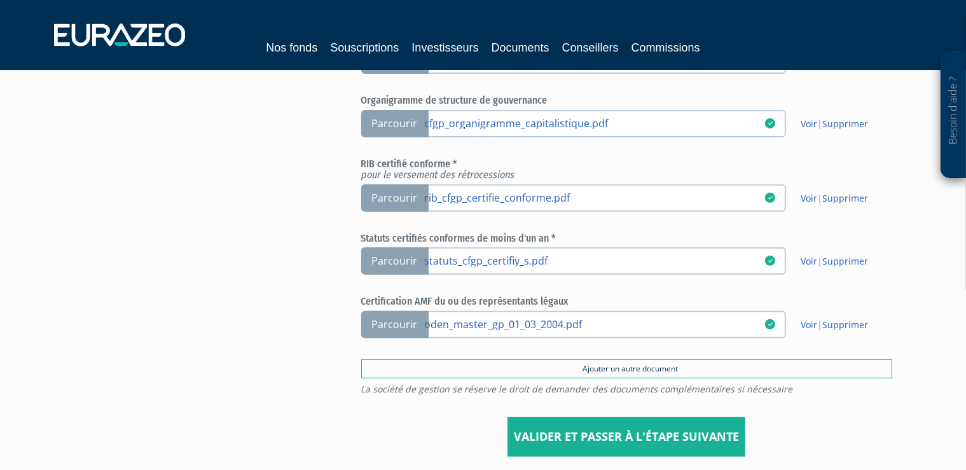
scroll to position [558, 0]
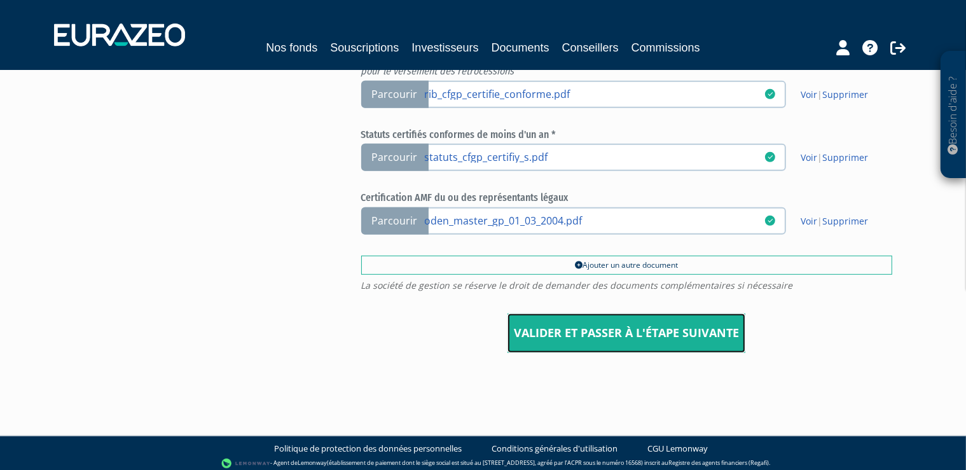
click at [635, 333] on input "Valider et passer à l'étape suivante" at bounding box center [627, 333] width 238 height 39
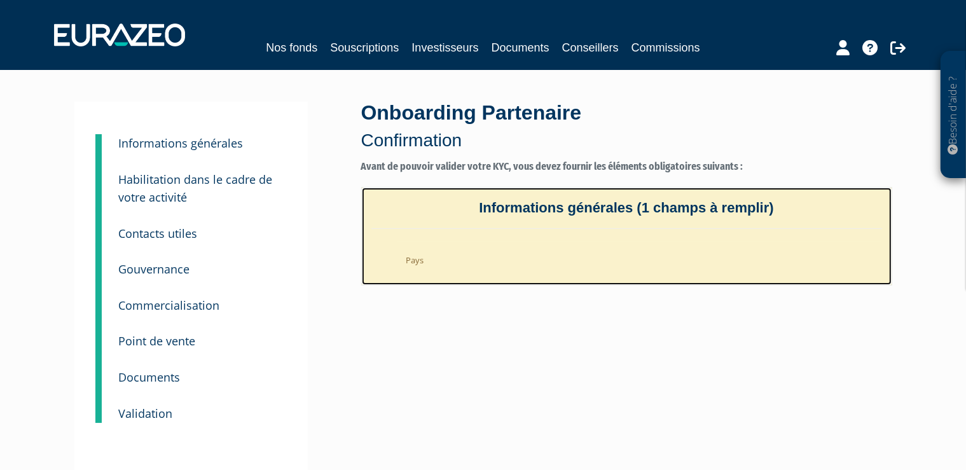
click at [429, 261] on li "Pays" at bounding box center [639, 257] width 485 height 31
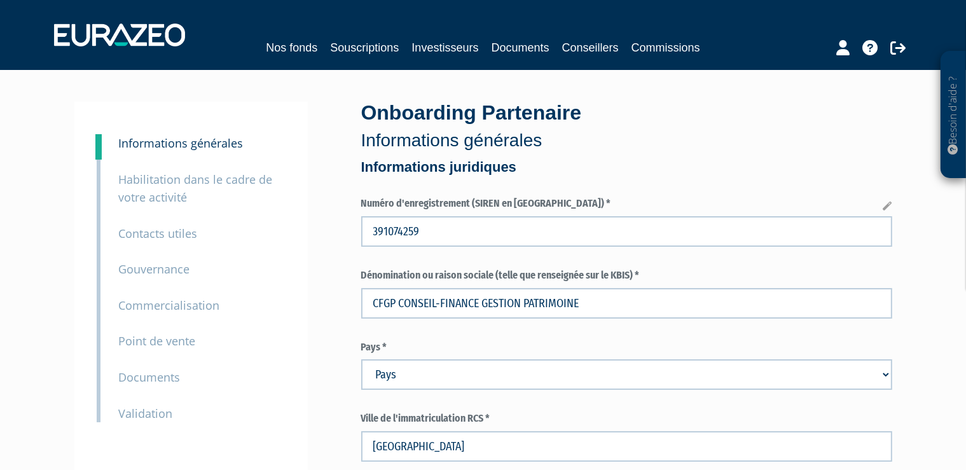
click at [361, 359] on select "Pays [GEOGRAPHIC_DATA] [GEOGRAPHIC_DATA] [GEOGRAPHIC_DATA] [GEOGRAPHIC_DATA] [G…" at bounding box center [626, 374] width 531 height 31
select select "75"
click option "[GEOGRAPHIC_DATA]" at bounding box center [0, 0] width 0 height 0
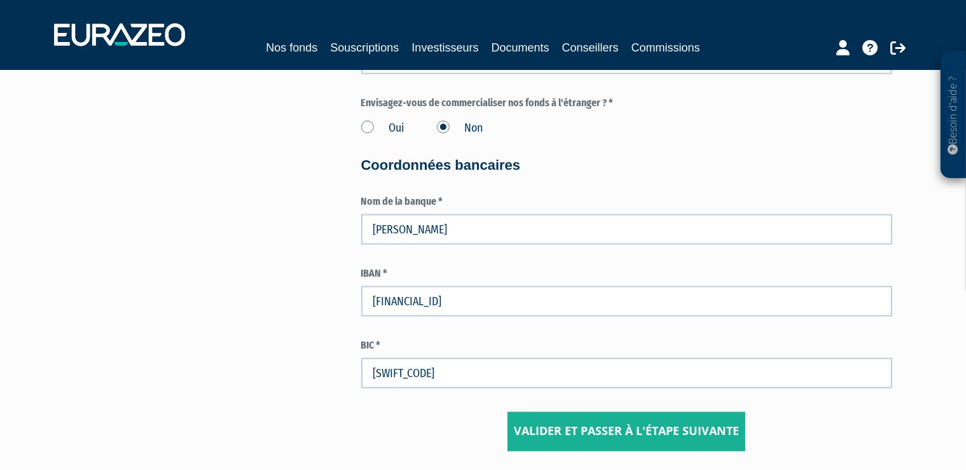
scroll to position [2119, 0]
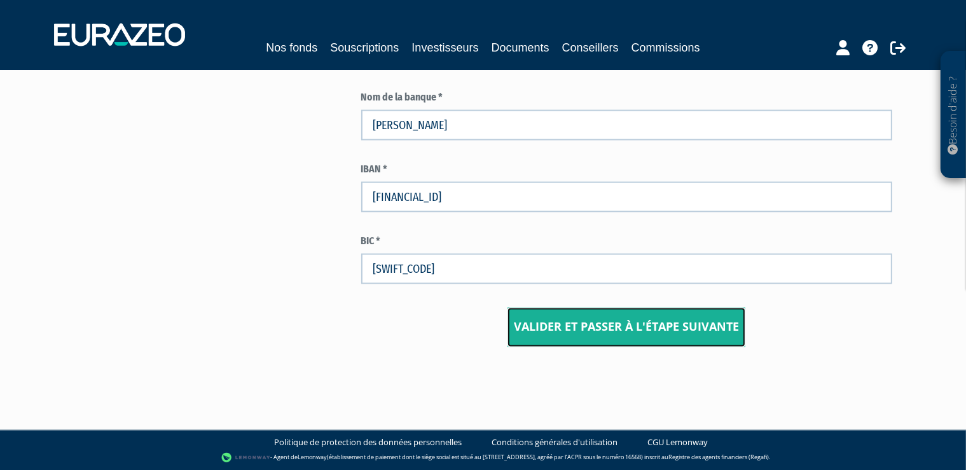
click at [663, 337] on input "Valider et passer à l'étape suivante" at bounding box center [627, 327] width 238 height 39
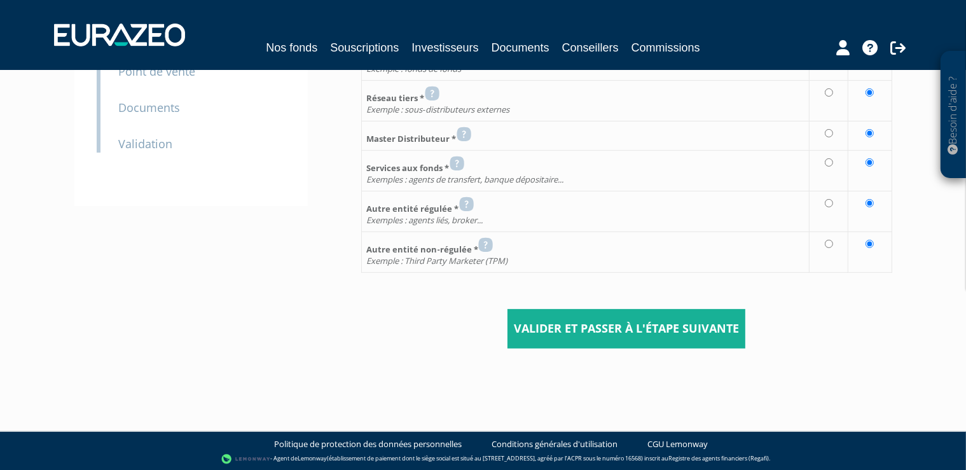
scroll to position [269, 0]
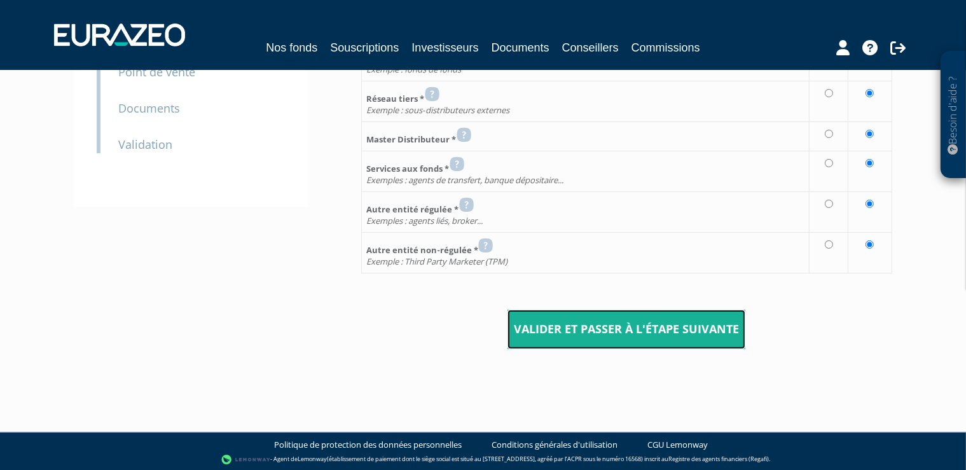
click at [663, 337] on input "Valider et passer à l'étape suivante" at bounding box center [627, 329] width 238 height 39
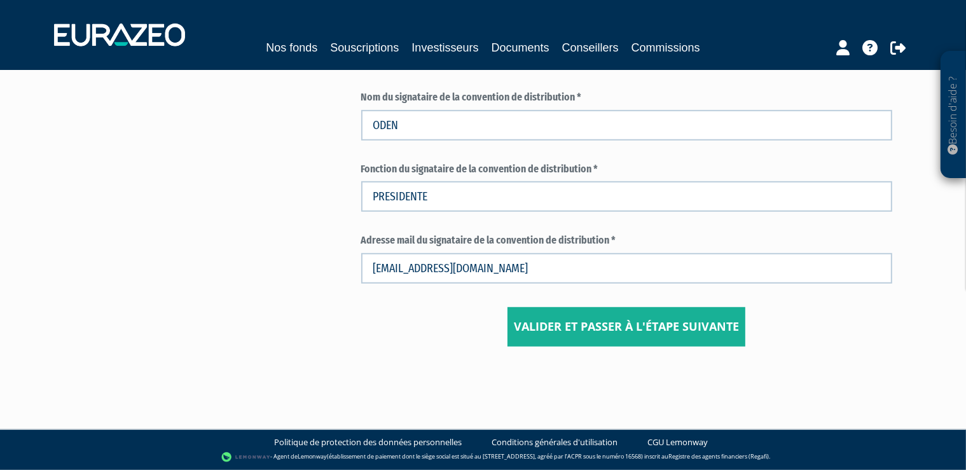
scroll to position [728, 0]
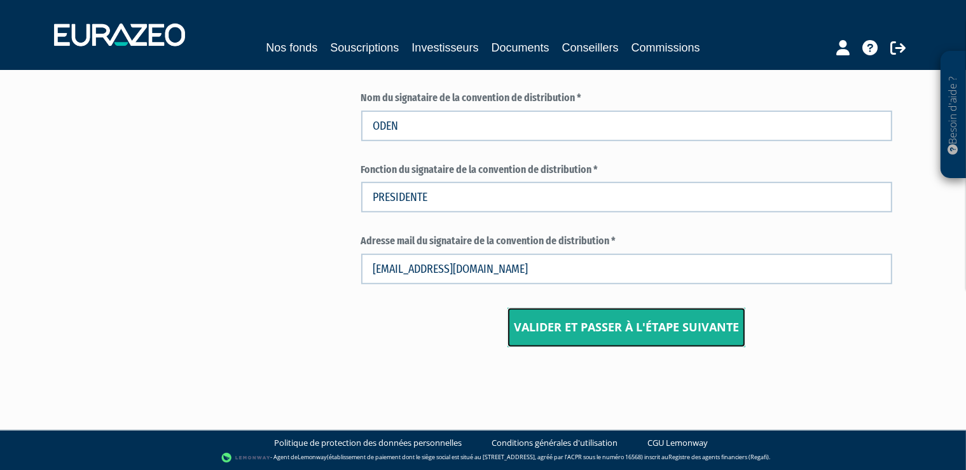
click at [663, 337] on input "Valider et passer à l'étape suivante" at bounding box center [627, 327] width 238 height 39
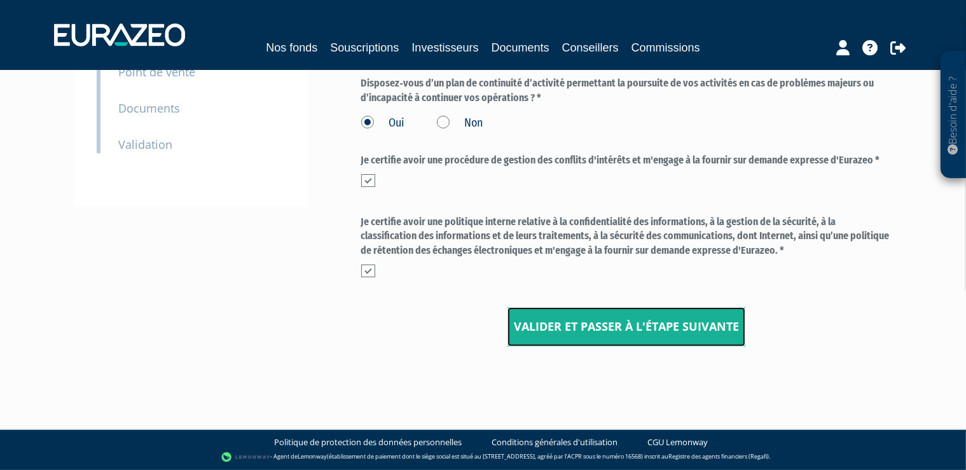
scroll to position [268, 0]
click at [663, 337] on input "Valider et passer à l'étape suivante" at bounding box center [627, 327] width 238 height 39
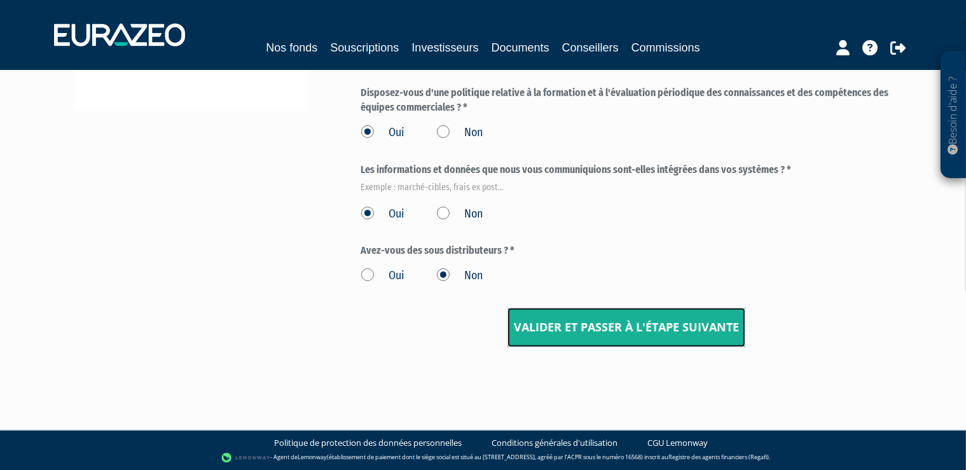
click at [663, 337] on input "Valider et passer à l'étape suivante" at bounding box center [627, 327] width 238 height 39
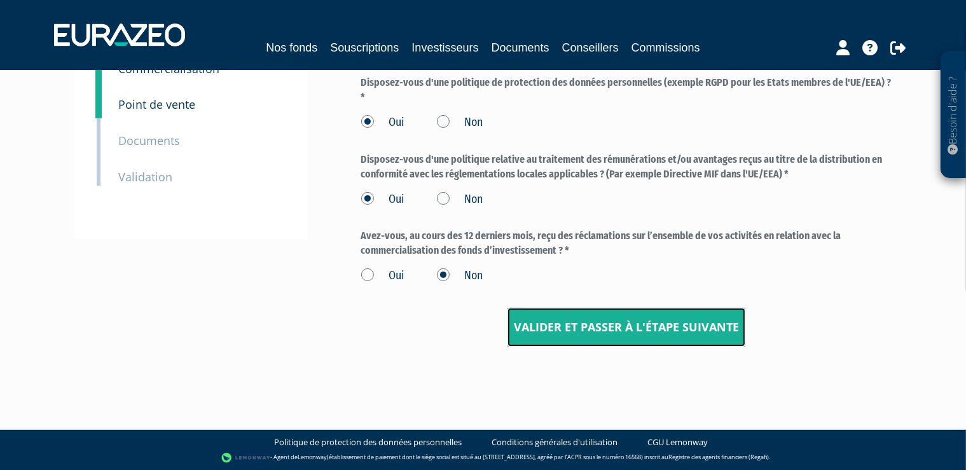
click at [663, 337] on input "Valider et passer à l'étape suivante" at bounding box center [627, 327] width 238 height 39
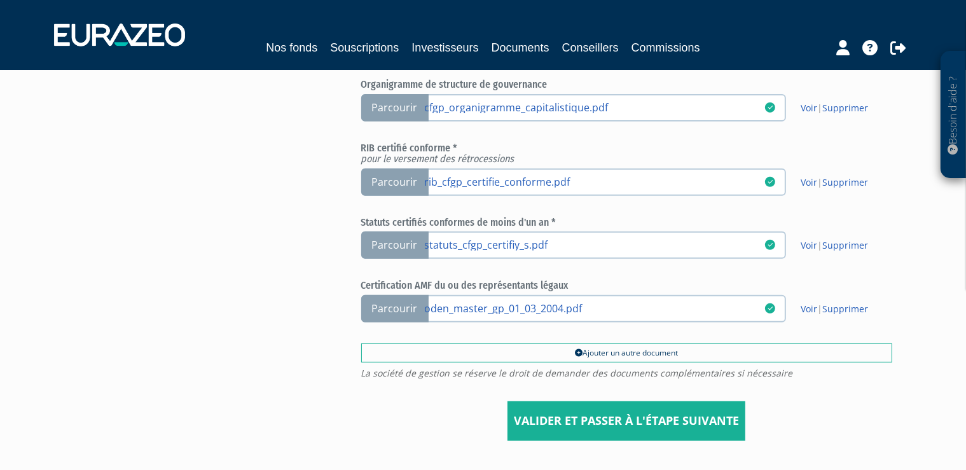
scroll to position [469, 0]
click at [680, 407] on input "Valider et passer à l'étape suivante" at bounding box center [627, 421] width 238 height 39
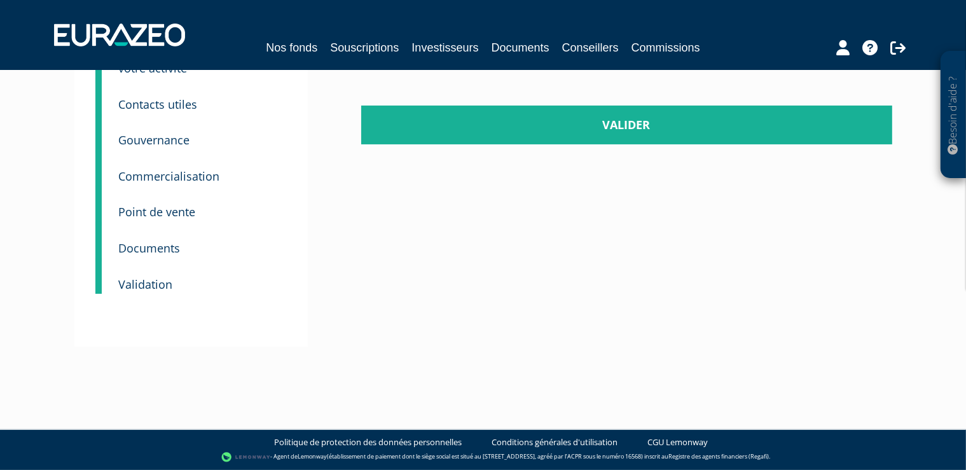
scroll to position [128, 0]
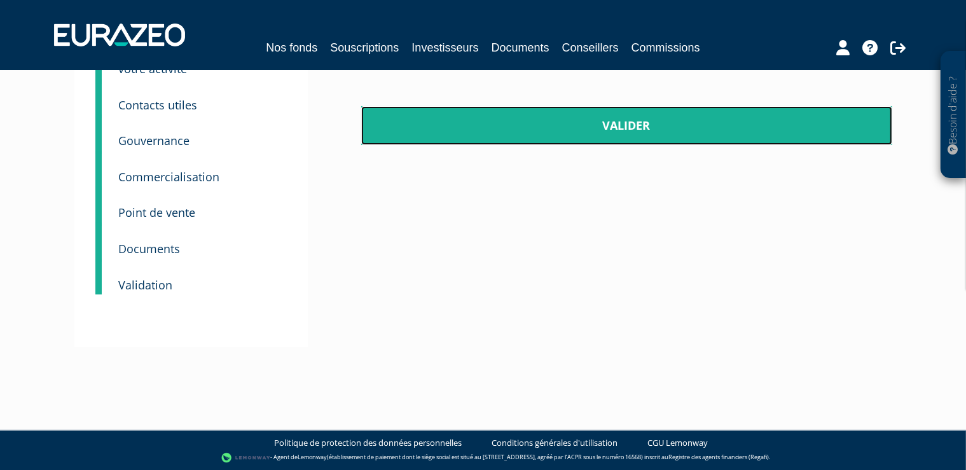
click at [626, 128] on link "Valider" at bounding box center [626, 125] width 531 height 39
